Goal: Complete application form

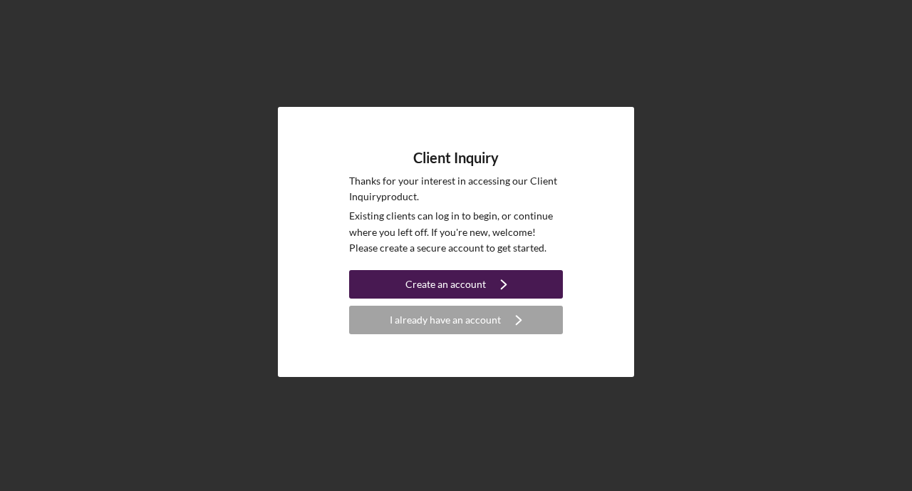
click at [470, 281] on div "Create an account" at bounding box center [445, 284] width 81 height 28
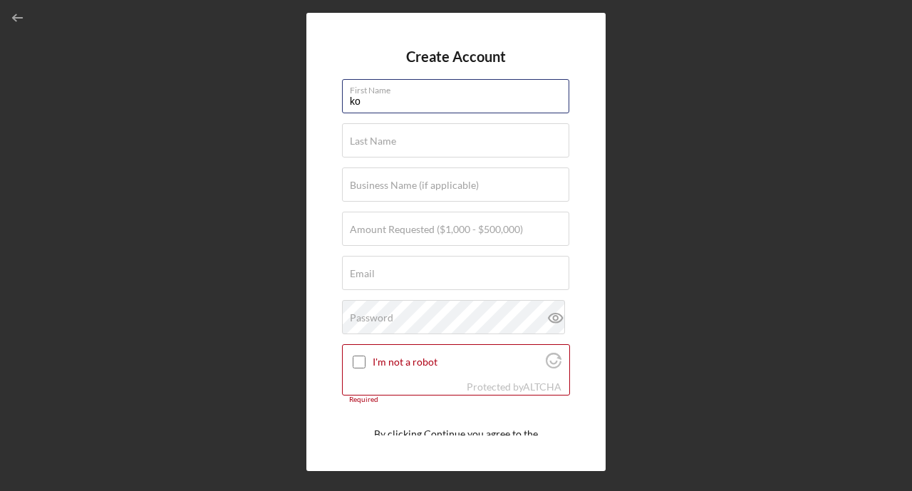
type input "[PERSON_NAME]"
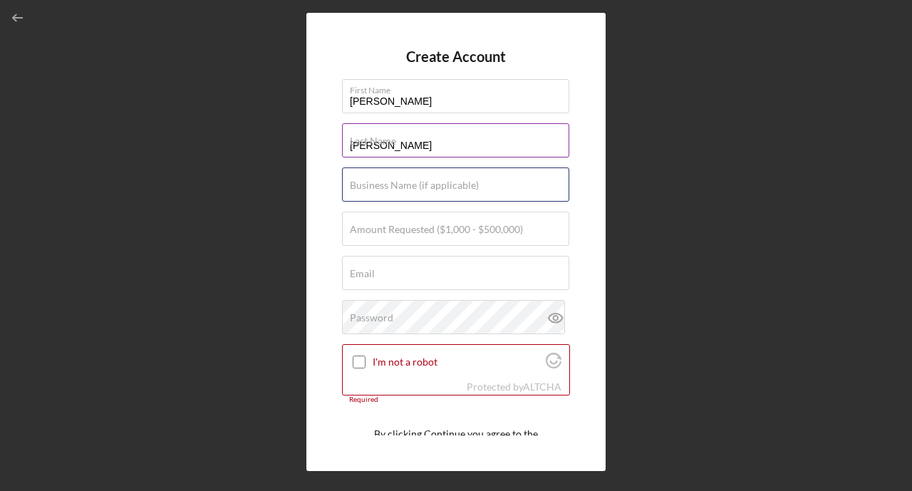
type input "Titletown Armament"
type input "[PERSON_NAME][EMAIL_ADDRESS][DOMAIN_NAME]"
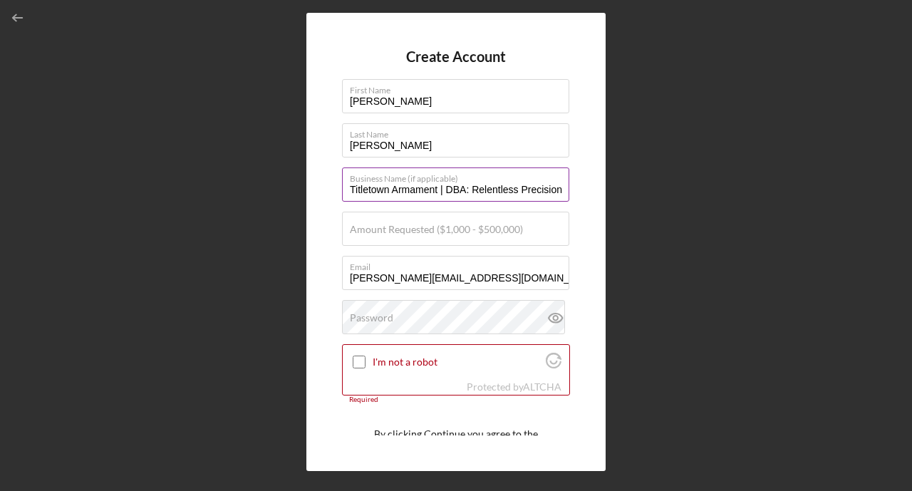
type input "Titletown Armament | DBA: Relentless Precision"
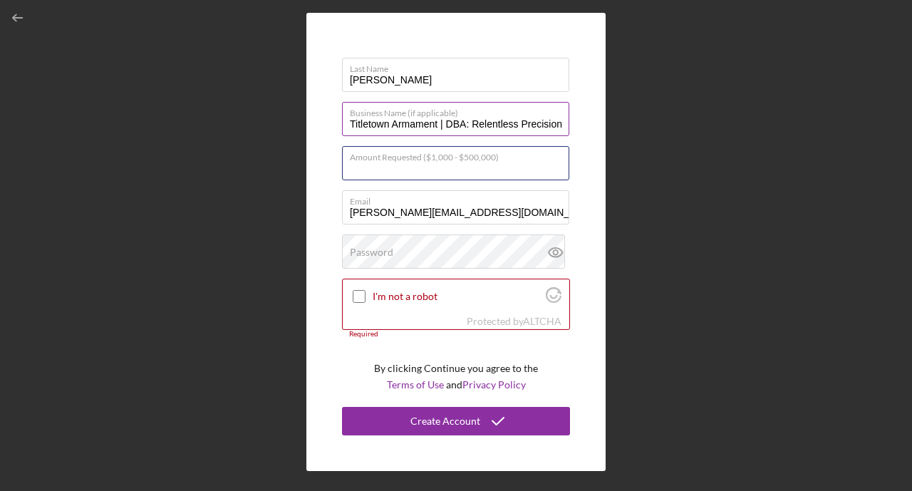
scroll to position [65, 0]
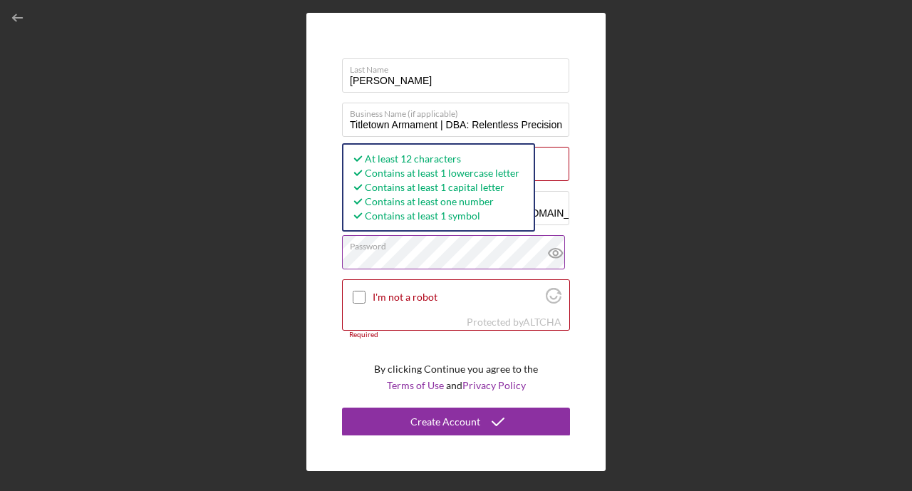
click at [556, 252] on icon at bounding box center [556, 253] width 36 height 36
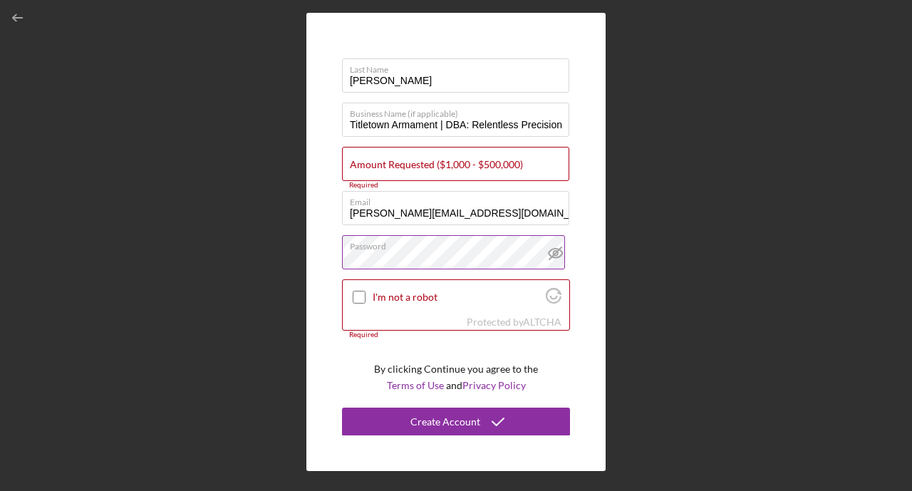
click at [554, 252] on icon at bounding box center [556, 253] width 36 height 36
click at [354, 299] on input "I'm not a robot" at bounding box center [359, 297] width 13 height 13
checkbox input "true"
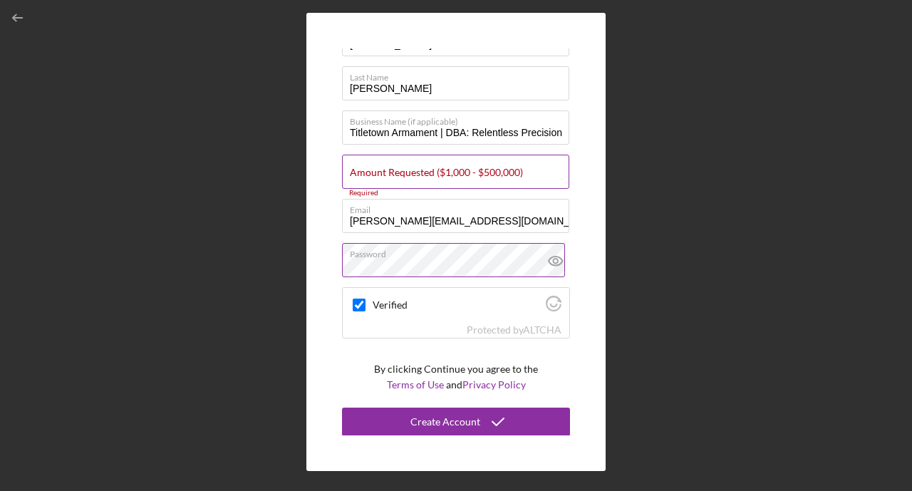
click at [432, 167] on label "Amount Requested ($1,000 - $500,000)" at bounding box center [436, 172] width 173 height 11
click at [432, 165] on input "Amount Requested ($1,000 - $500,000)" at bounding box center [455, 172] width 227 height 34
type input "$25,000"
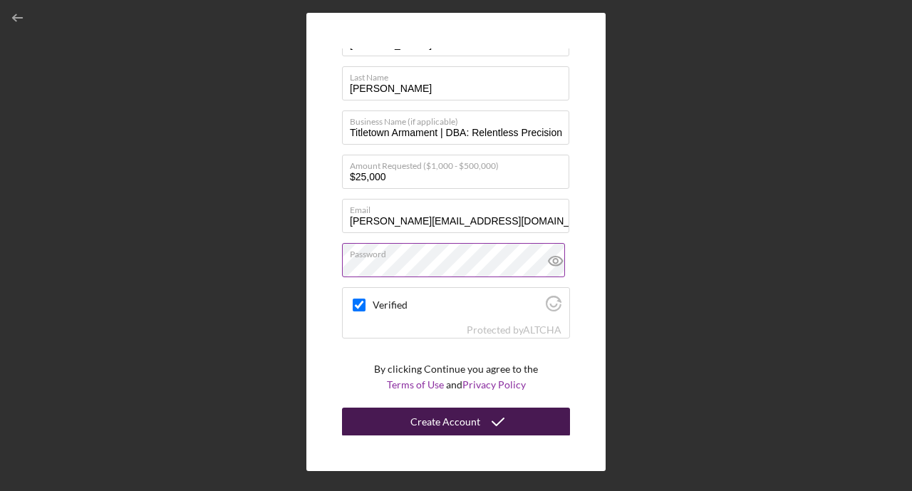
click at [440, 427] on div "Create Account" at bounding box center [445, 422] width 70 height 28
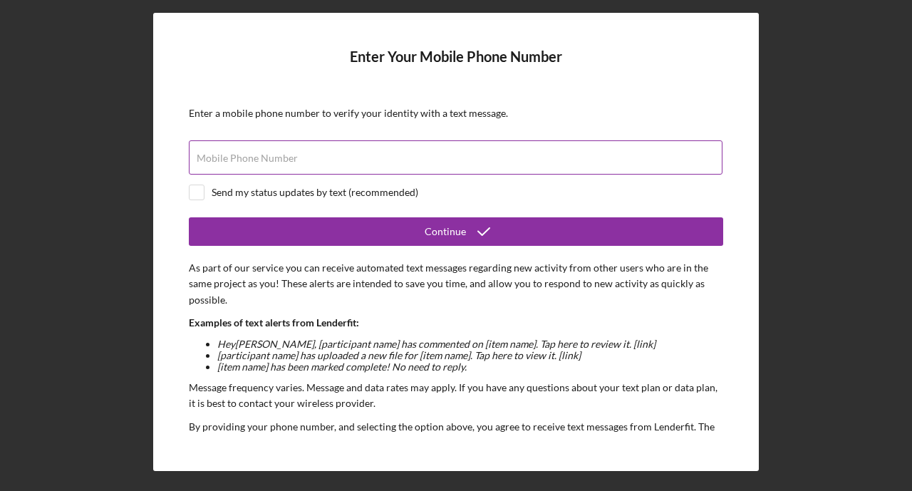
click at [293, 152] on div "Mobile Phone Number" at bounding box center [456, 158] width 534 height 36
type input "[PHONE_NUMBER]"
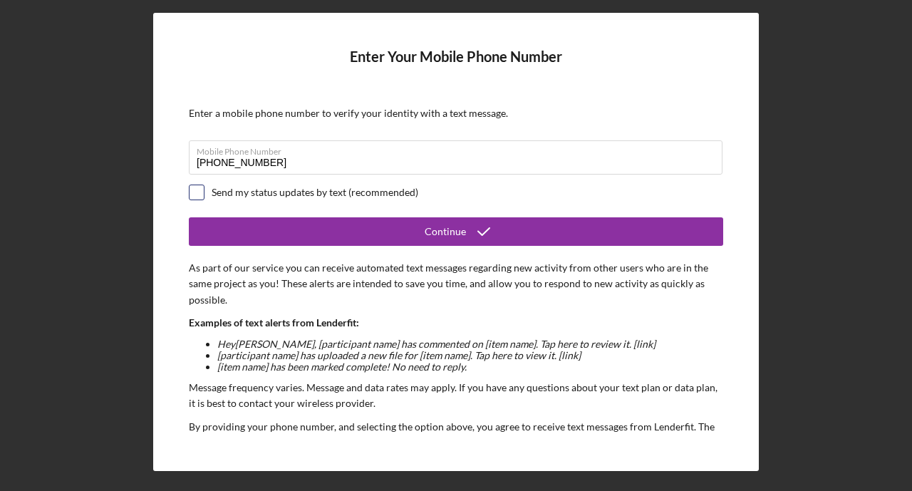
click at [199, 192] on input "checkbox" at bounding box center [197, 192] width 14 height 14
checkbox input "true"
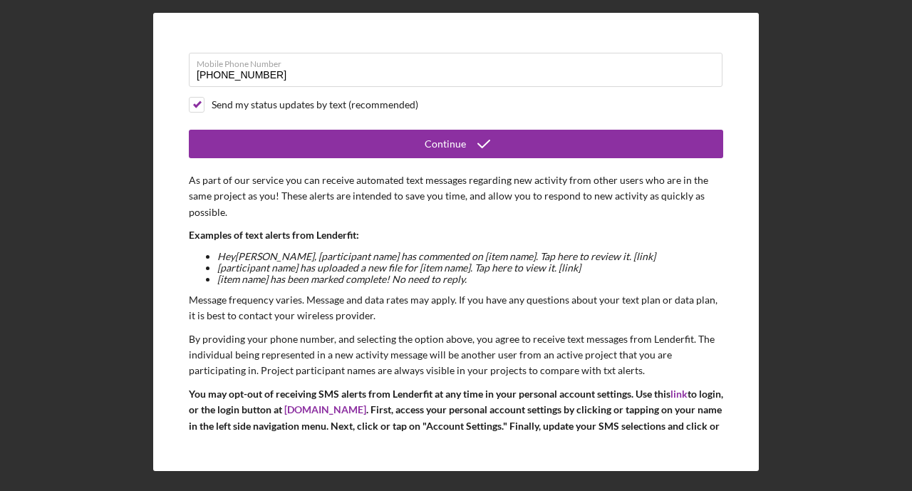
scroll to position [90, 0]
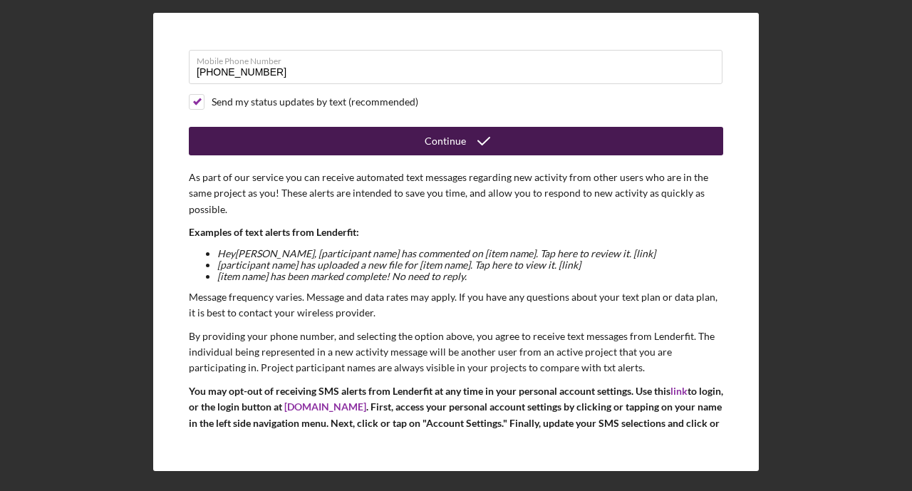
click at [316, 147] on button "Continue" at bounding box center [456, 141] width 534 height 28
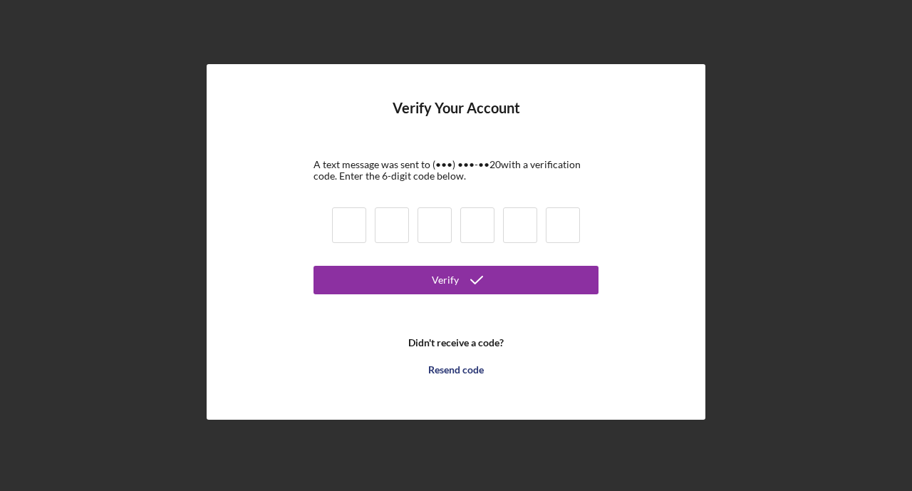
click at [355, 232] on input at bounding box center [349, 225] width 34 height 36
type input "2"
type input "1"
type input "9"
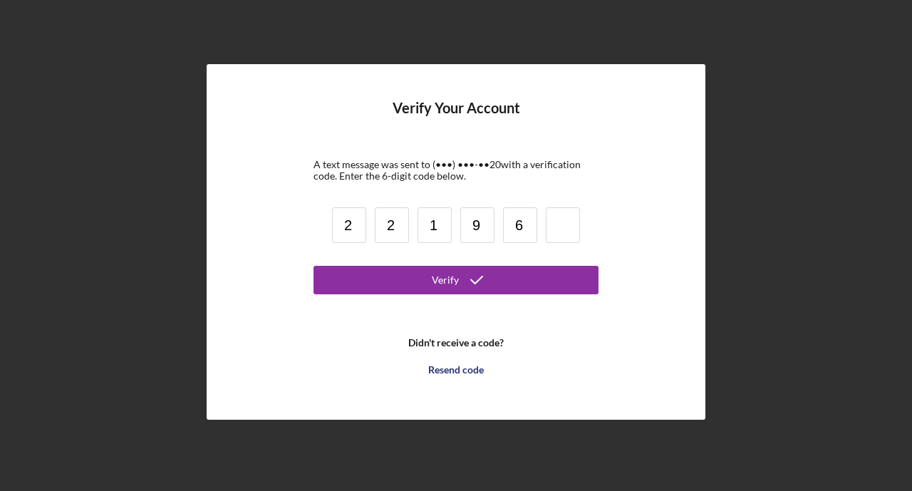
type input "6"
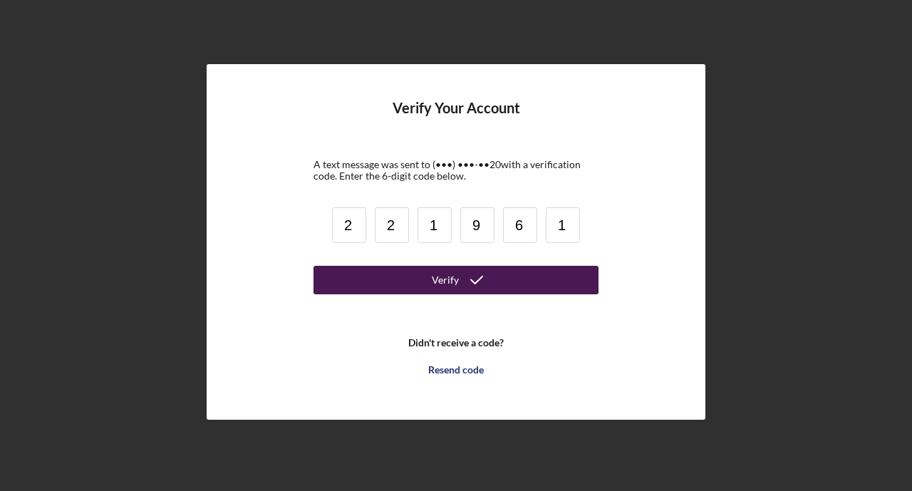
type input "1"
click at [385, 274] on button "Verify" at bounding box center [455, 280] width 285 height 28
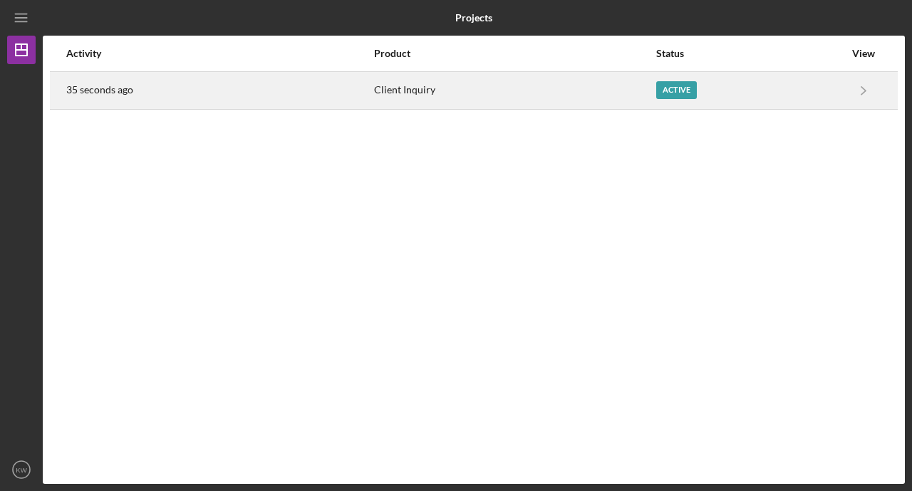
click at [826, 88] on div "Active" at bounding box center [750, 91] width 188 height 36
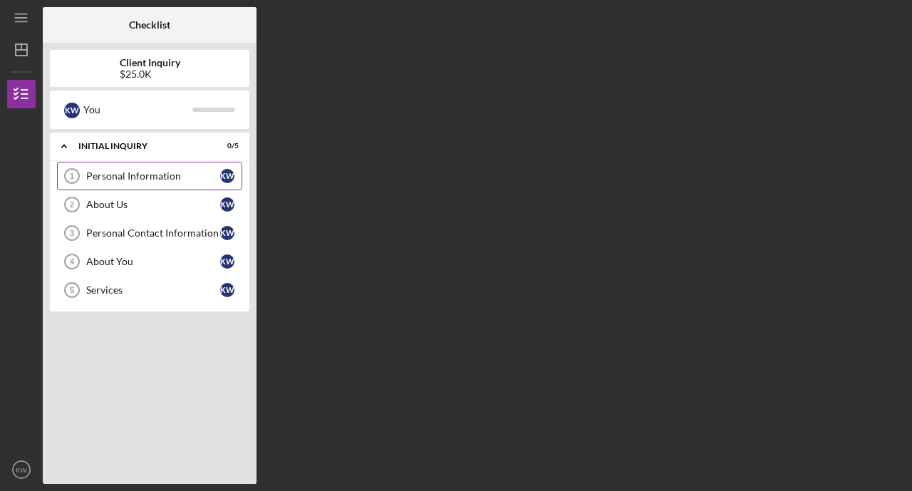
click at [161, 175] on div "Personal Information" at bounding box center [153, 175] width 134 height 11
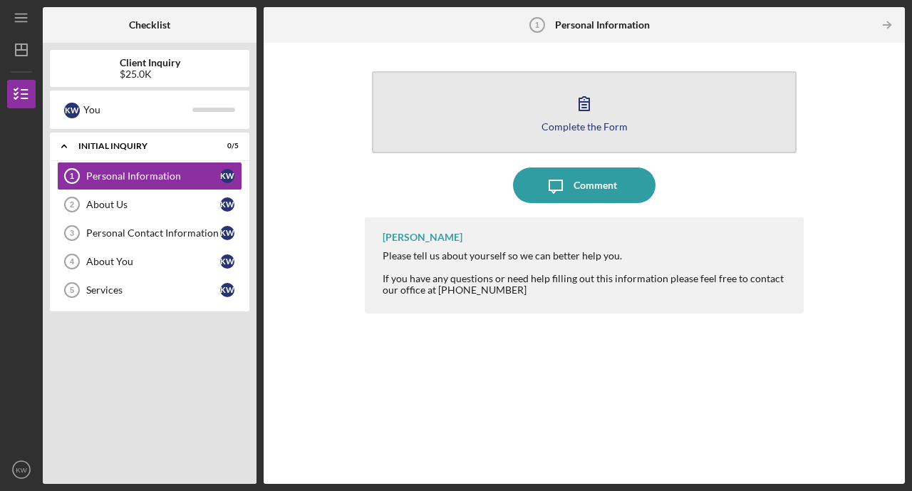
click at [579, 120] on icon "button" at bounding box center [584, 103] width 36 height 36
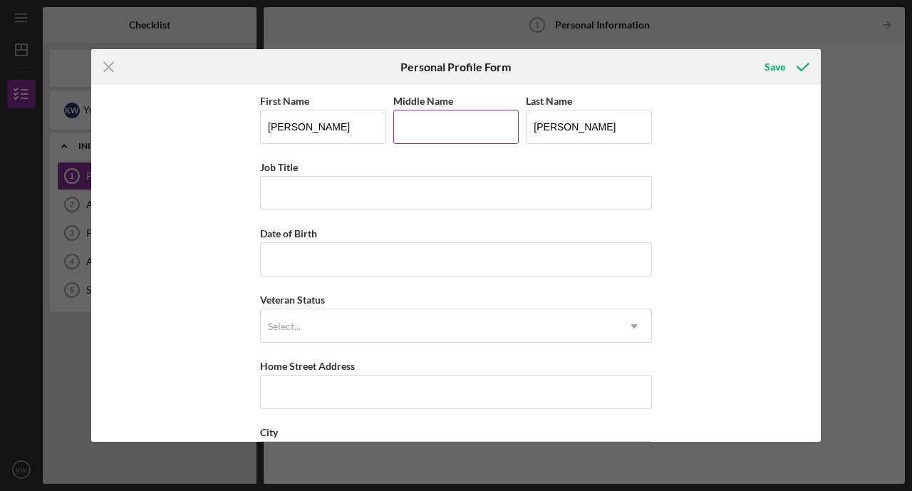
type input "a"
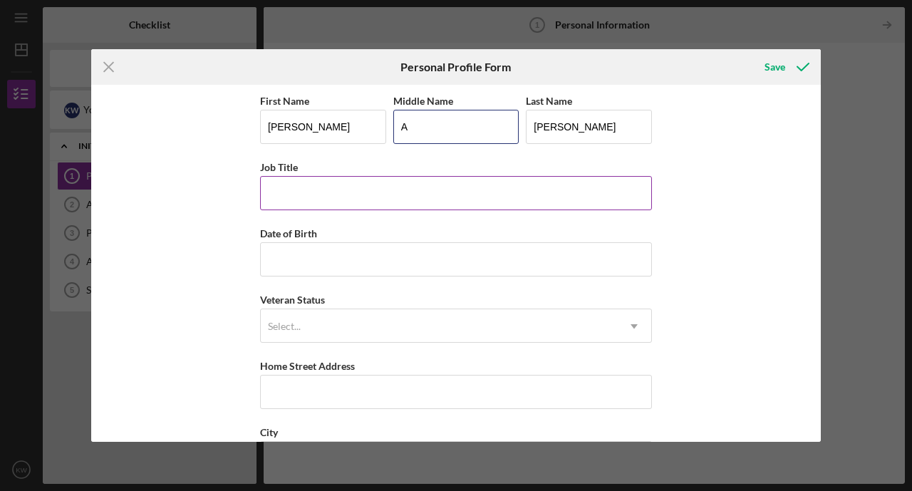
type input "A"
type input "Owner"
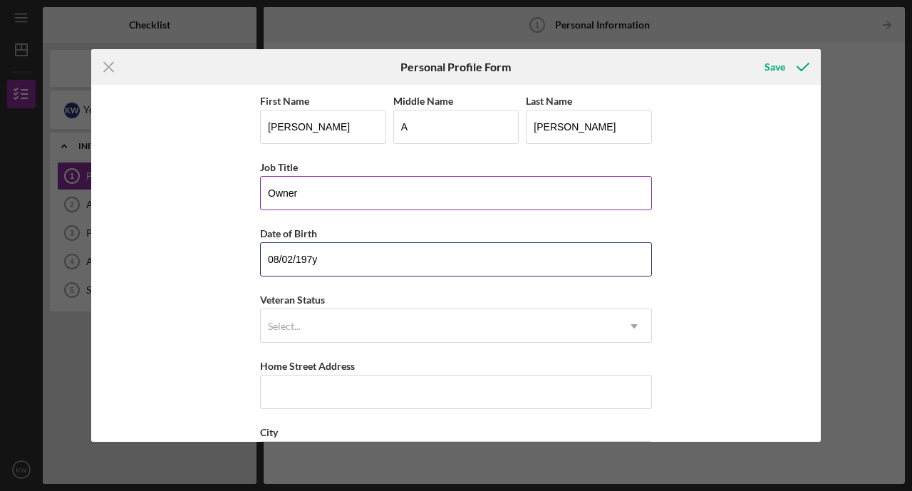
type input "[DATE]"
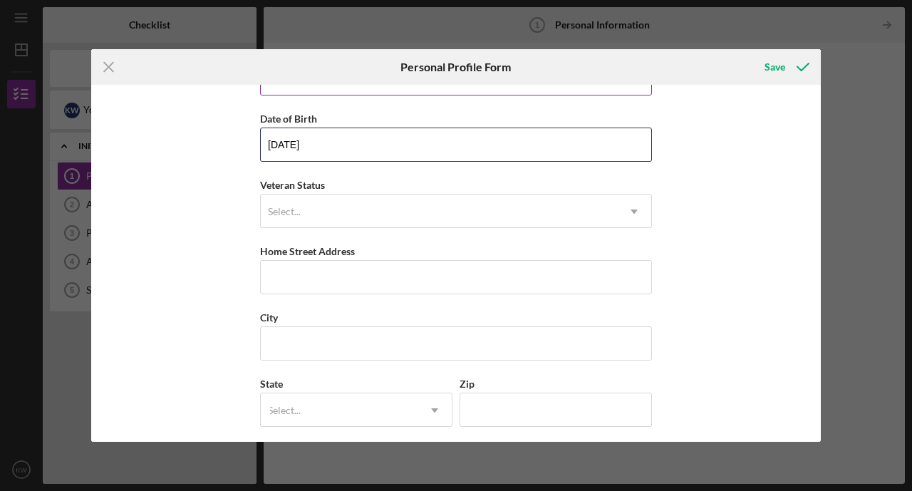
scroll to position [115, 0]
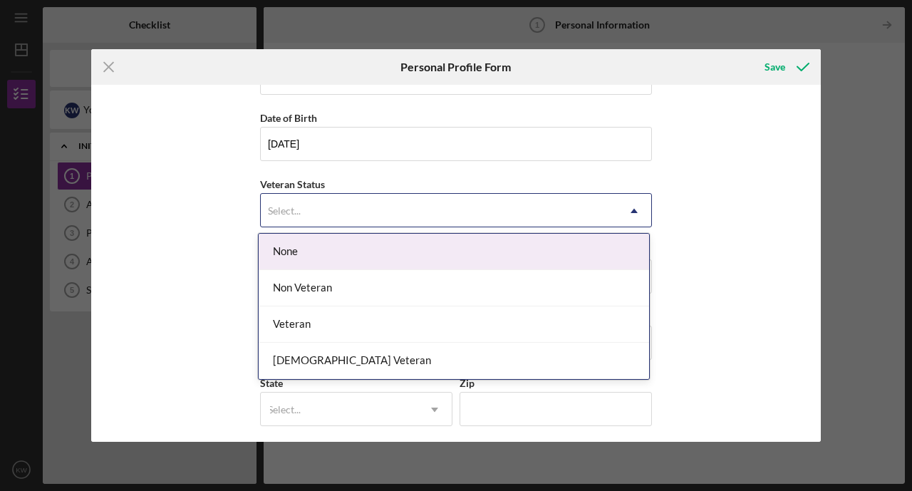
click at [316, 210] on div "Select..." at bounding box center [439, 211] width 356 height 33
click at [301, 249] on div "None" at bounding box center [454, 252] width 390 height 36
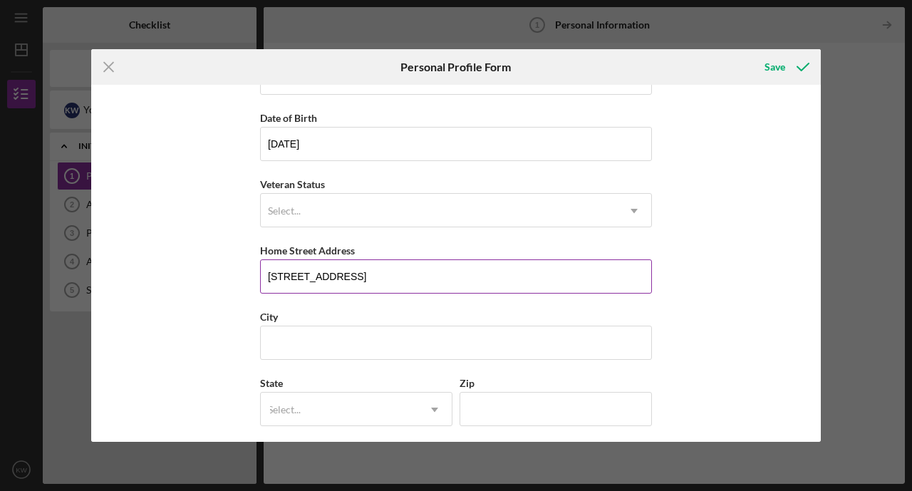
type input "[STREET_ADDRESS]"
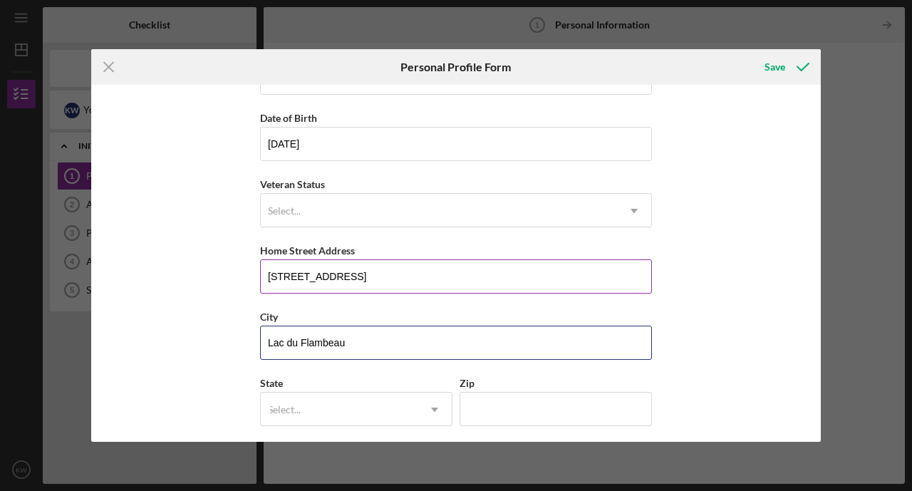
type input "Lac du Flambeau"
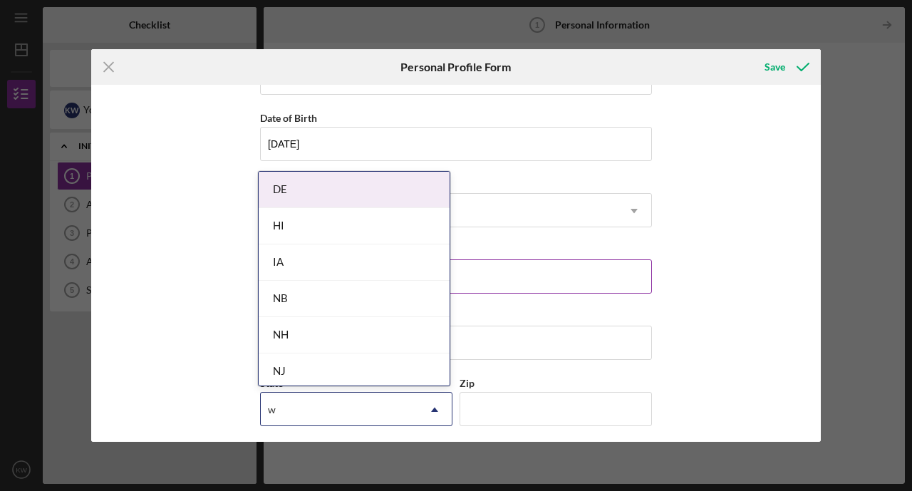
type input "wi"
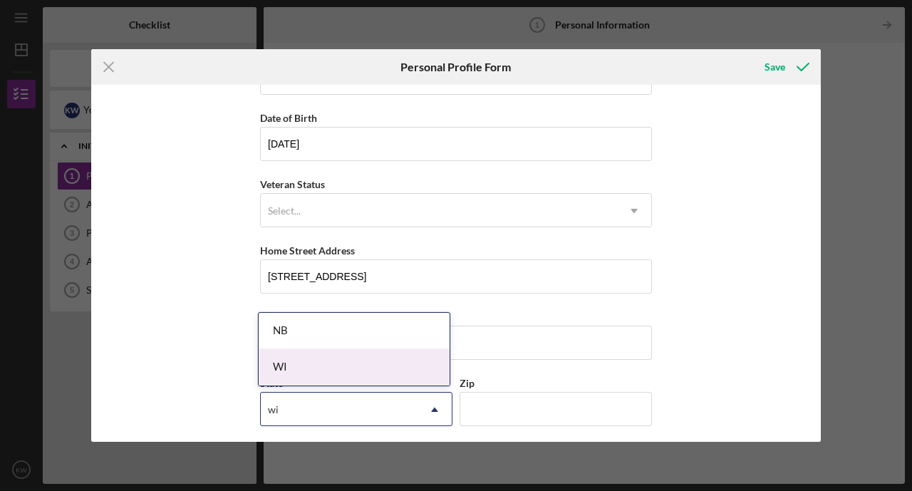
click at [297, 371] on div "WI" at bounding box center [354, 367] width 191 height 36
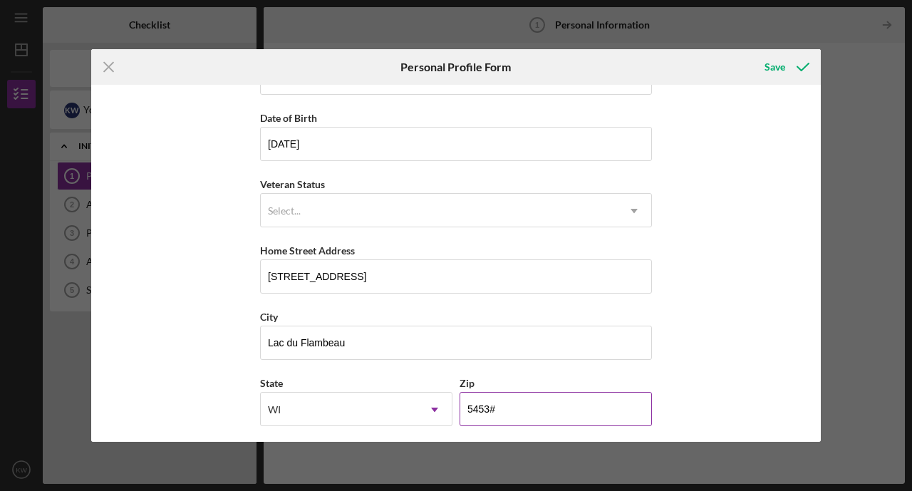
type input "54538"
click at [729, 323] on div "First Name [PERSON_NAME] Middle Name A Last Name [PERSON_NAME] Job Title Owner …" at bounding box center [456, 263] width 730 height 357
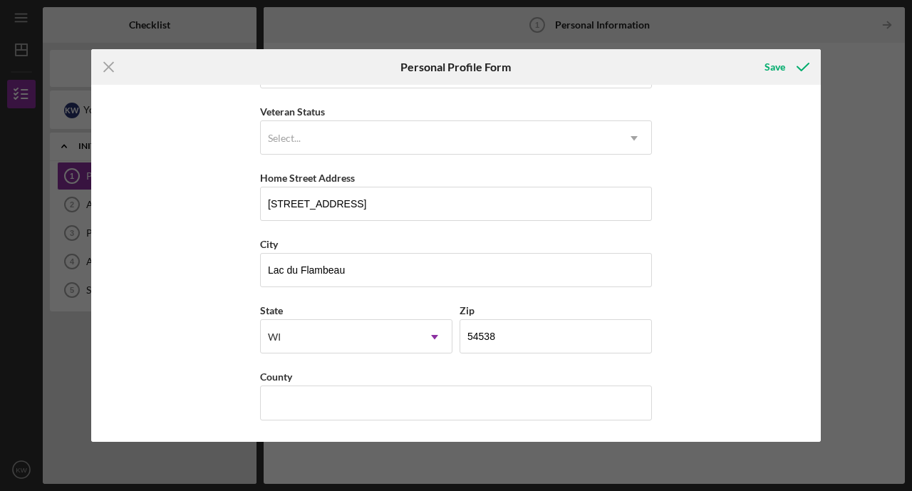
scroll to position [187, 0]
type input "VIlas"
click at [689, 317] on div "First Name [PERSON_NAME] Middle Name A Last Name [PERSON_NAME] Job Title Owner …" at bounding box center [456, 263] width 730 height 357
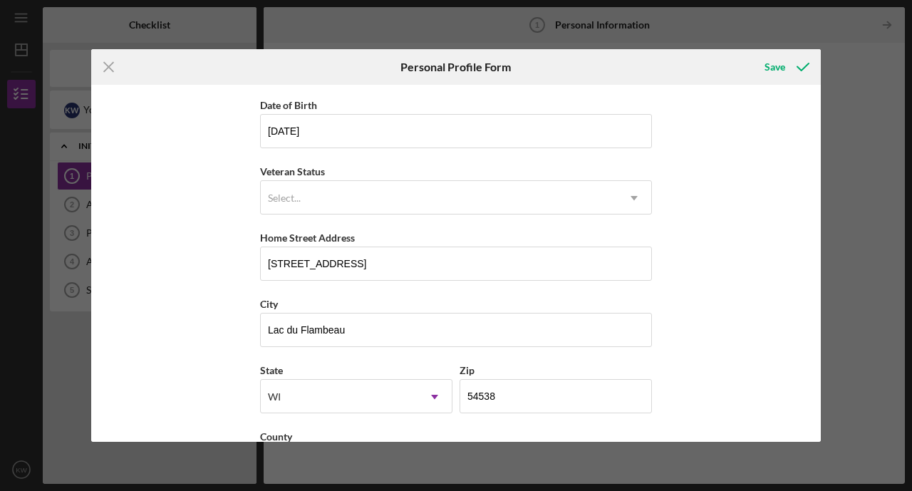
scroll to position [0, 0]
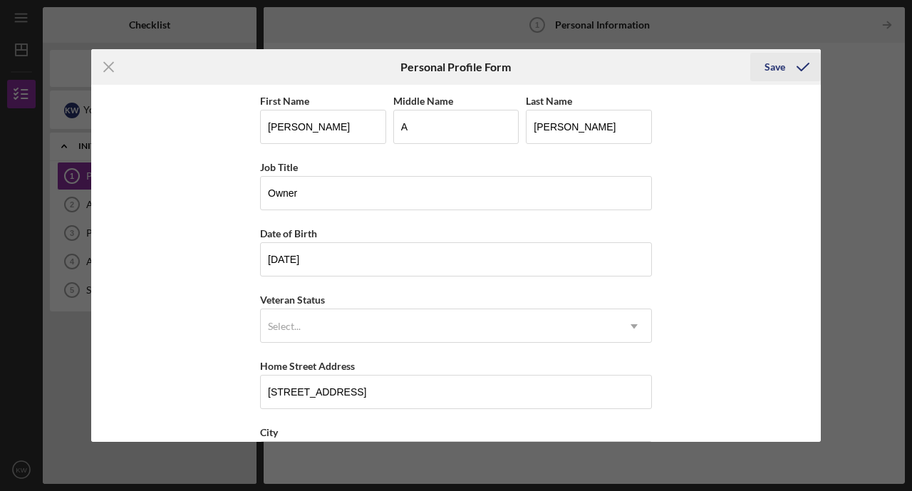
click at [782, 68] on div "Save" at bounding box center [774, 67] width 21 height 28
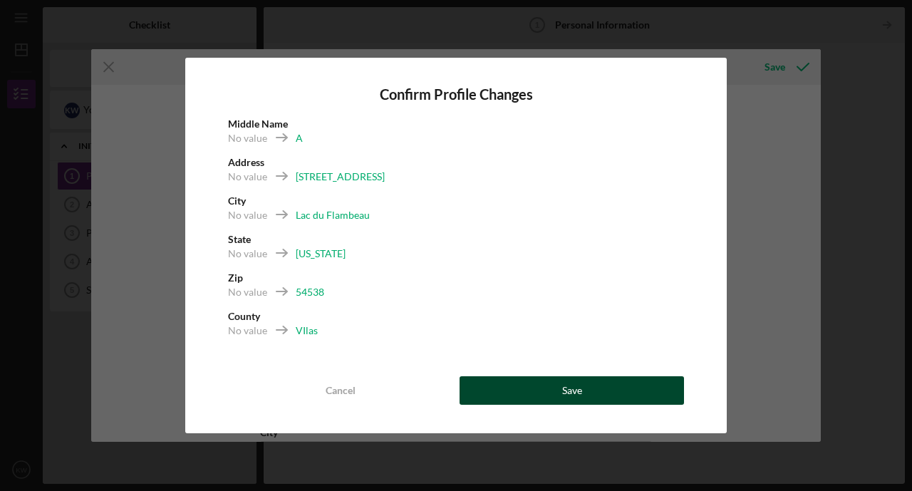
click at [575, 390] on div "Save" at bounding box center [572, 390] width 20 height 28
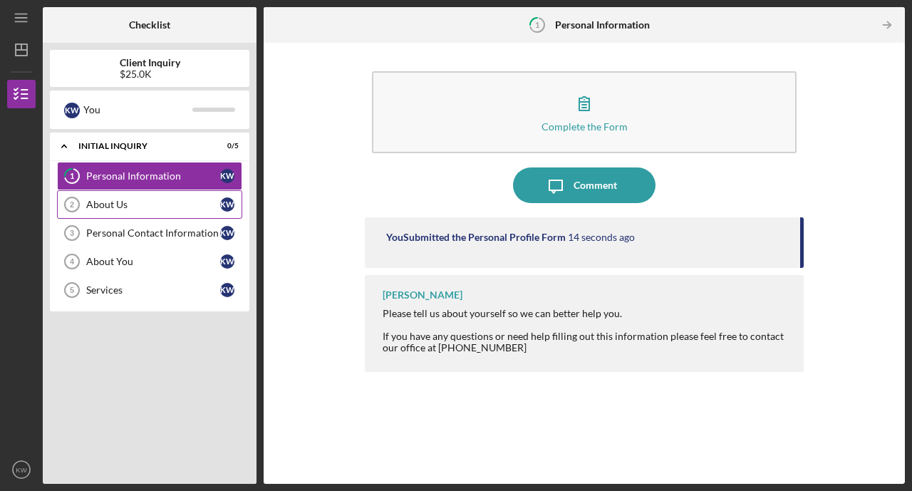
click at [166, 200] on div "About Us" at bounding box center [153, 204] width 134 height 11
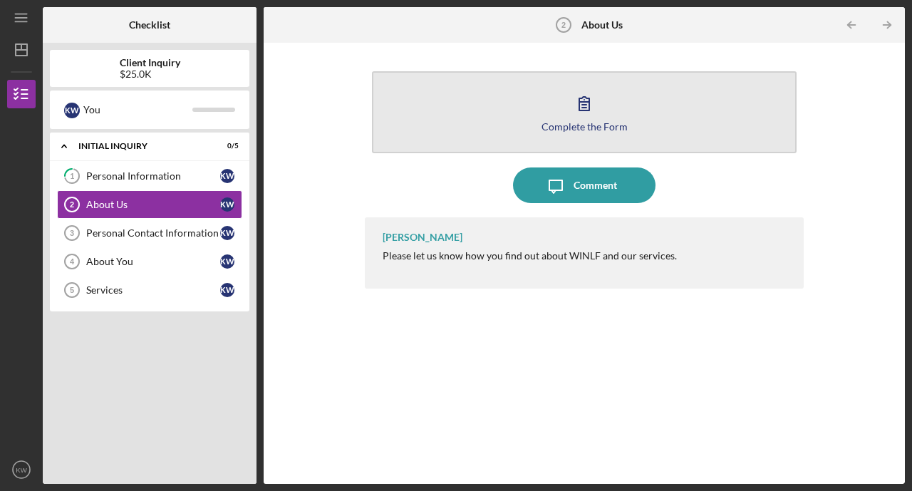
click at [579, 123] on div "Complete the Form" at bounding box center [584, 126] width 86 height 11
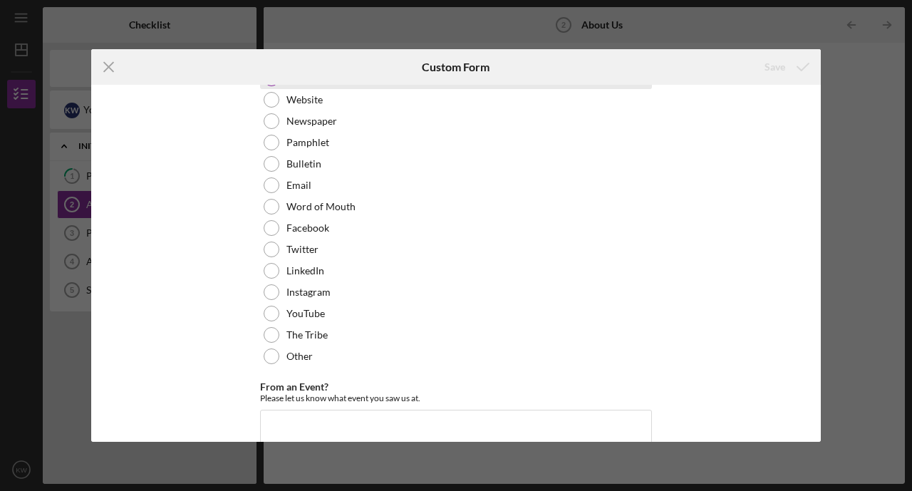
scroll to position [108, 0]
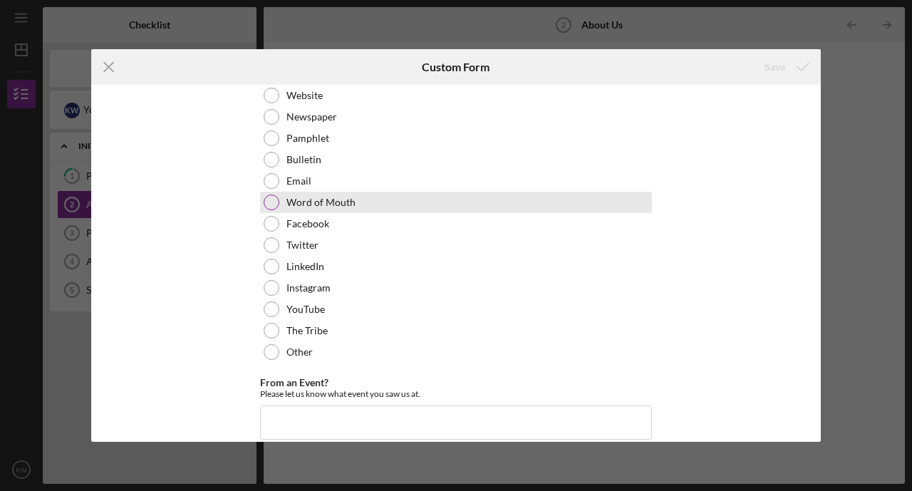
click at [304, 209] on div "Word of Mouth" at bounding box center [456, 202] width 392 height 21
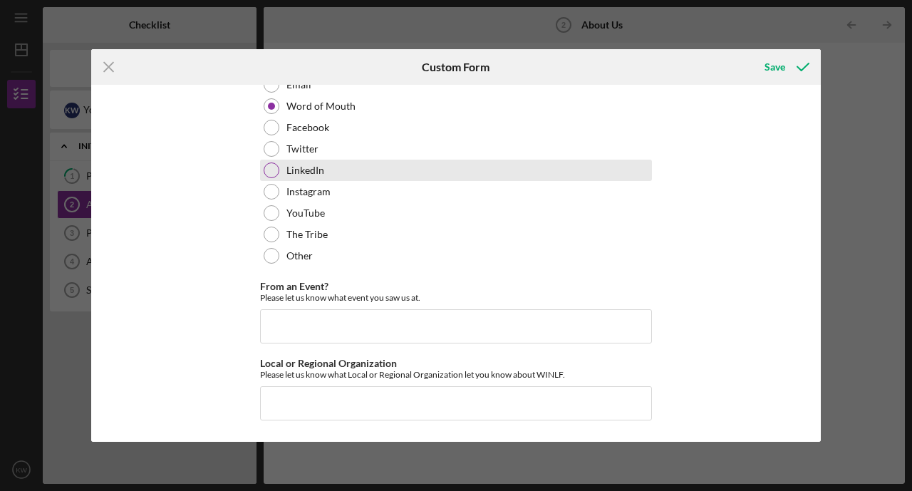
scroll to position [202, 0]
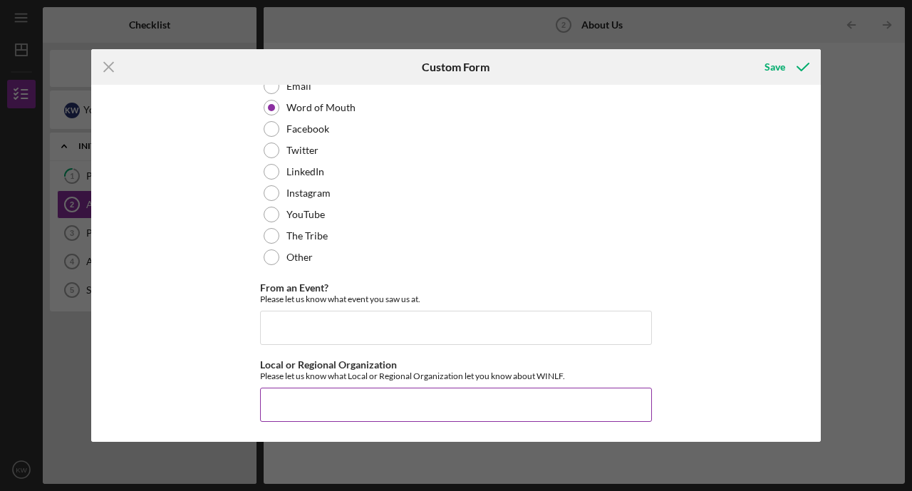
click at [437, 405] on input "Local or Regional Organization" at bounding box center [456, 405] width 392 height 34
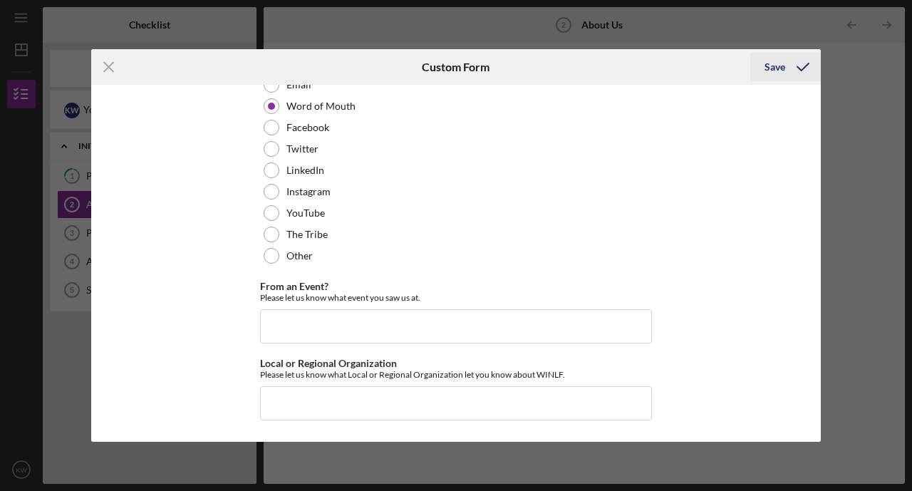
click at [769, 67] on div "Save" at bounding box center [774, 67] width 21 height 28
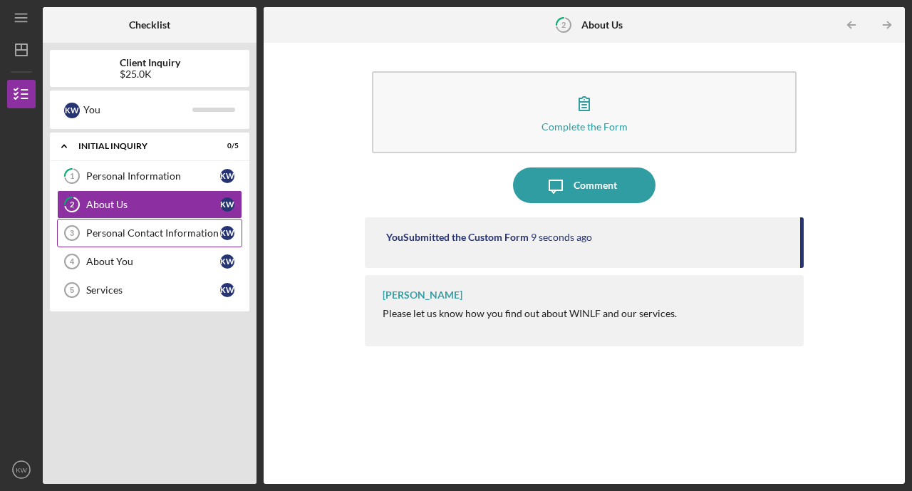
click at [174, 232] on div "Personal Contact Information" at bounding box center [153, 232] width 134 height 11
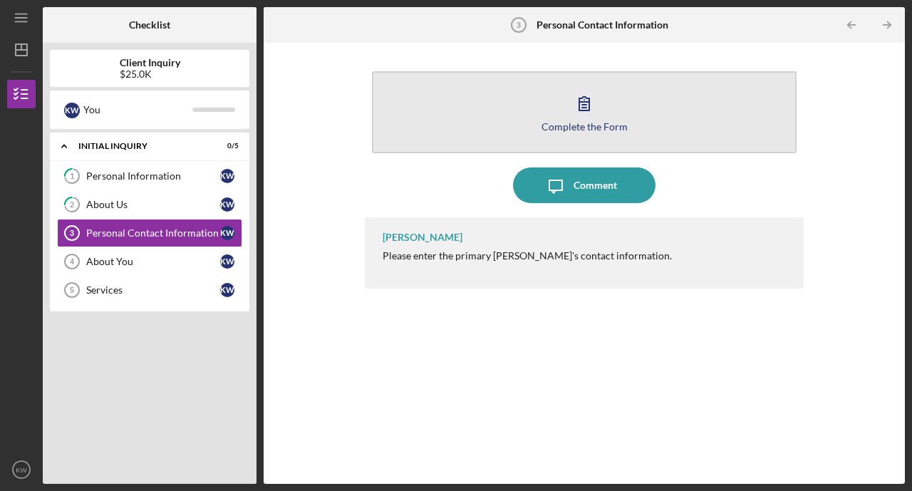
click at [565, 118] on button "Complete the Form Form" at bounding box center [584, 112] width 425 height 82
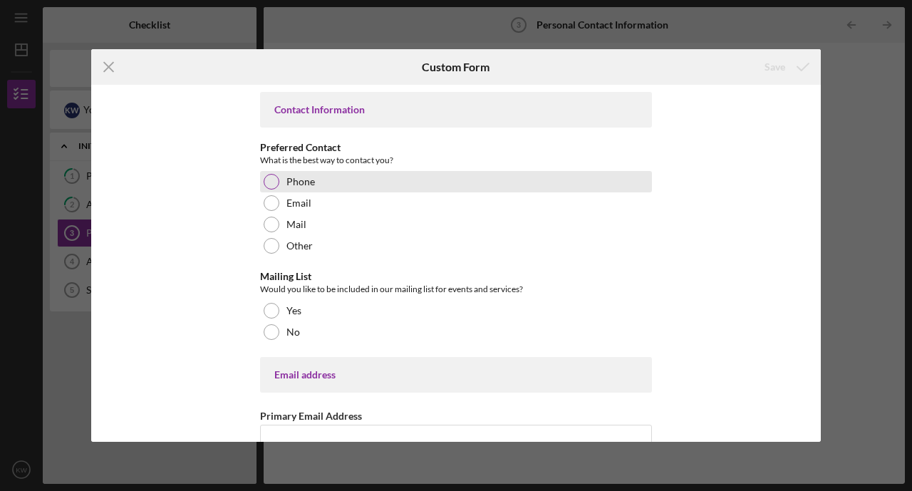
click at [292, 190] on div "Phone" at bounding box center [456, 181] width 392 height 21
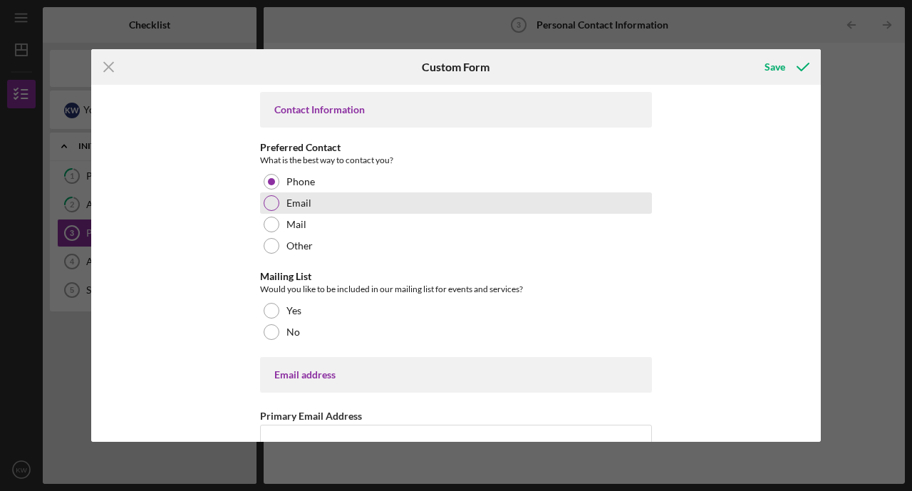
click at [281, 199] on div "Email" at bounding box center [456, 202] width 392 height 21
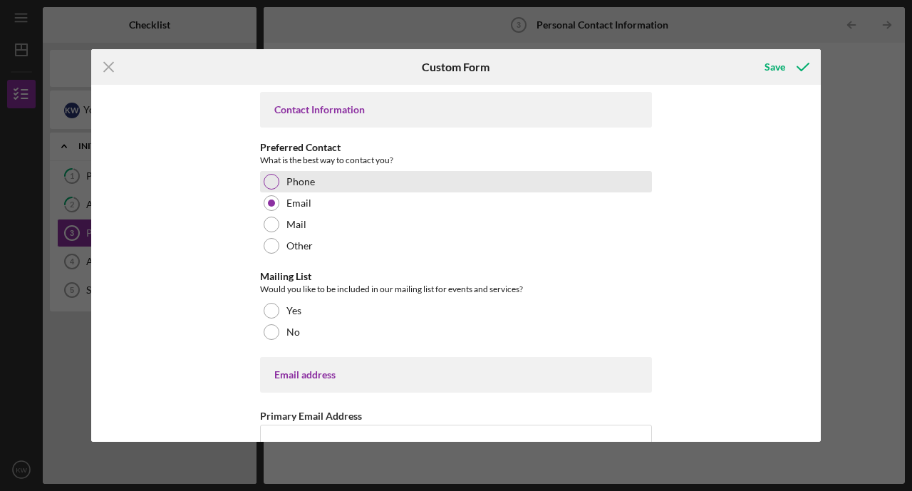
click at [278, 184] on div "Phone" at bounding box center [456, 181] width 392 height 21
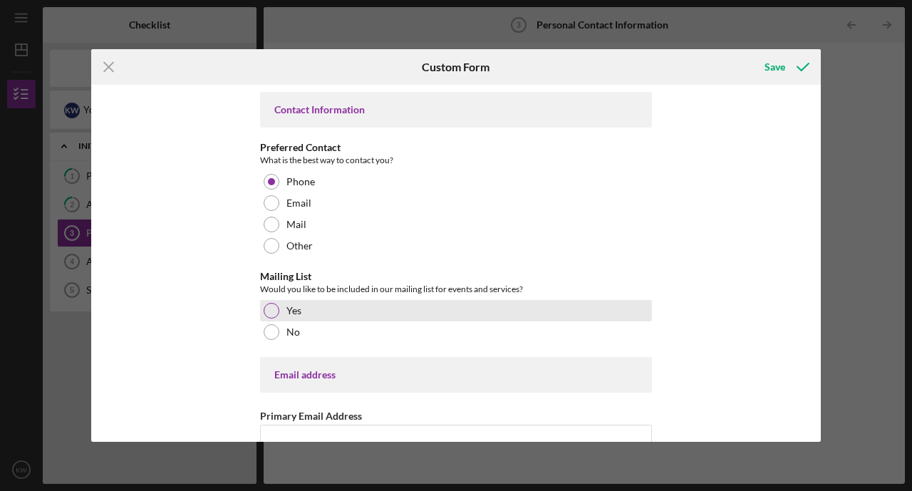
click at [353, 306] on div "Yes" at bounding box center [456, 310] width 392 height 21
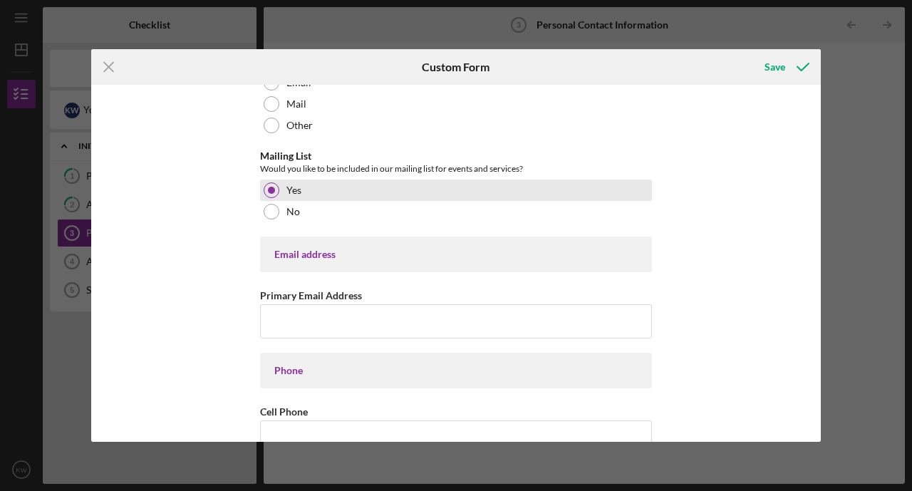
scroll to position [130, 0]
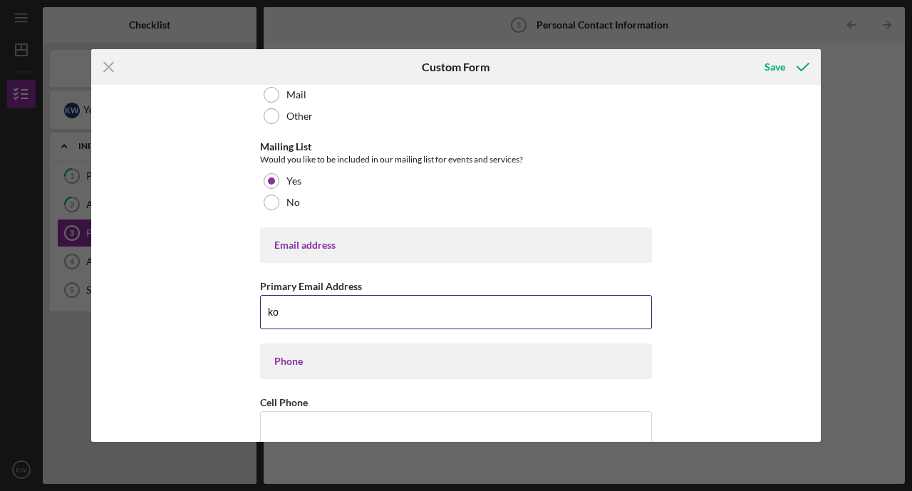
type input "[PERSON_NAME][EMAIL_ADDRESS][DOMAIN_NAME]"
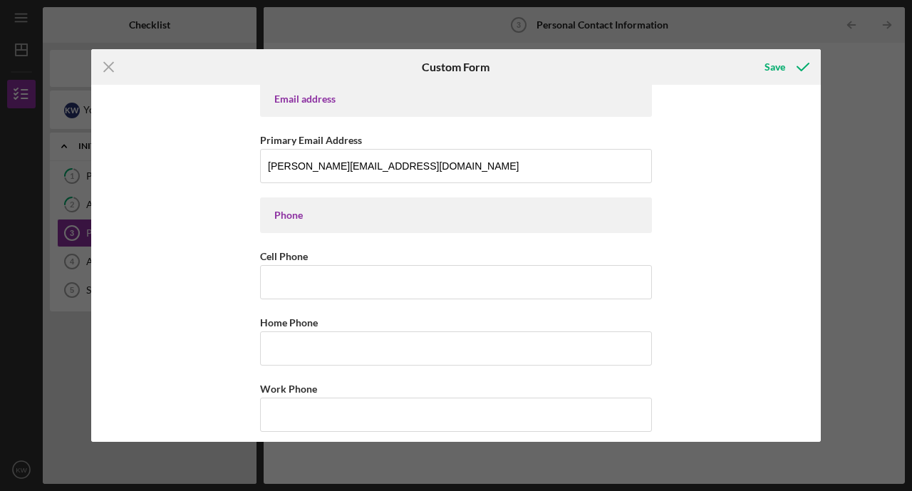
scroll to position [277, 0]
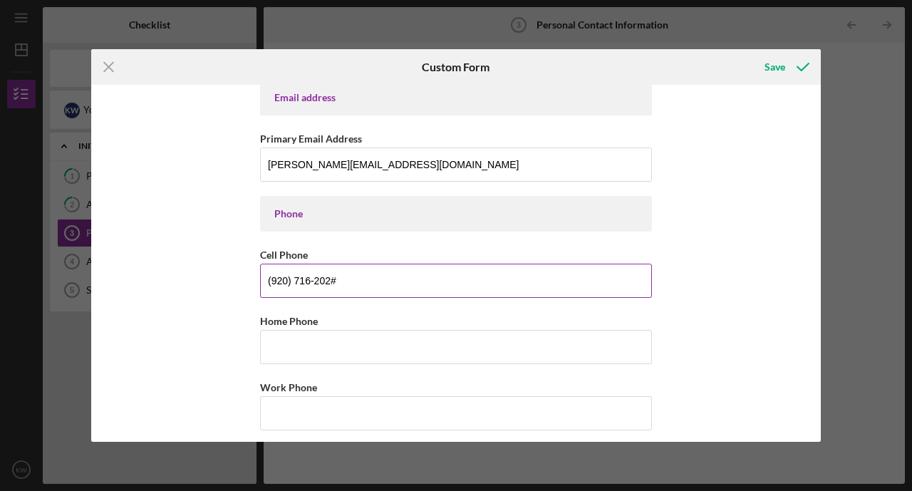
type input "[PHONE_NUMBER]"
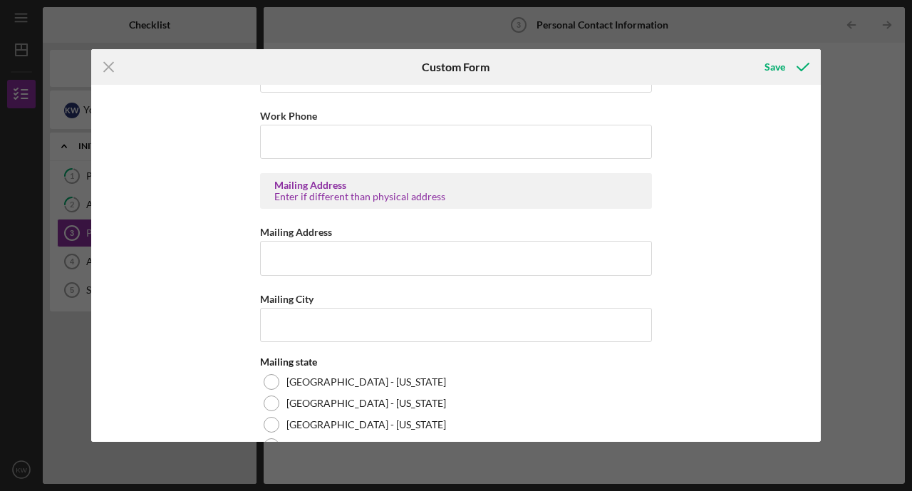
scroll to position [551, 0]
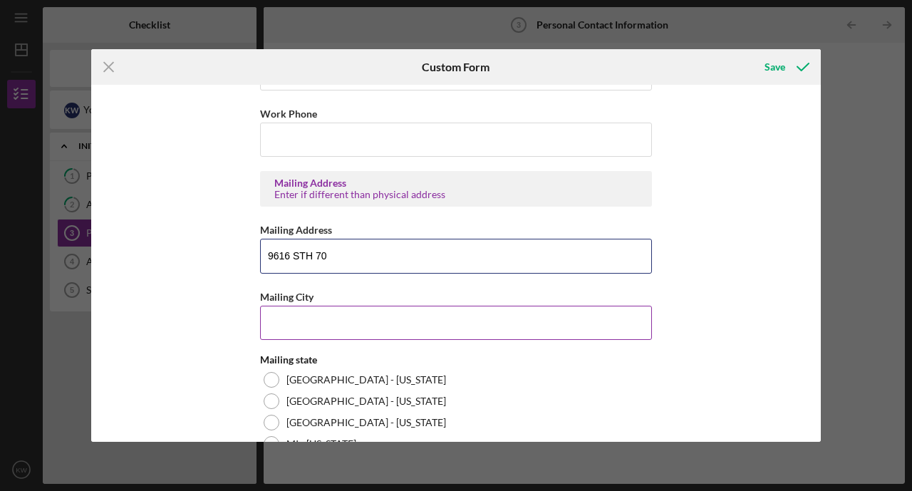
type input "9616 STH 70"
type input "Minocqua"
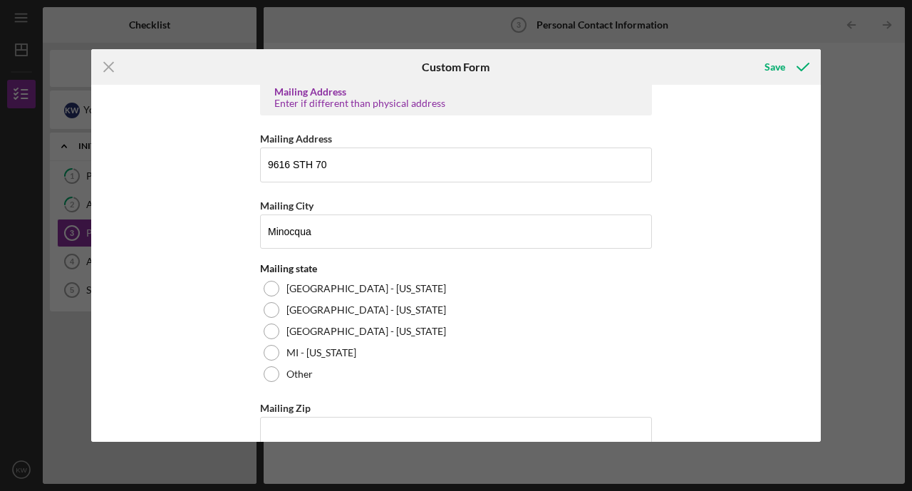
scroll to position [647, 0]
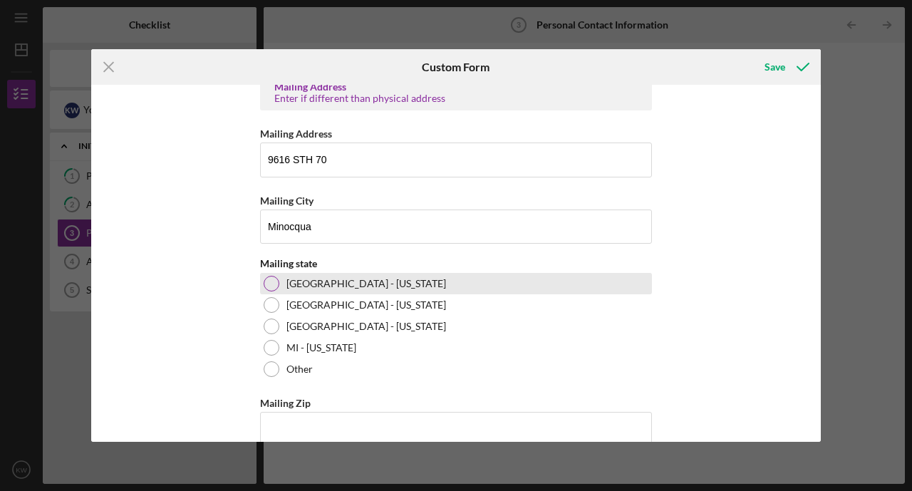
click at [271, 286] on div at bounding box center [272, 284] width 16 height 16
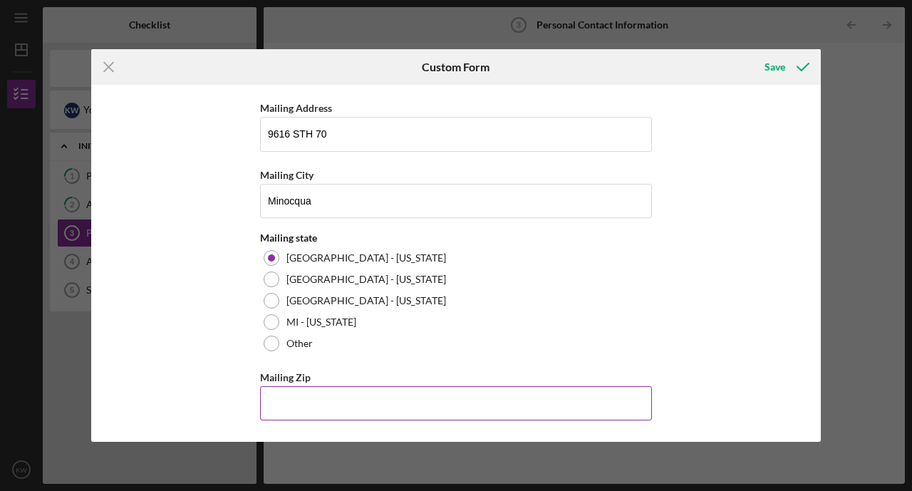
scroll to position [672, 0]
type input "54,548"
click at [667, 370] on div "Contact Information Preferred Contact What is the best way to contact you? Phon…" at bounding box center [456, 263] width 730 height 357
click at [777, 67] on div "Save" at bounding box center [774, 67] width 21 height 28
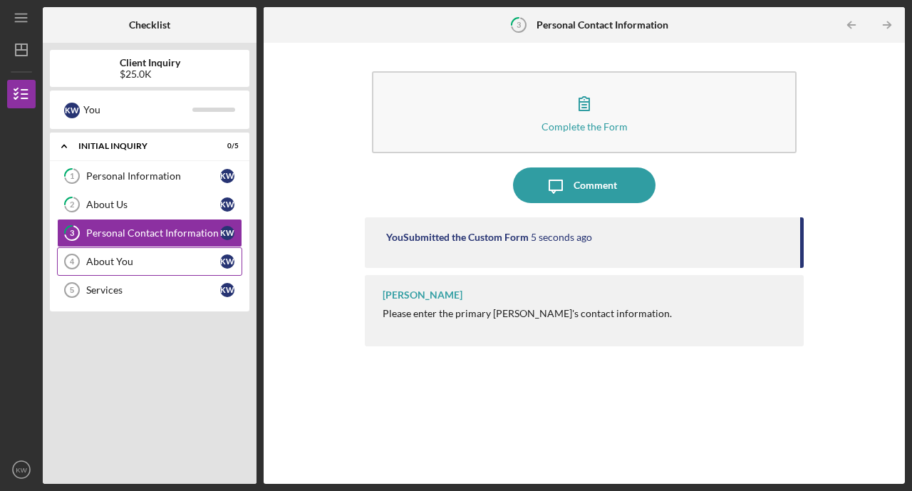
click at [134, 255] on link "About You 4 About You K W" at bounding box center [149, 261] width 185 height 28
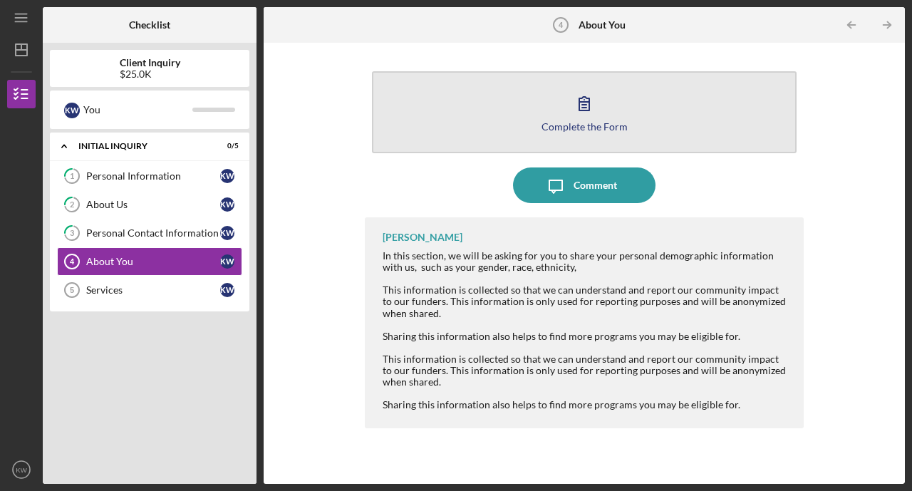
click at [580, 100] on icon "button" at bounding box center [584, 104] width 10 height 14
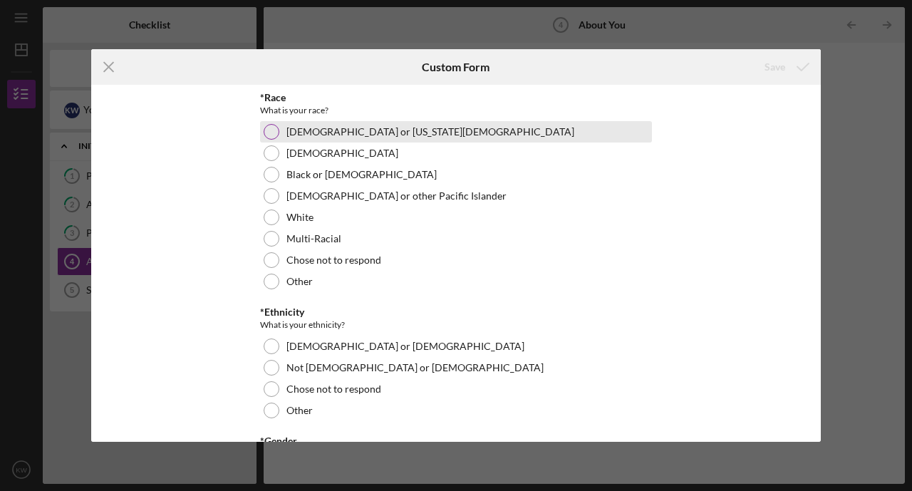
click at [369, 126] on label "[DEMOGRAPHIC_DATA] or [US_STATE][DEMOGRAPHIC_DATA]" at bounding box center [430, 131] width 288 height 11
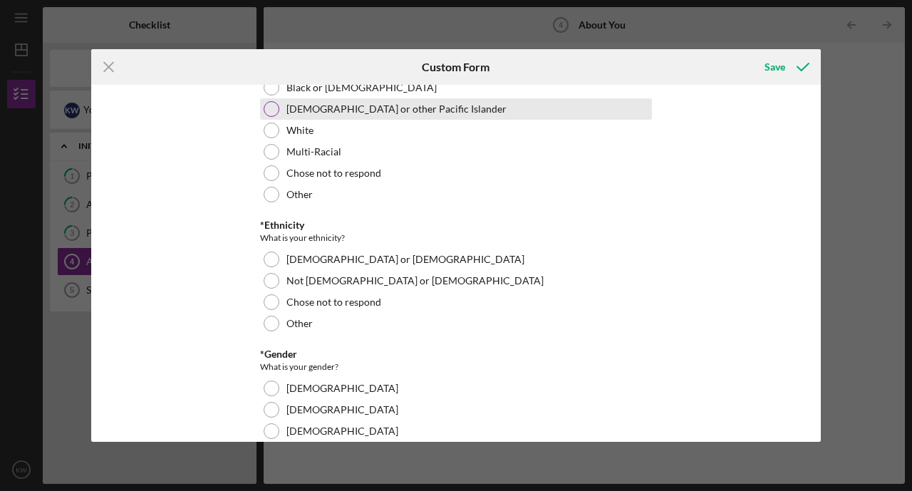
scroll to position [89, 0]
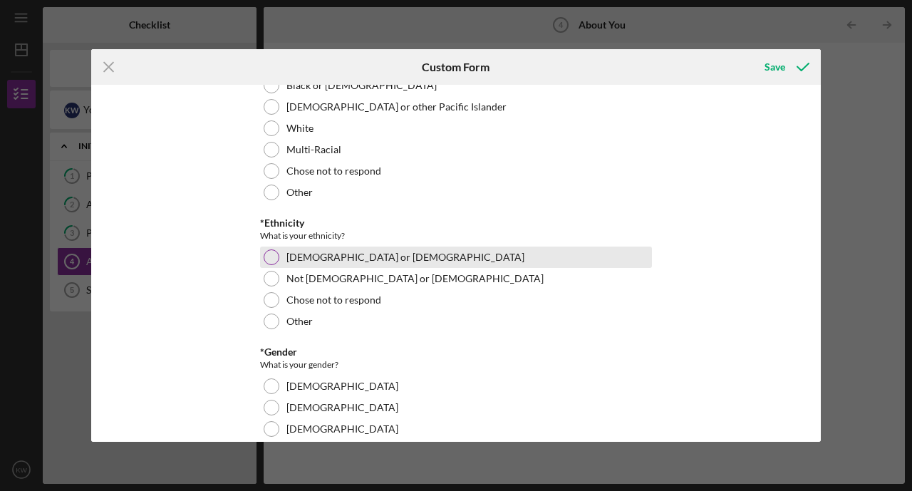
click at [273, 255] on div at bounding box center [272, 257] width 16 height 16
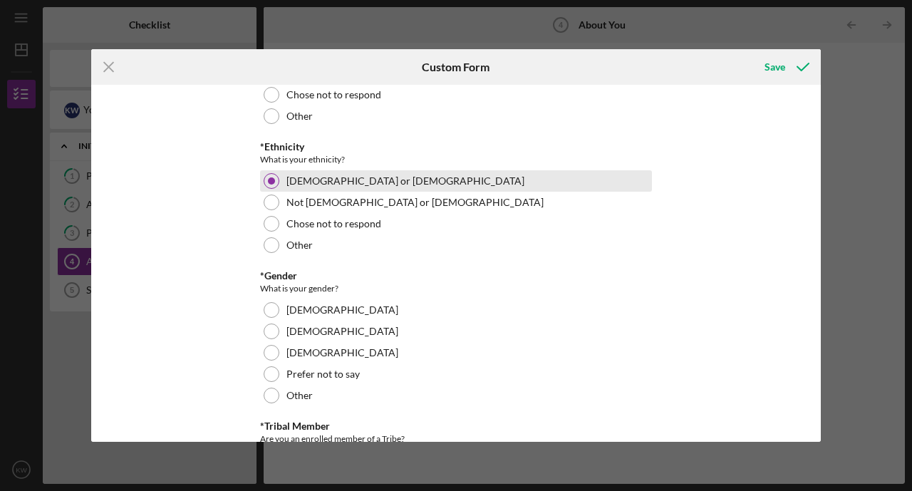
scroll to position [187, 0]
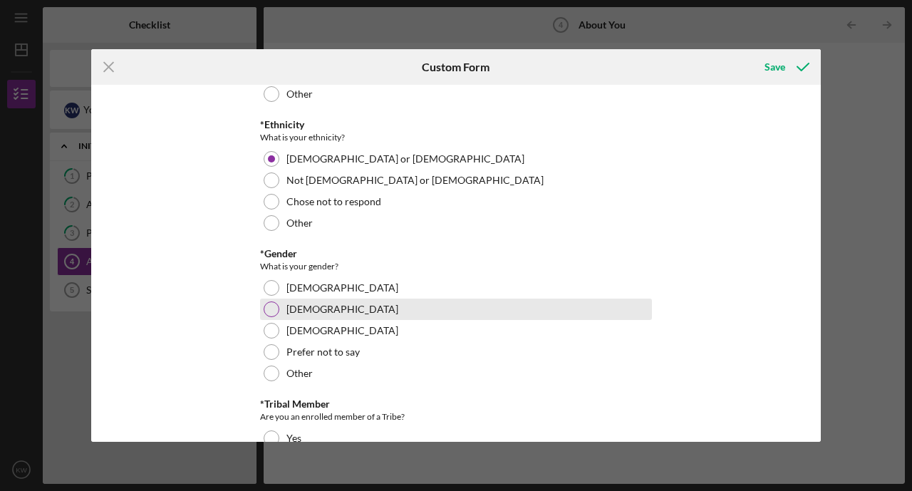
click at [267, 306] on div at bounding box center [272, 309] width 16 height 16
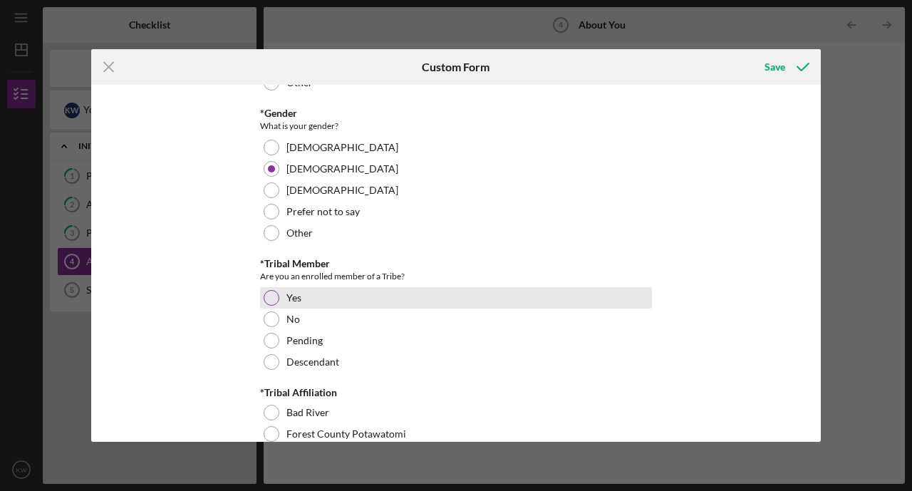
click at [267, 301] on div at bounding box center [272, 298] width 16 height 16
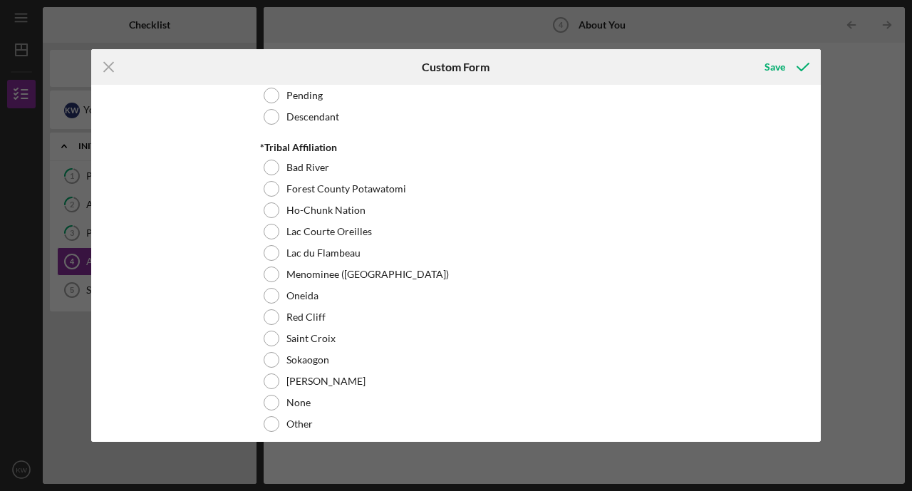
scroll to position [574, 0]
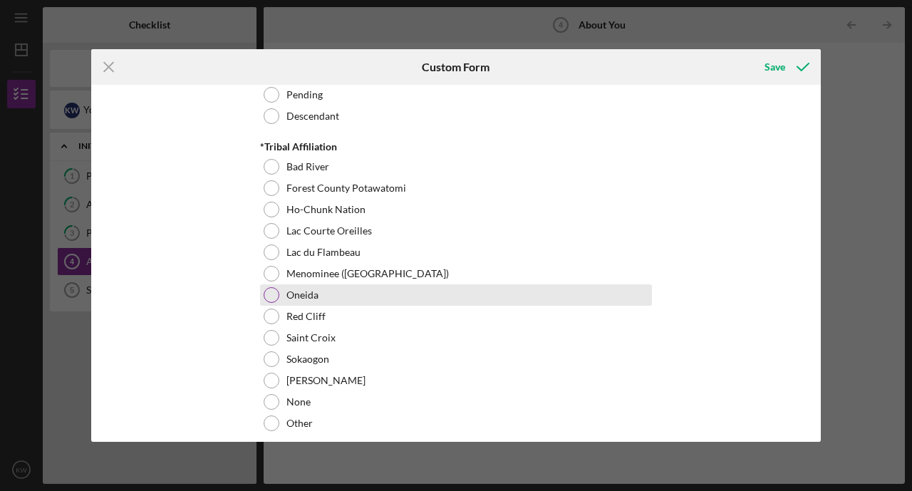
click at [266, 297] on div at bounding box center [272, 295] width 16 height 16
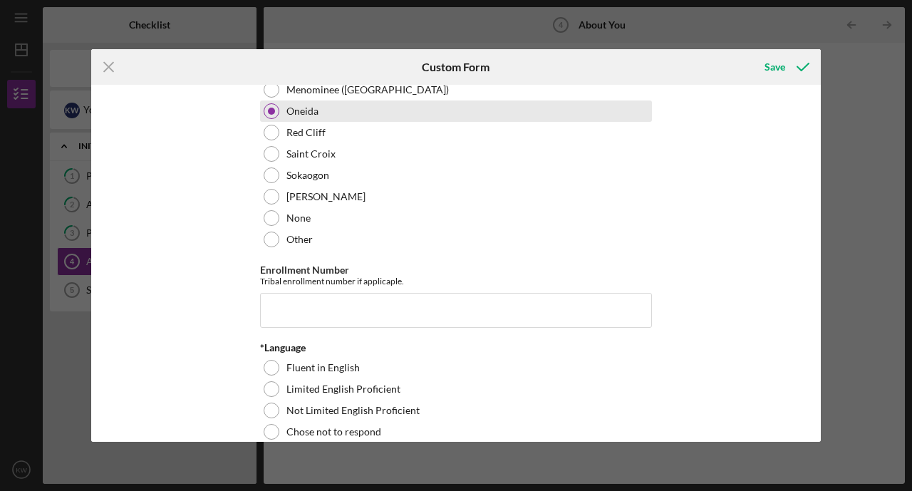
scroll to position [764, 0]
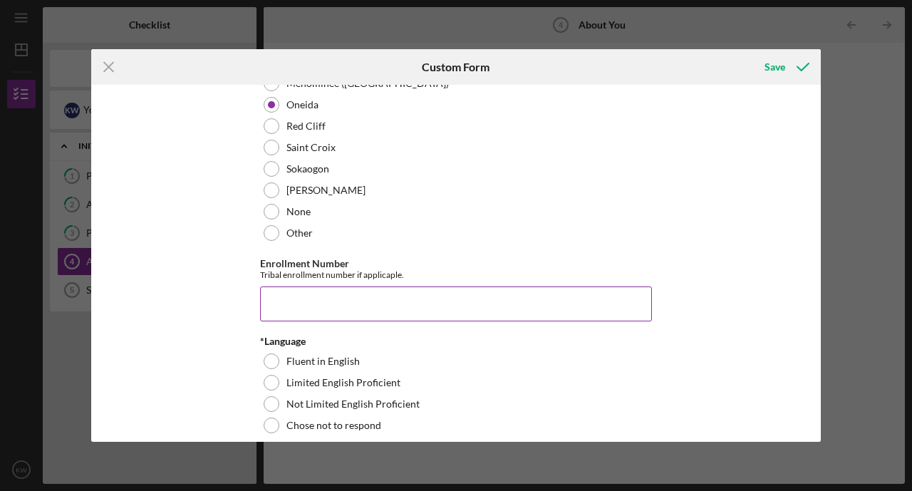
click at [285, 298] on input "Enrollment Number" at bounding box center [456, 303] width 392 height 34
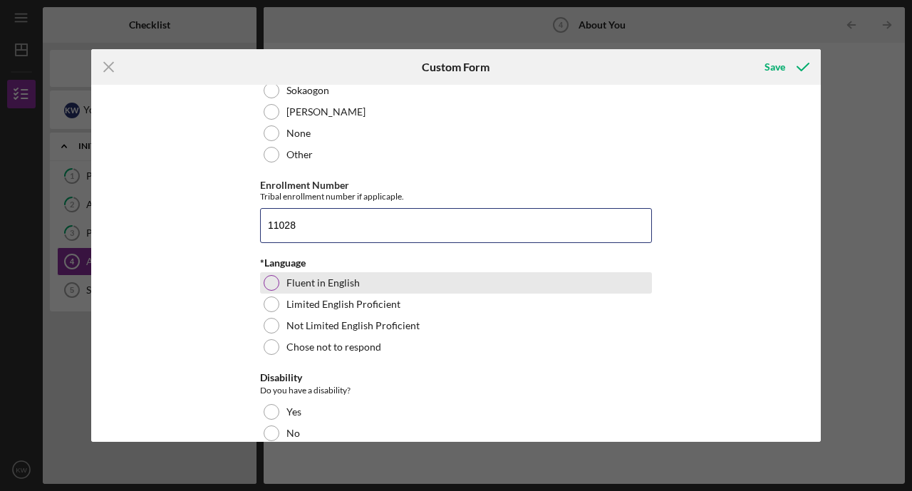
scroll to position [851, 0]
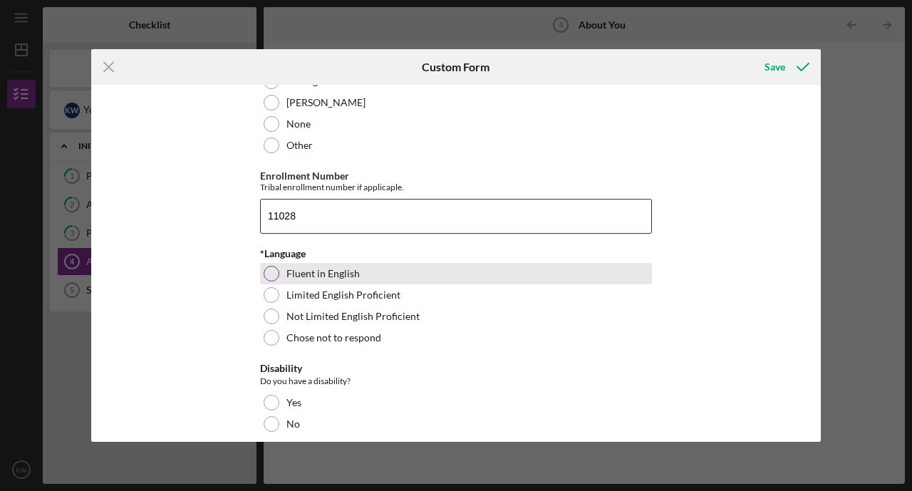
type input "11028"
click at [338, 270] on label "Fluent in English" at bounding box center [322, 273] width 73 height 11
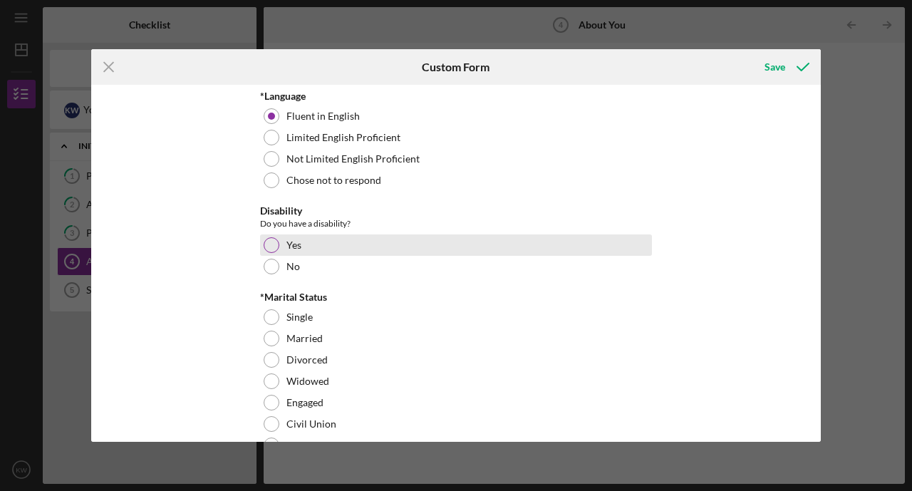
scroll to position [1015, 0]
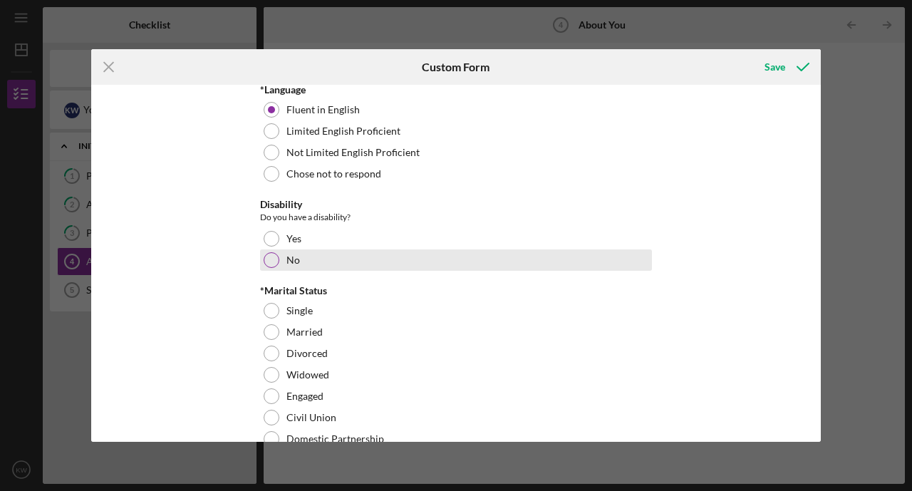
click at [293, 264] on label "No" at bounding box center [293, 259] width 14 height 11
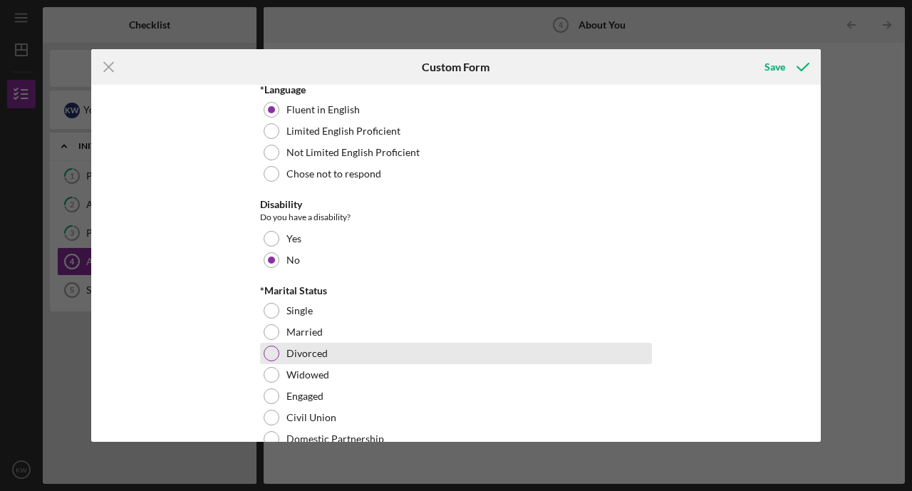
click at [276, 355] on div at bounding box center [272, 354] width 16 height 16
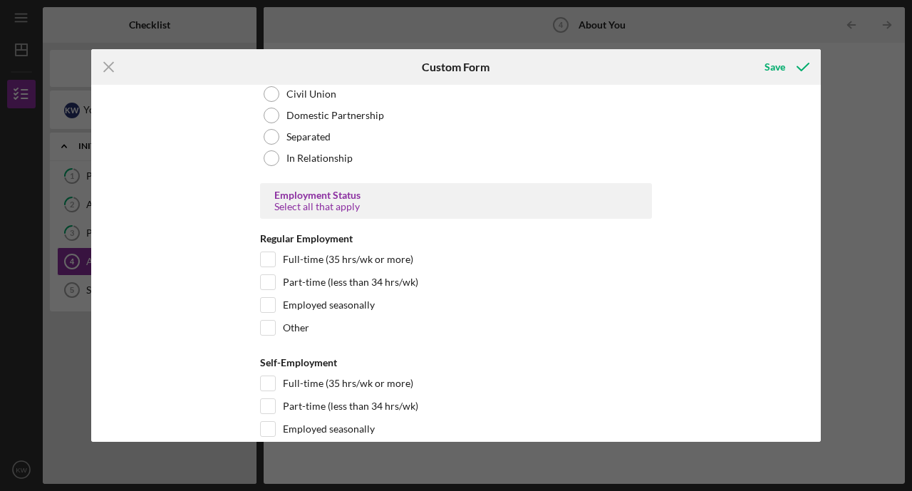
scroll to position [1355, 0]
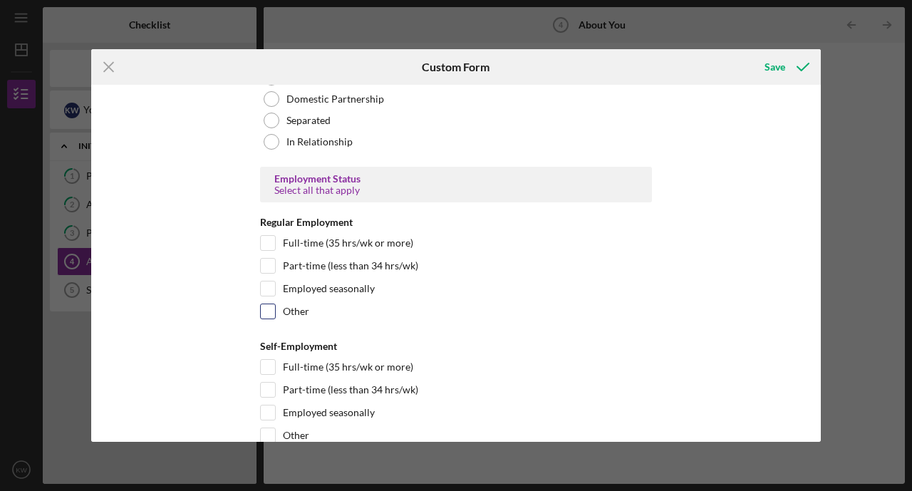
click at [271, 309] on input "Other" at bounding box center [268, 311] width 14 height 14
checkbox input "true"
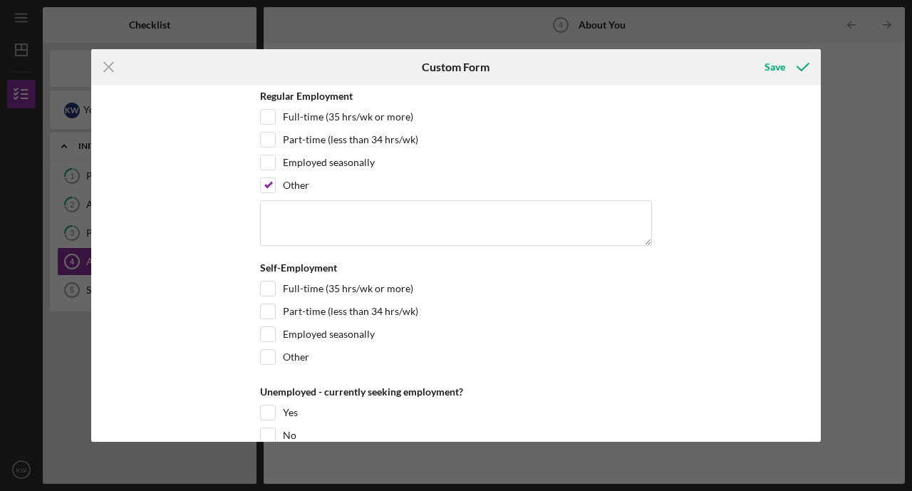
scroll to position [1486, 0]
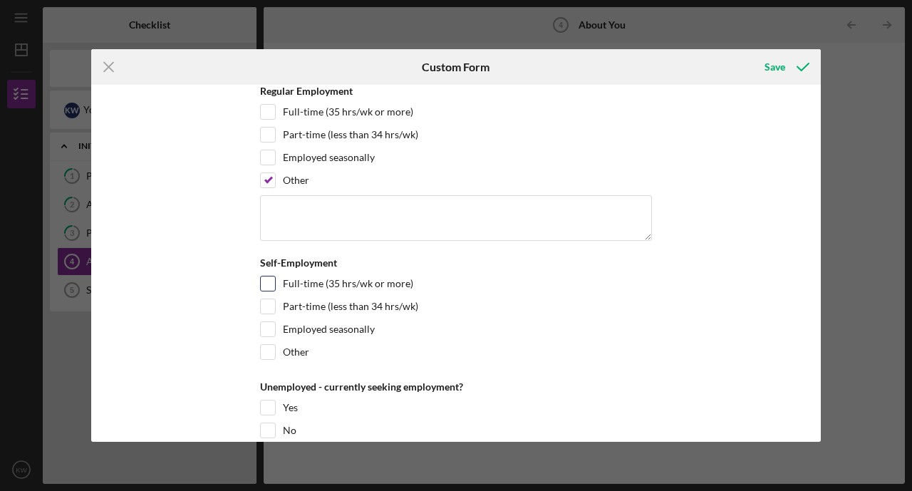
click at [271, 289] on input "Full-time (35 hrs/wk or more)" at bounding box center [268, 283] width 14 height 14
checkbox input "true"
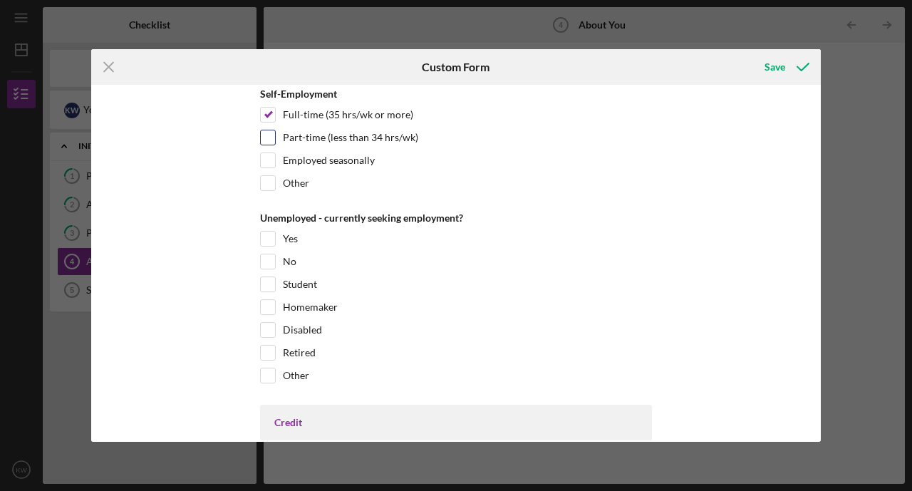
scroll to position [1657, 0]
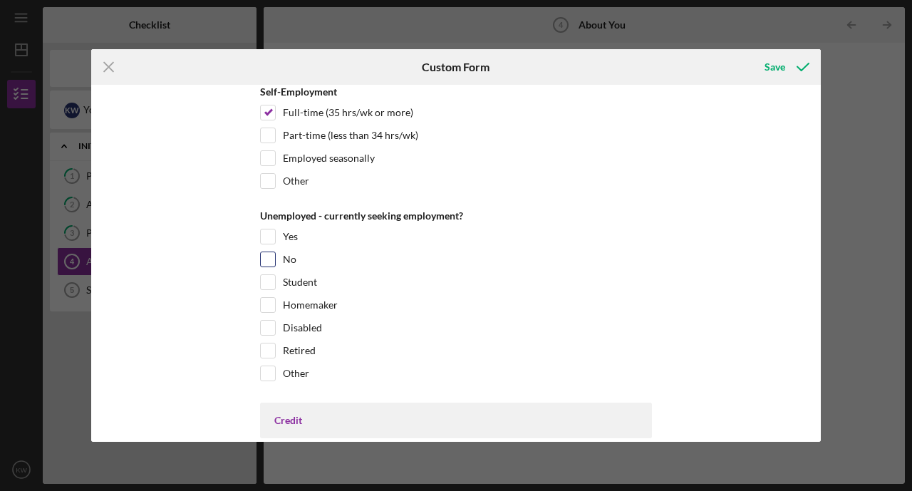
click at [267, 253] on input "No" at bounding box center [268, 259] width 14 height 14
checkbox input "true"
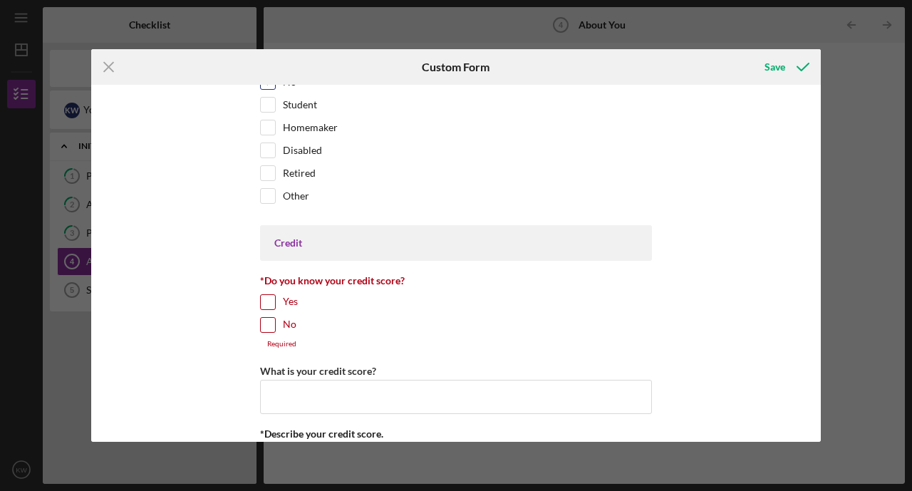
scroll to position [1897, 0]
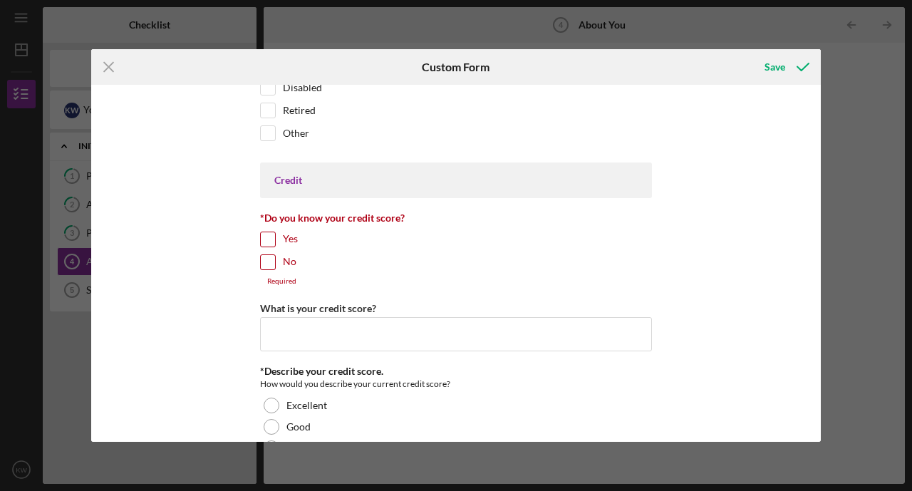
click at [266, 264] on input "No" at bounding box center [268, 262] width 14 height 14
checkbox input "true"
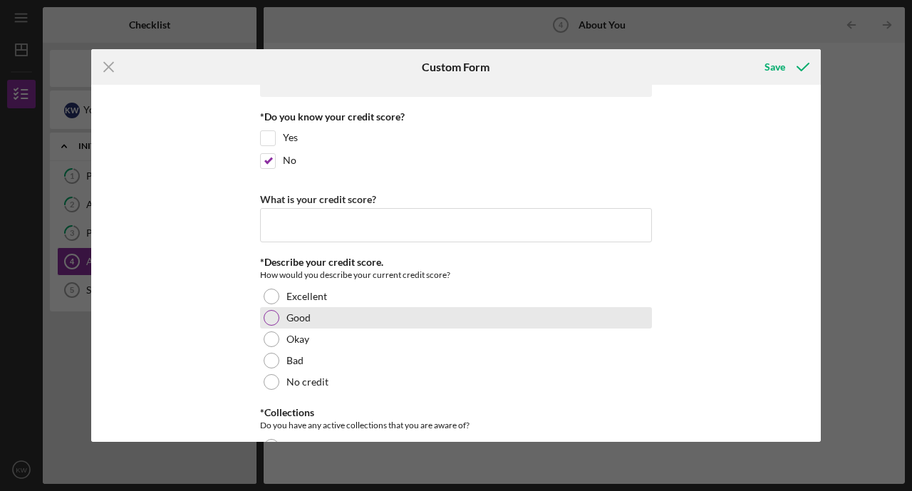
scroll to position [2035, 0]
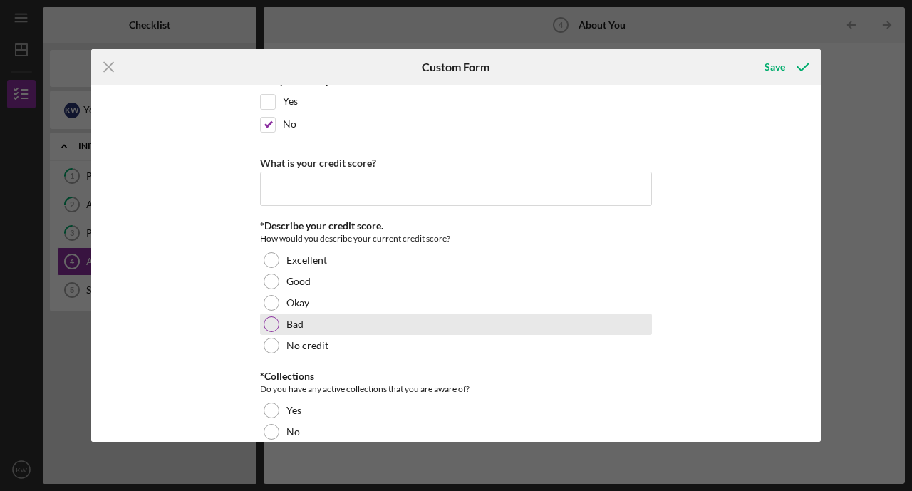
click at [269, 321] on div at bounding box center [272, 324] width 16 height 16
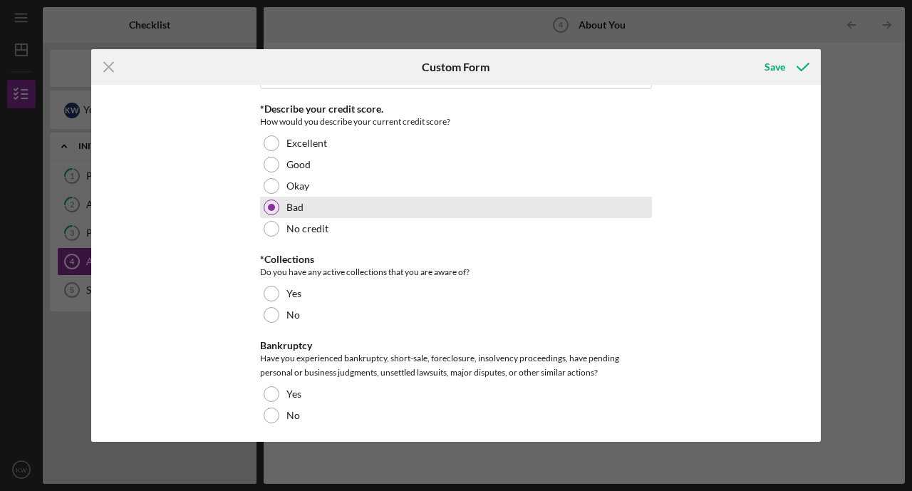
scroll to position [2205, 0]
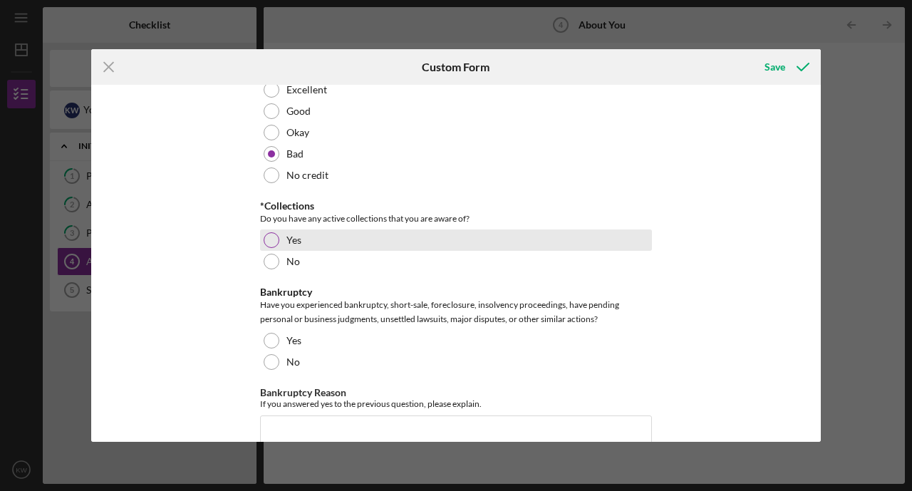
click at [269, 234] on div at bounding box center [272, 240] width 16 height 16
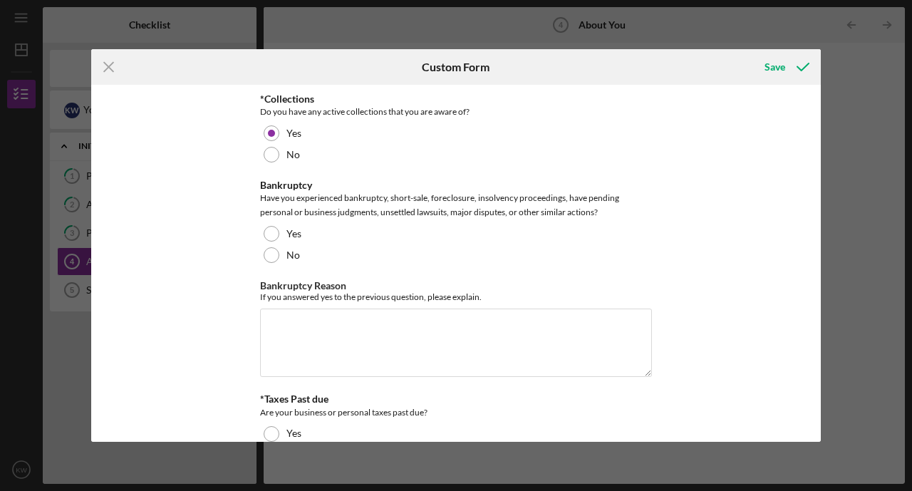
scroll to position [2313, 0]
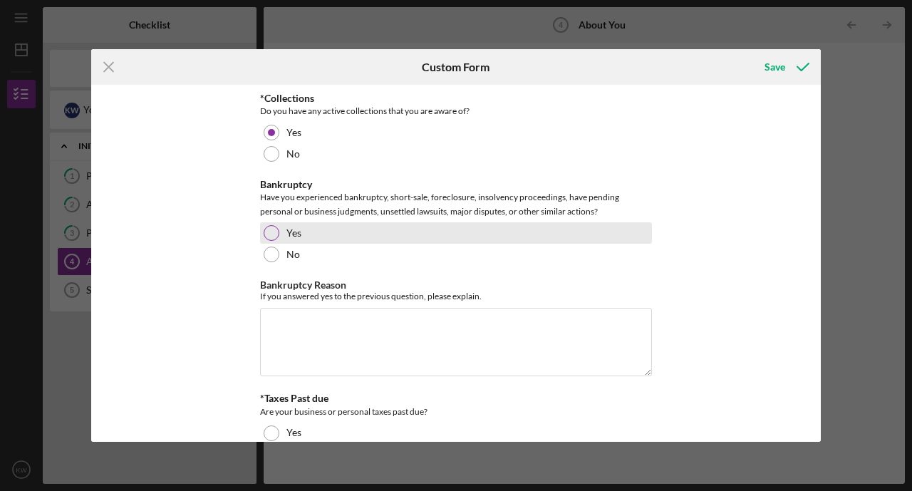
click at [269, 234] on div at bounding box center [272, 233] width 16 height 16
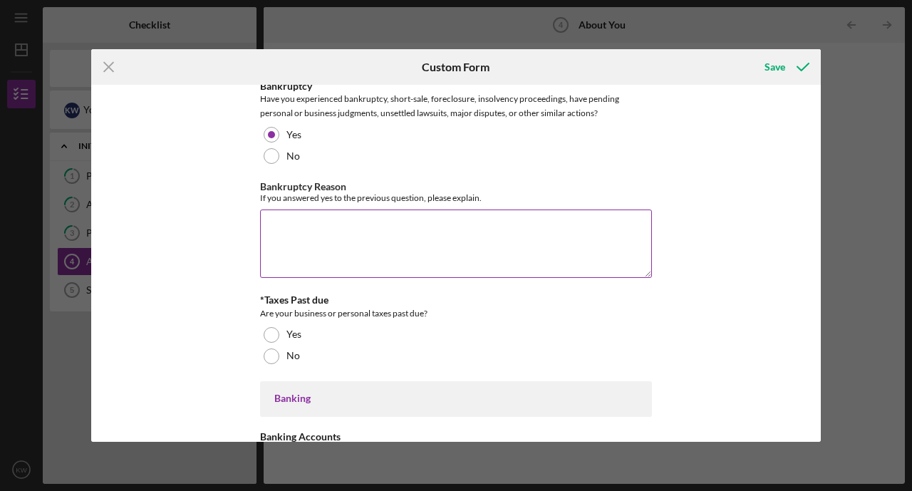
scroll to position [2412, 0]
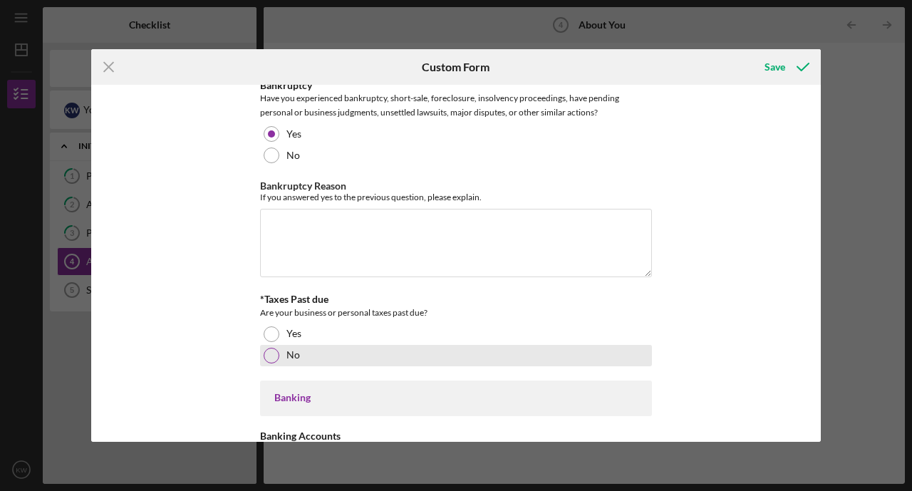
click at [269, 349] on div at bounding box center [272, 356] width 16 height 16
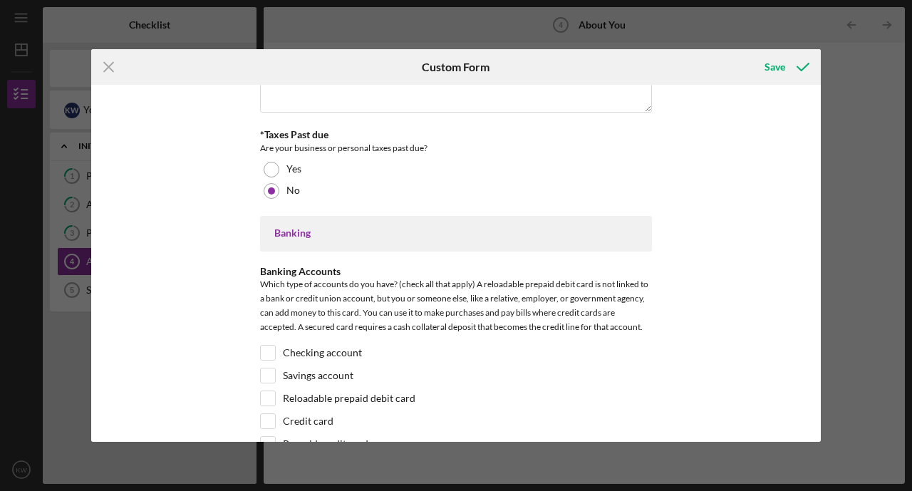
scroll to position [2677, 0]
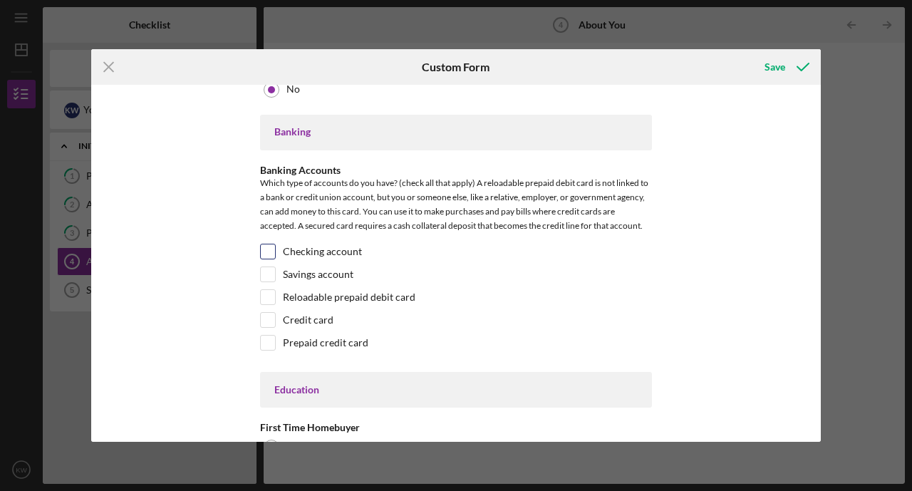
click at [269, 246] on input "Checking account" at bounding box center [268, 251] width 14 height 14
checkbox input "true"
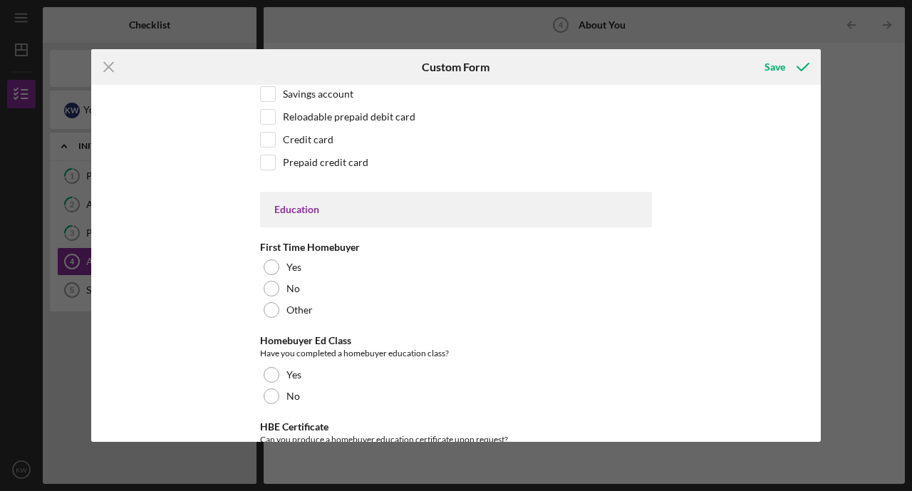
scroll to position [2859, 0]
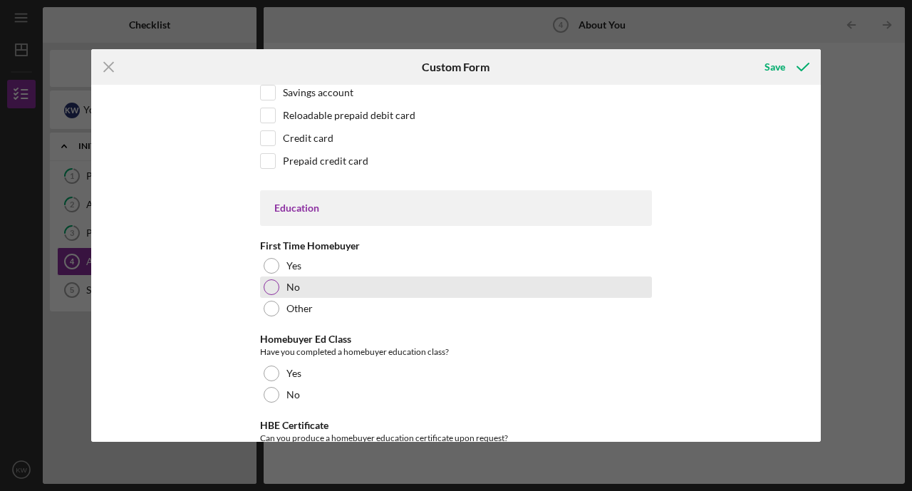
click at [269, 286] on div at bounding box center [272, 287] width 16 height 16
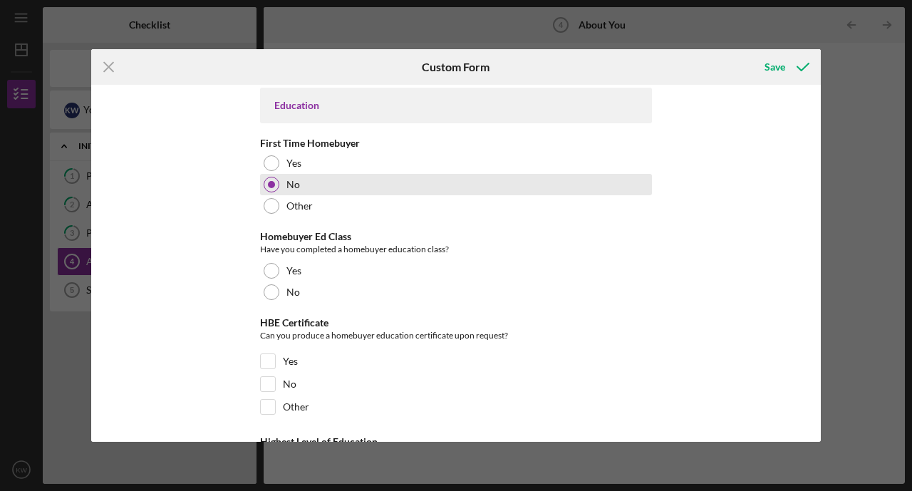
scroll to position [2964, 0]
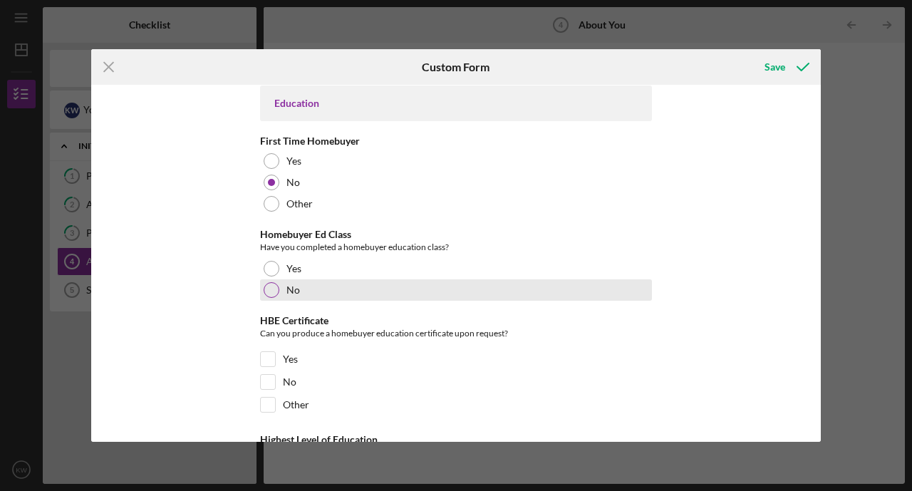
click at [269, 286] on div at bounding box center [272, 290] width 16 height 16
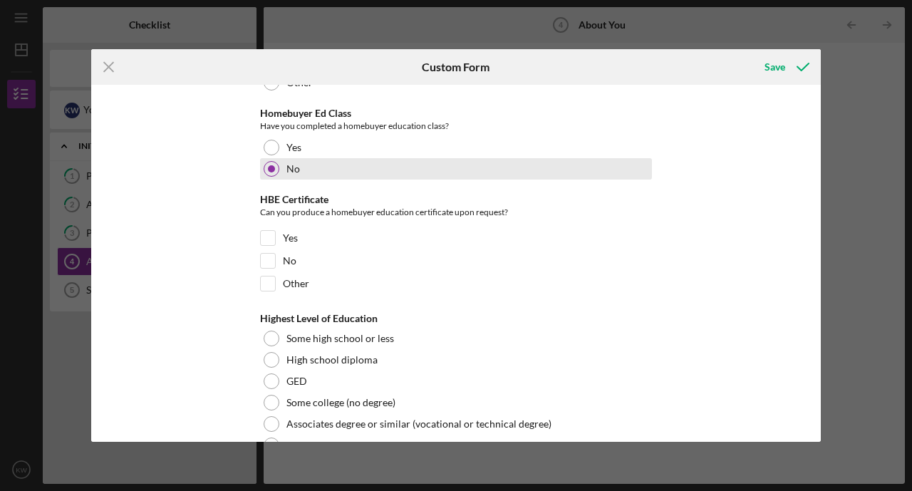
scroll to position [3088, 0]
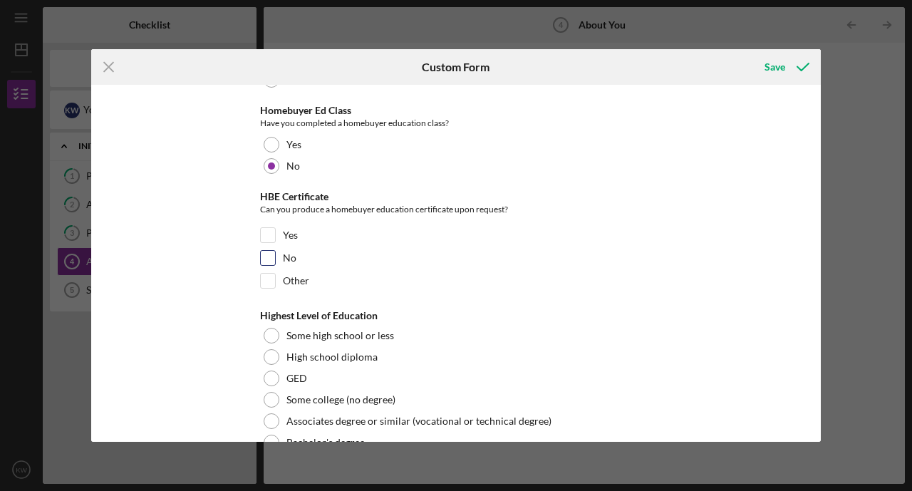
click at [265, 251] on input "No" at bounding box center [268, 258] width 14 height 14
checkbox input "true"
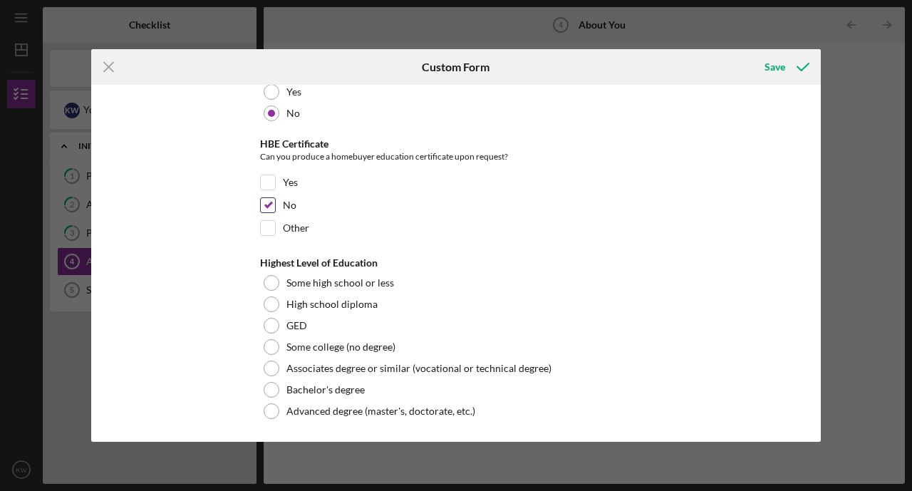
scroll to position [3140, 0]
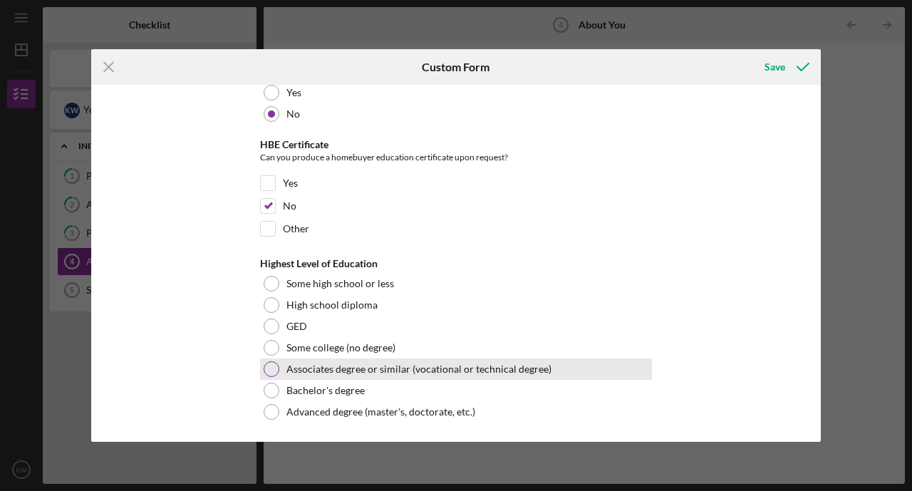
click at [264, 364] on div at bounding box center [272, 369] width 16 height 16
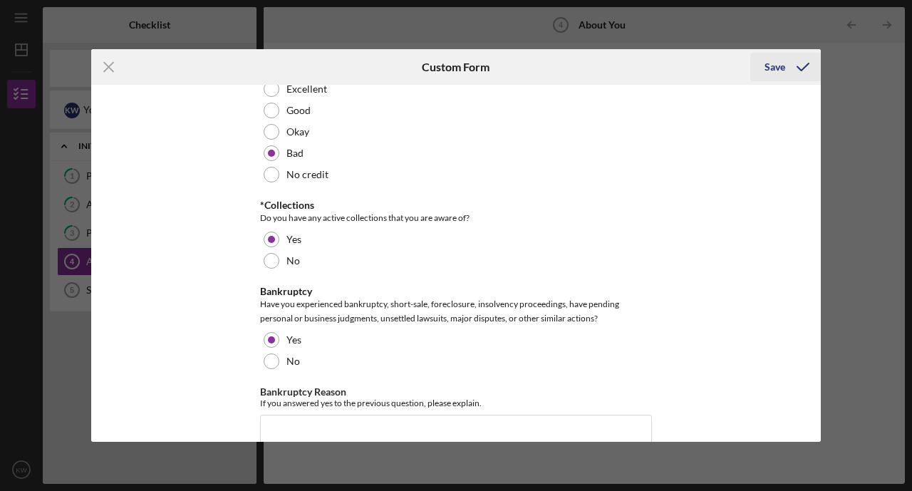
click at [770, 64] on div "Save" at bounding box center [774, 67] width 21 height 28
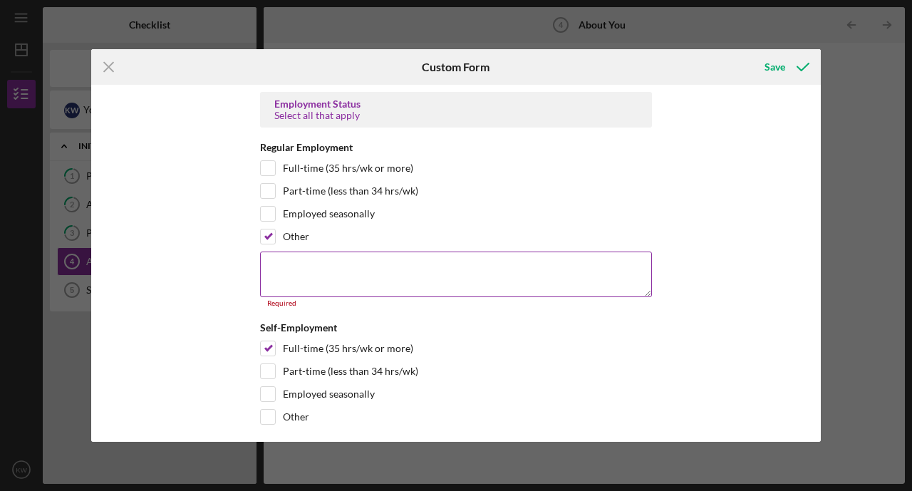
scroll to position [1428, 0]
click at [405, 273] on textarea at bounding box center [456, 276] width 392 height 46
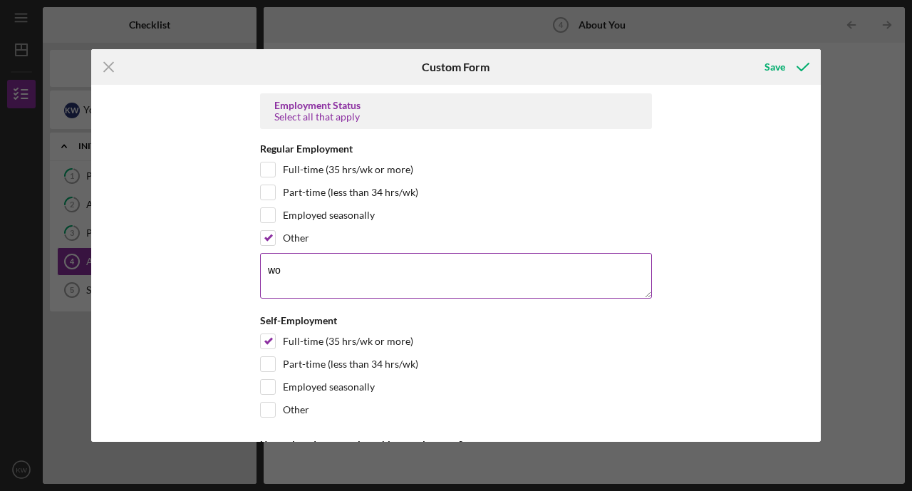
type textarea "w"
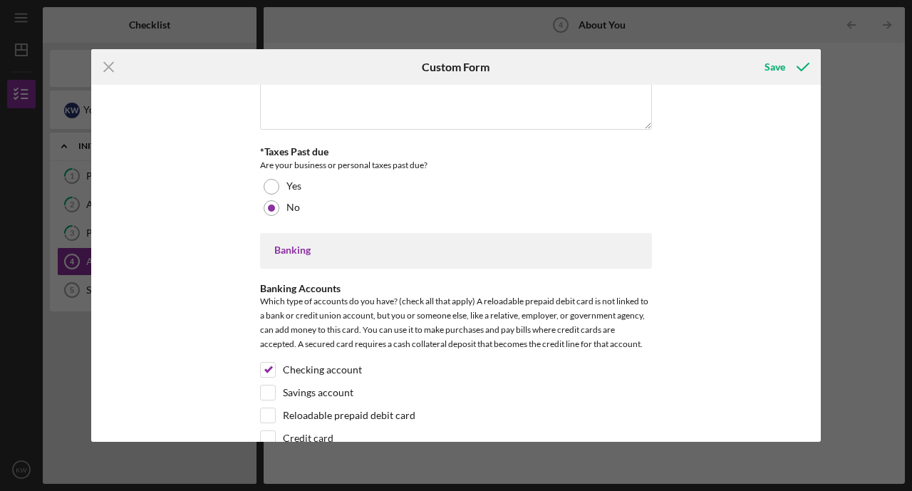
scroll to position [2639, 0]
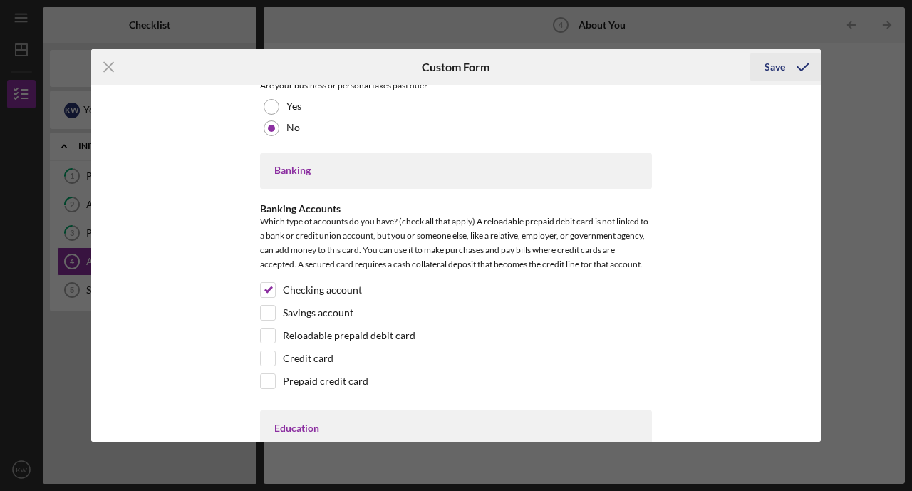
type textarea "Self Employment"
click at [779, 61] on div "Save" at bounding box center [774, 67] width 21 height 28
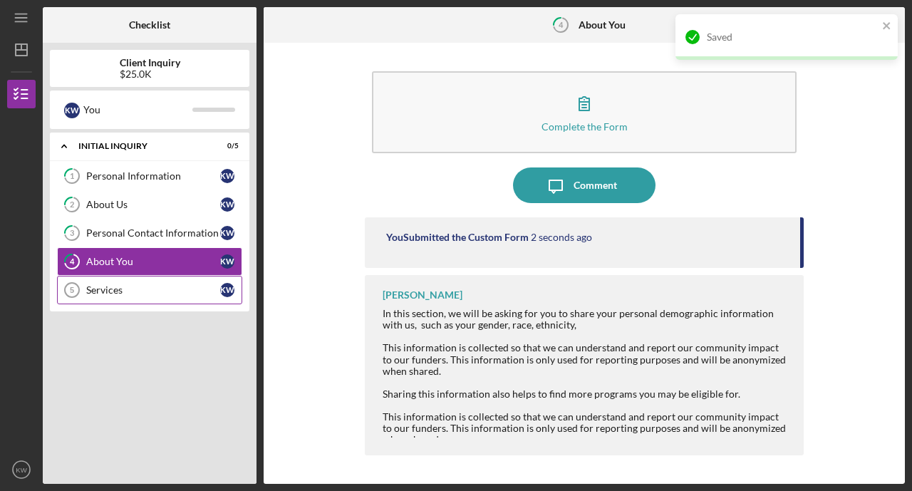
click at [127, 294] on div "Services" at bounding box center [153, 289] width 134 height 11
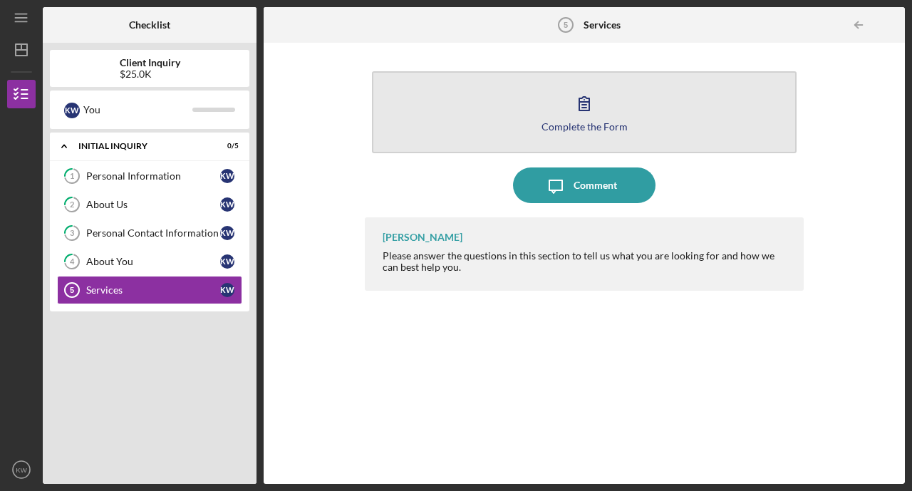
click at [611, 103] on button "Complete the Form Form" at bounding box center [584, 112] width 425 height 82
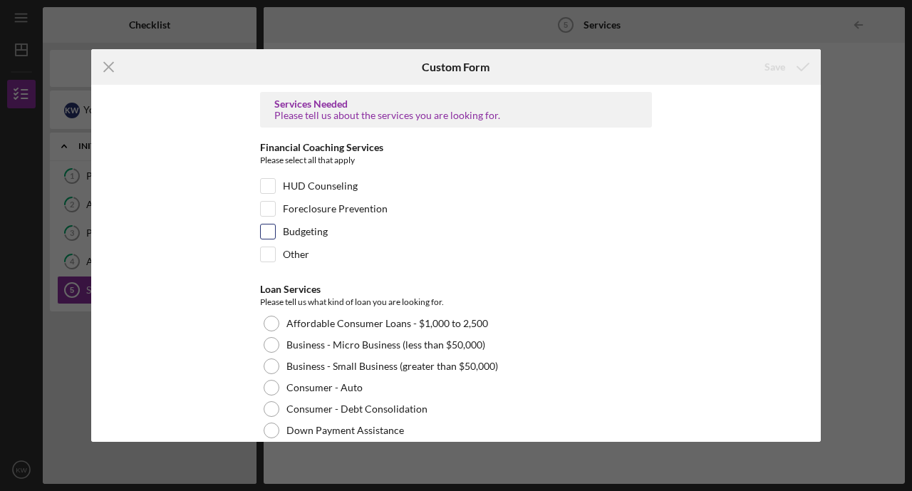
click at [295, 233] on label "Budgeting" at bounding box center [305, 231] width 45 height 14
click at [275, 233] on input "Budgeting" at bounding box center [268, 231] width 14 height 14
checkbox input "true"
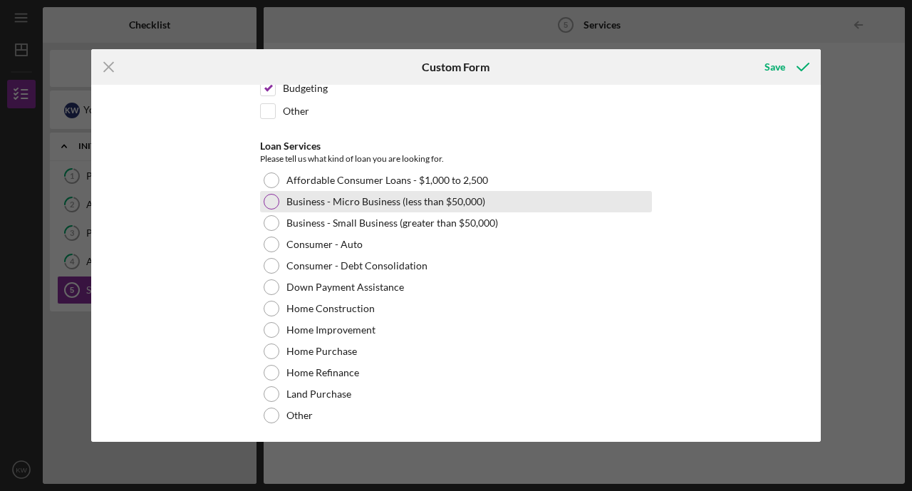
scroll to position [147, 0]
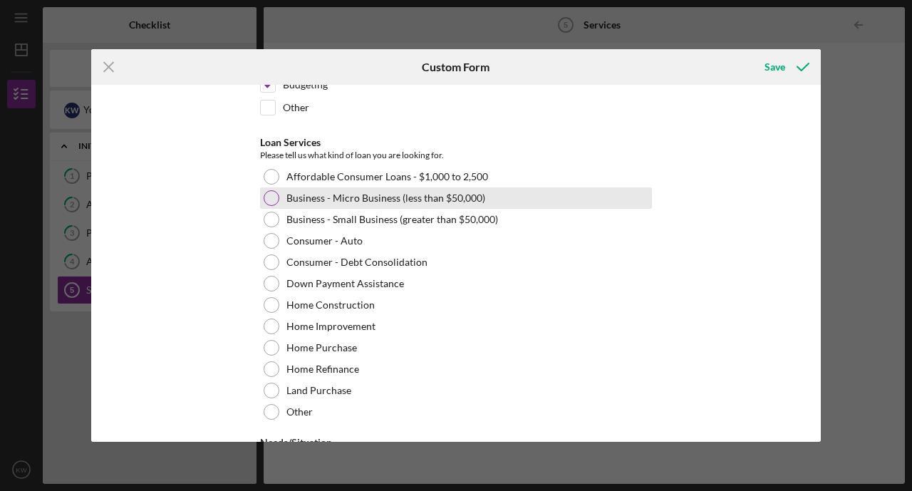
click at [363, 197] on label "Business - Micro Business (less than $50,000)" at bounding box center [385, 197] width 199 height 11
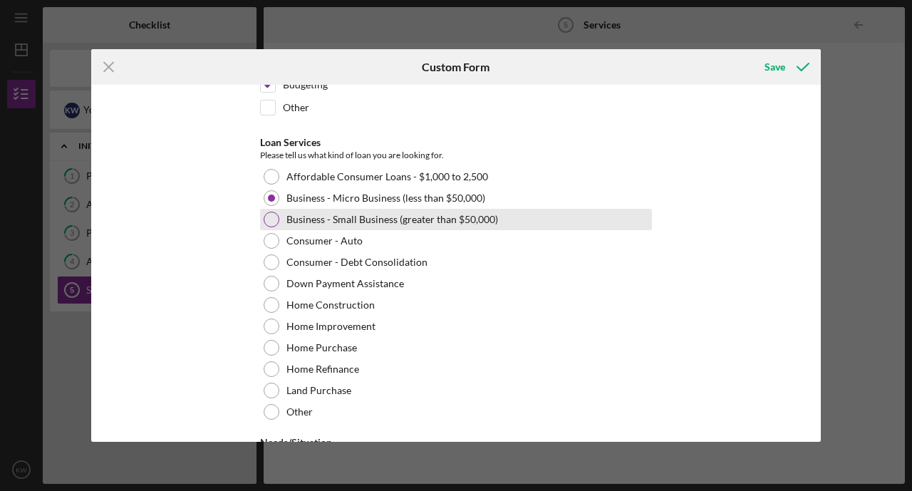
click at [299, 219] on label "Business - Small Business (greater than $50,000)" at bounding box center [392, 219] width 212 height 11
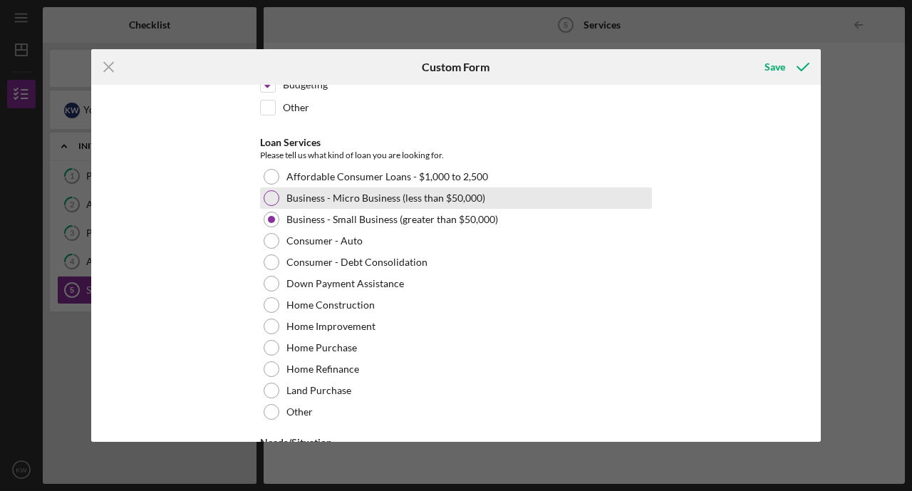
click at [297, 199] on label "Business - Micro Business (less than $50,000)" at bounding box center [385, 197] width 199 height 11
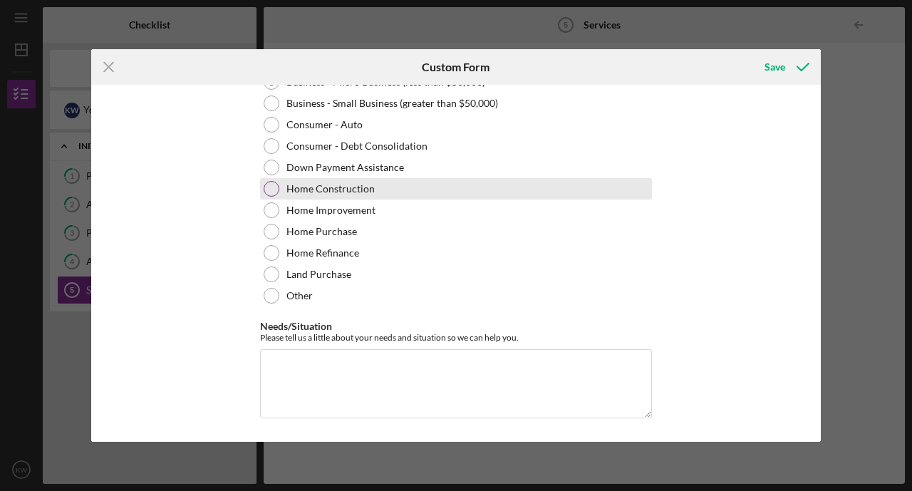
scroll to position [262, 0]
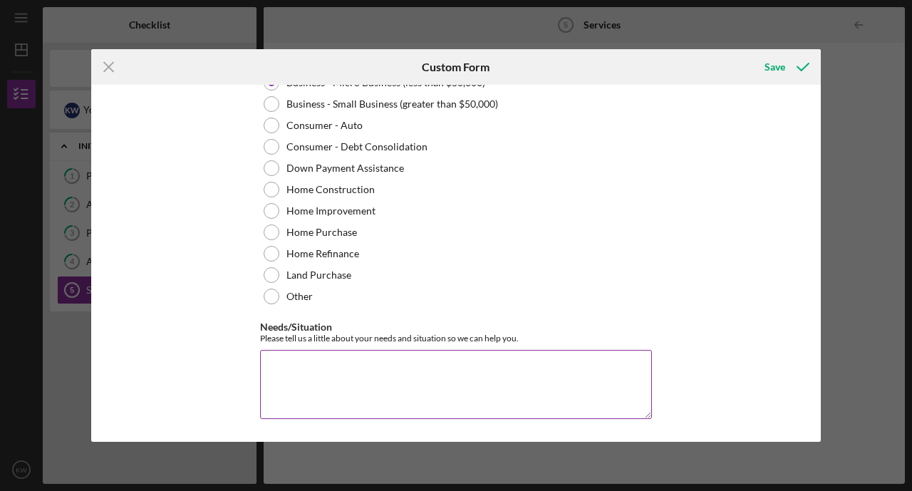
click at [333, 373] on textarea "Needs/Situation" at bounding box center [456, 384] width 392 height 68
type textarea "T"
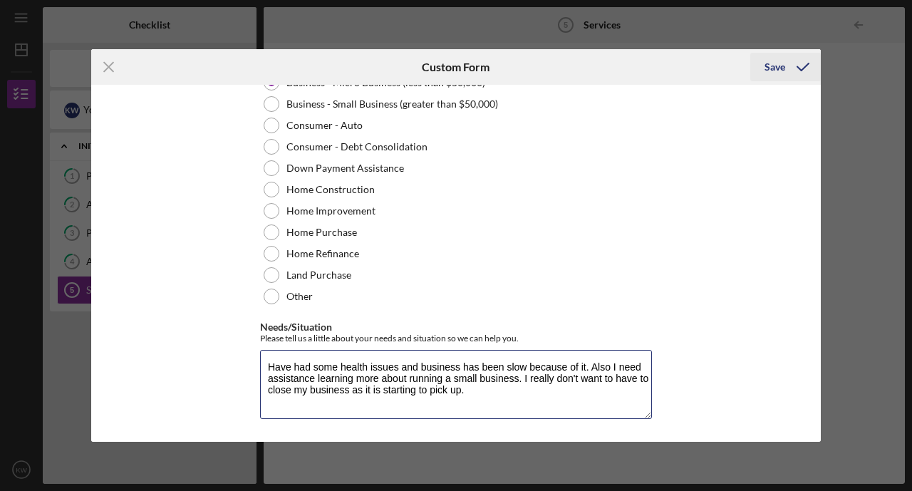
type textarea "Have had some health issues and business has been slow because of it. Also I ne…"
click at [766, 69] on div "Save" at bounding box center [774, 67] width 21 height 28
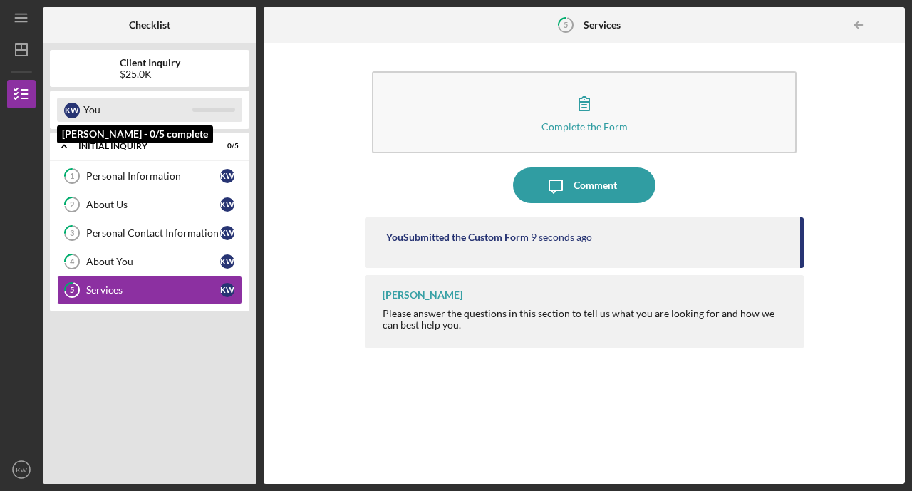
click at [140, 113] on div "You" at bounding box center [137, 110] width 109 height 24
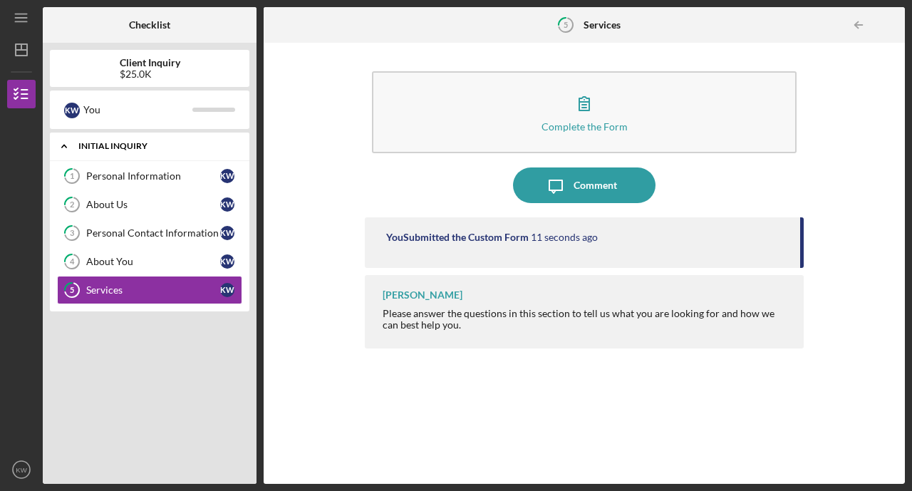
click at [157, 160] on div "Icon/Expander Initial Inquiry 0 / 5" at bounding box center [149, 146] width 199 height 29
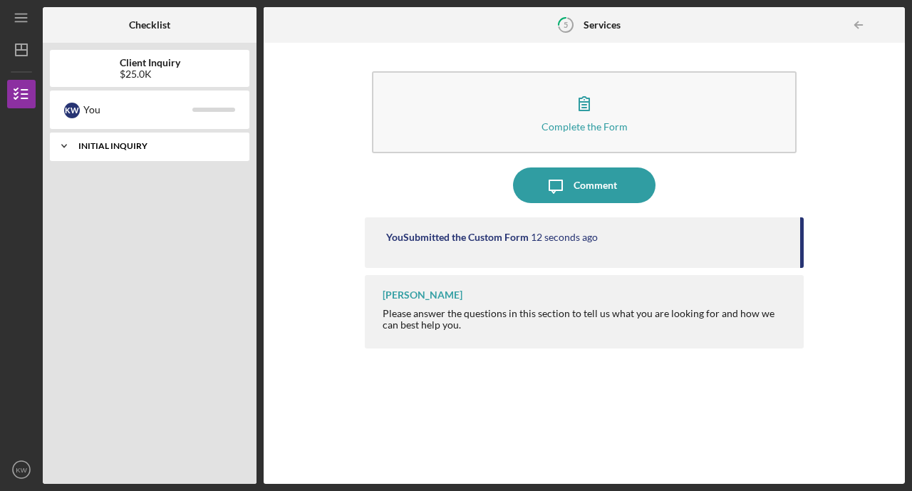
click at [157, 152] on div "Icon/Expander Initial Inquiry 0 / 5" at bounding box center [149, 146] width 199 height 28
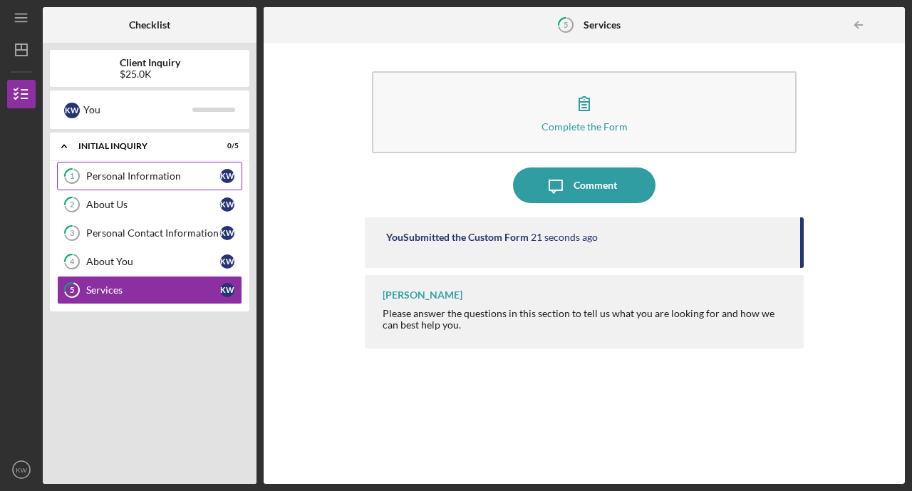
click at [126, 172] on div "Personal Information" at bounding box center [153, 175] width 134 height 11
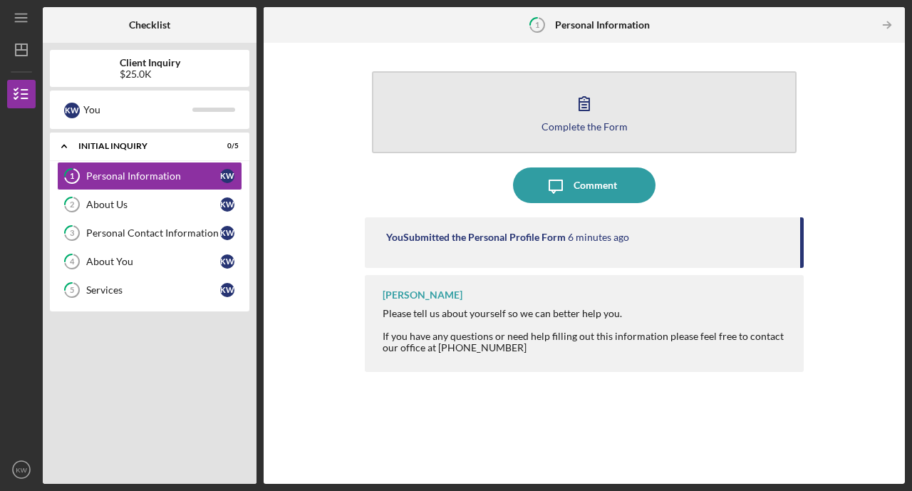
click at [614, 118] on button "Complete the Form Form" at bounding box center [584, 112] width 425 height 82
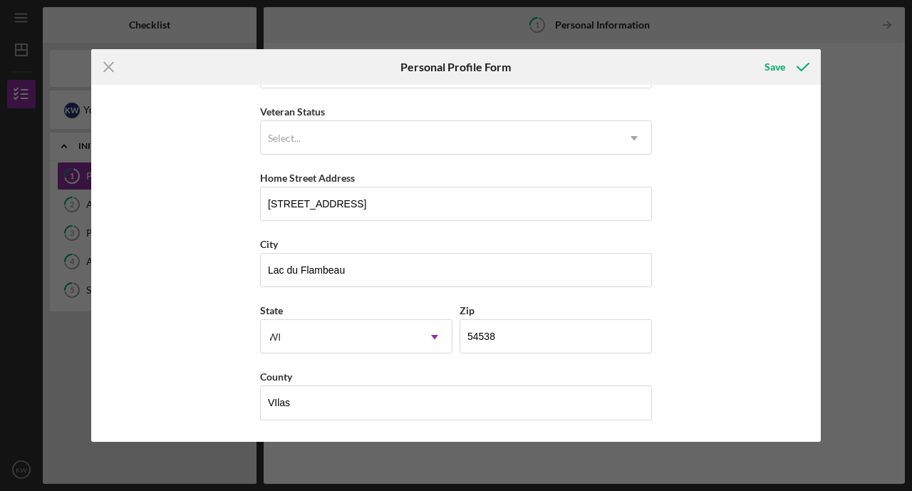
scroll to position [187, 0]
click at [773, 70] on div "Save" at bounding box center [774, 67] width 21 height 28
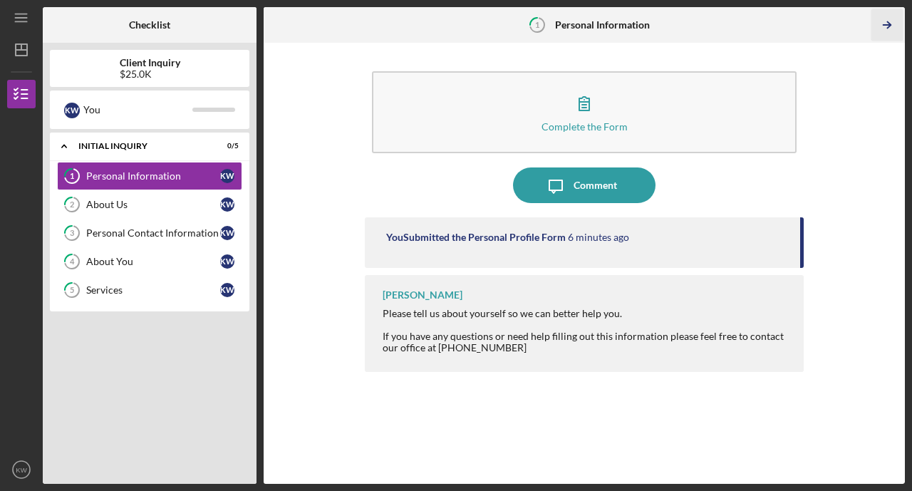
click at [886, 25] on line "button" at bounding box center [886, 25] width 7 height 0
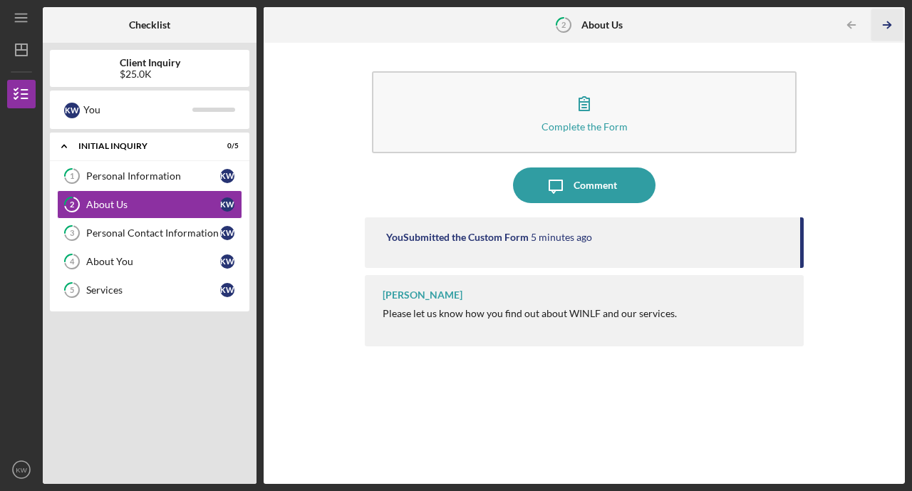
click at [886, 26] on icon "Icon/Table Pagination Arrow" at bounding box center [887, 25] width 32 height 32
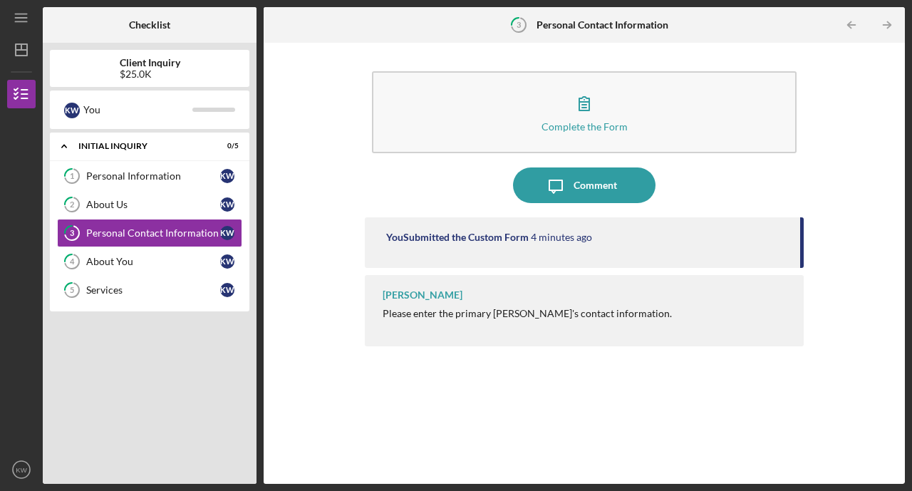
click at [522, 316] on div "Please enter the primary [PERSON_NAME]'s contact information." at bounding box center [527, 313] width 289 height 11
click at [608, 312] on div "Please enter the primary [PERSON_NAME]'s contact information." at bounding box center [527, 313] width 289 height 11
click at [891, 24] on icon "Icon/Table Pagination Arrow" at bounding box center [887, 25] width 32 height 32
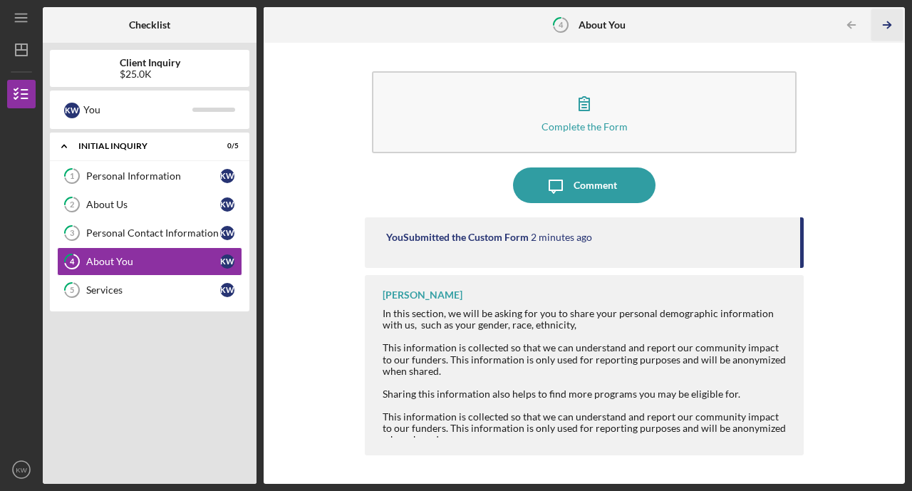
click at [891, 24] on icon "Icon/Table Pagination Arrow" at bounding box center [887, 25] width 32 height 32
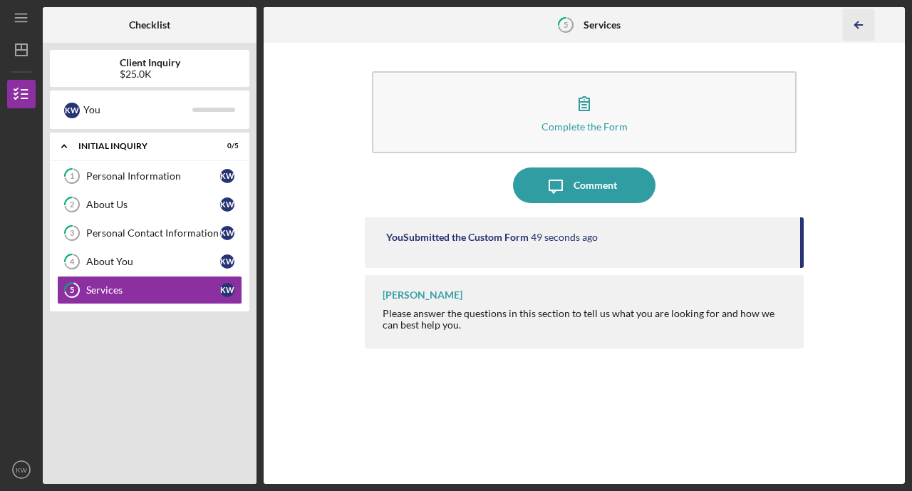
click at [861, 20] on icon "Icon/Table Pagination Arrow" at bounding box center [859, 25] width 32 height 32
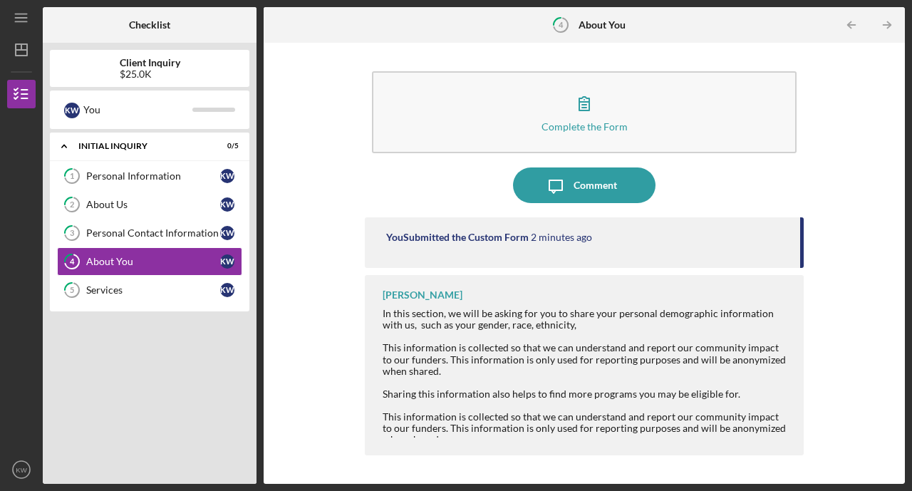
drag, startPoint x: 704, startPoint y: 365, endPoint x: 704, endPoint y: 397, distance: 31.3
click at [689, 392] on div "In this section, we will be asking for you to share your personal demographic i…" at bounding box center [586, 354] width 407 height 92
drag, startPoint x: 704, startPoint y: 397, endPoint x: 657, endPoint y: 390, distance: 47.6
click at [657, 390] on div "Sharing this information also helps to find more programs you may be eligible f…" at bounding box center [586, 393] width 407 height 11
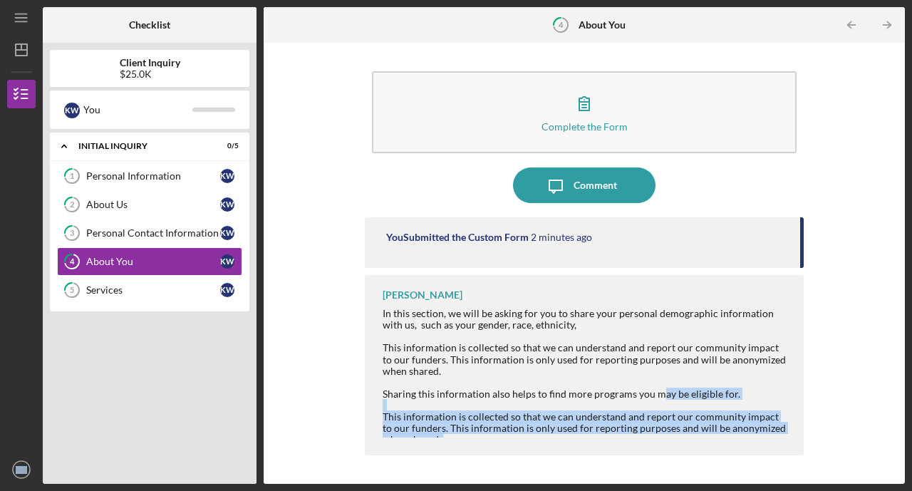
scroll to position [30, 0]
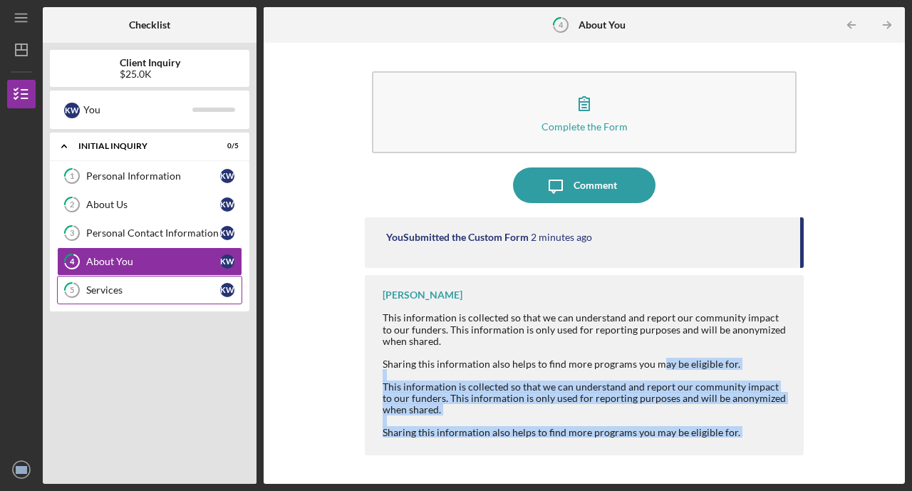
click at [182, 291] on div "Services" at bounding box center [153, 289] width 134 height 11
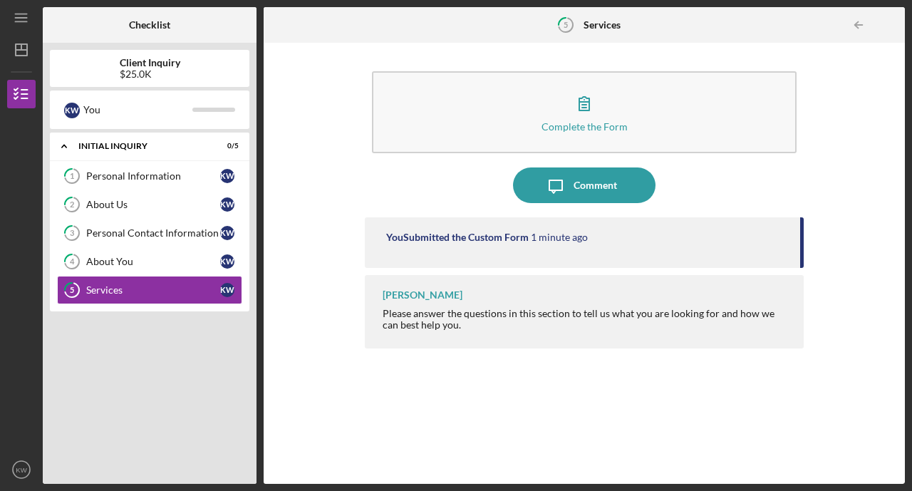
click at [317, 298] on div "Complete the Form Form Icon/Message Comment You Submitted the Custom Form 1 min…" at bounding box center [584, 263] width 627 height 427
click at [307, 234] on div "Complete the Form Form Icon/Message Comment You Submitted the Custom Form 1 min…" at bounding box center [584, 263] width 627 height 427
click at [21, 47] on line "button" at bounding box center [21, 47] width 0 height 6
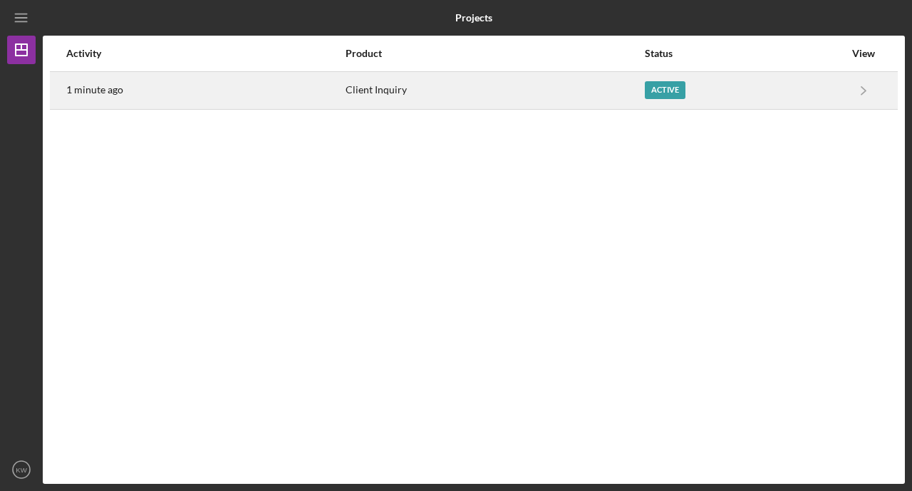
click at [843, 91] on div "Active" at bounding box center [744, 91] width 199 height 36
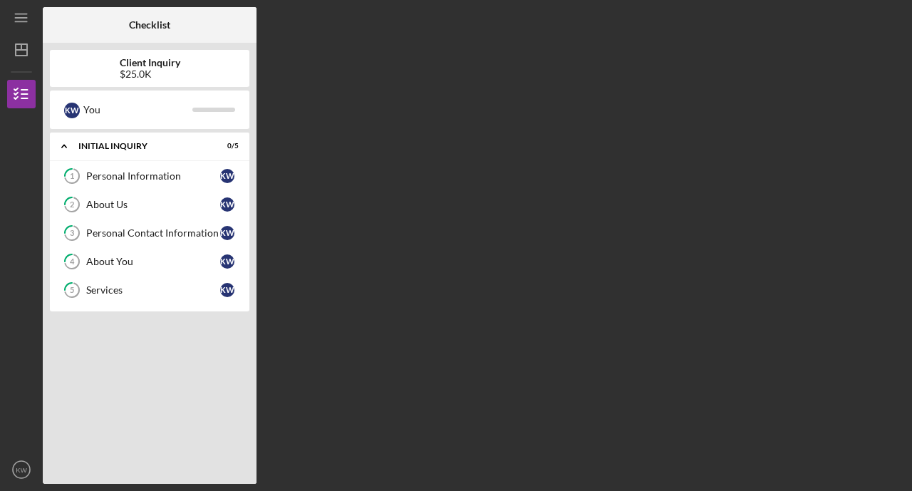
click at [251, 129] on div "Client Inquiry $25.0K K W You Icon/Expander Initial Inquiry 0 / 5 1 Personal In…" at bounding box center [150, 263] width 214 height 441
click at [150, 399] on div "Icon/Expander Initial Inquiry 0 / 5 1 Personal Information K W 2 About Us K W 3…" at bounding box center [149, 305] width 199 height 344
click at [165, 209] on div "About Us" at bounding box center [153, 204] width 134 height 11
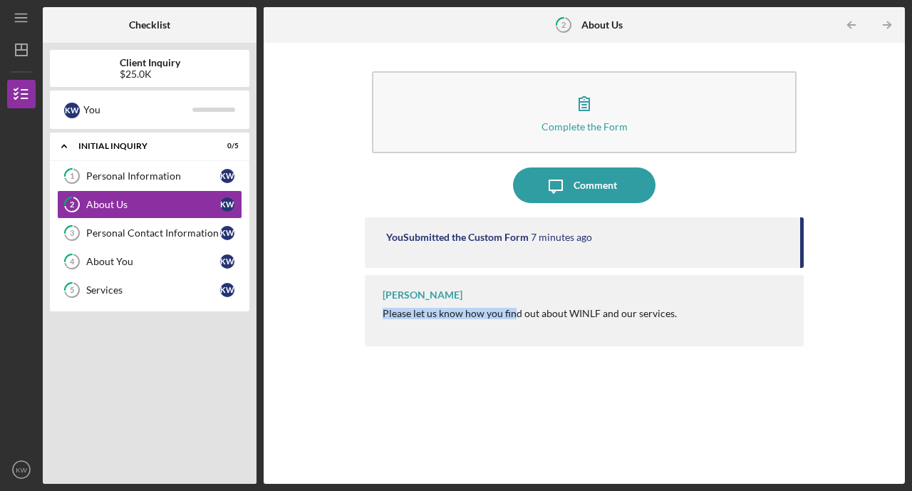
click at [514, 306] on div "Lisa Schuman Please let us know how you find out about WINLF and our services." at bounding box center [584, 310] width 439 height 71
click at [320, 285] on div "Complete the Form Form Icon/Message Comment You Submitted the Custom Form 7 min…" at bounding box center [584, 263] width 627 height 427
click at [472, 238] on div "You Submitted the Custom Form" at bounding box center [457, 237] width 142 height 11
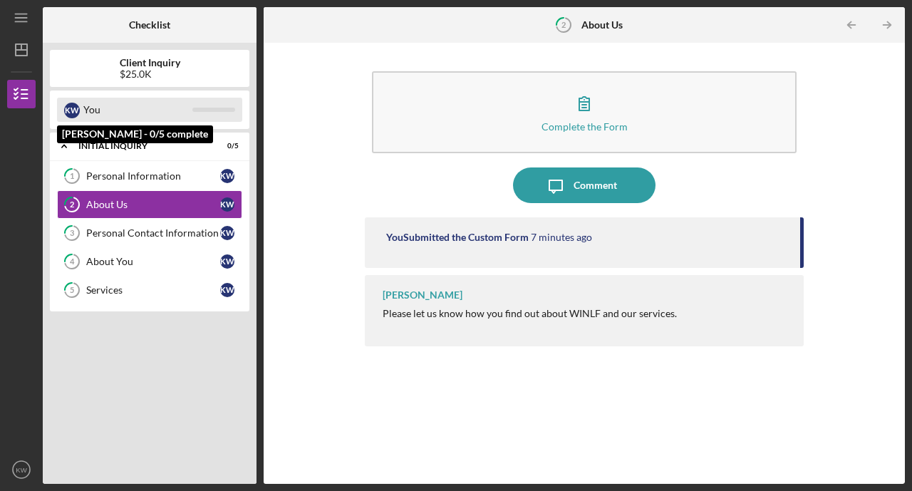
click at [141, 113] on div "You" at bounding box center [137, 110] width 109 height 24
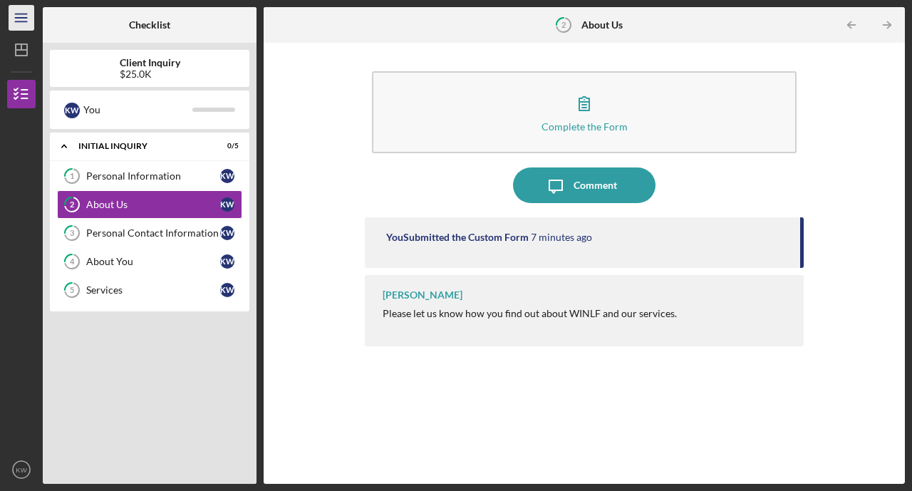
click at [27, 16] on icon "Icon/Menu" at bounding box center [22, 18] width 32 height 32
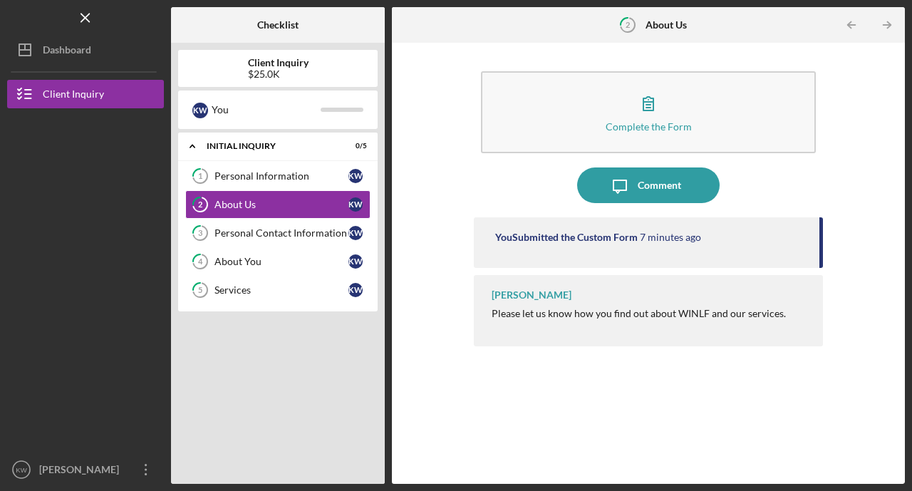
click at [185, 106] on div "K W You" at bounding box center [277, 109] width 199 height 38
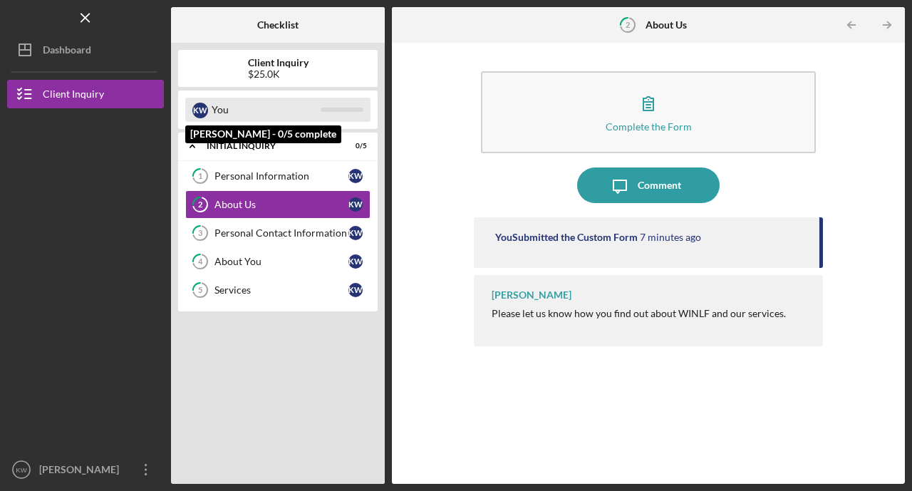
click at [204, 113] on div "K W" at bounding box center [200, 111] width 16 height 16
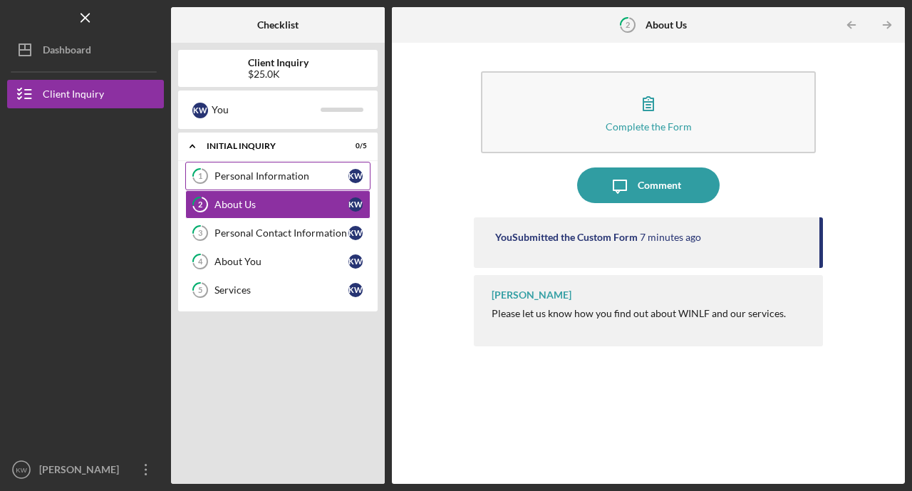
click at [223, 173] on div "Personal Information" at bounding box center [281, 175] width 134 height 11
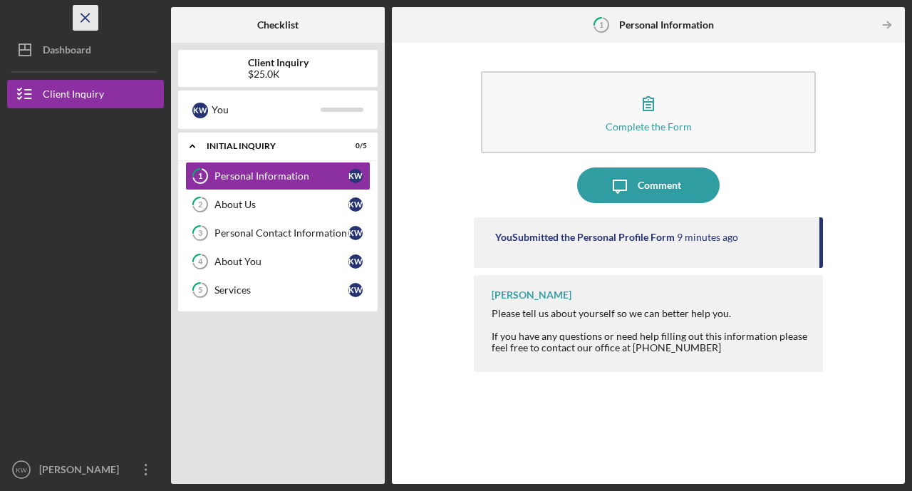
click at [86, 17] on line "button" at bounding box center [85, 18] width 8 height 8
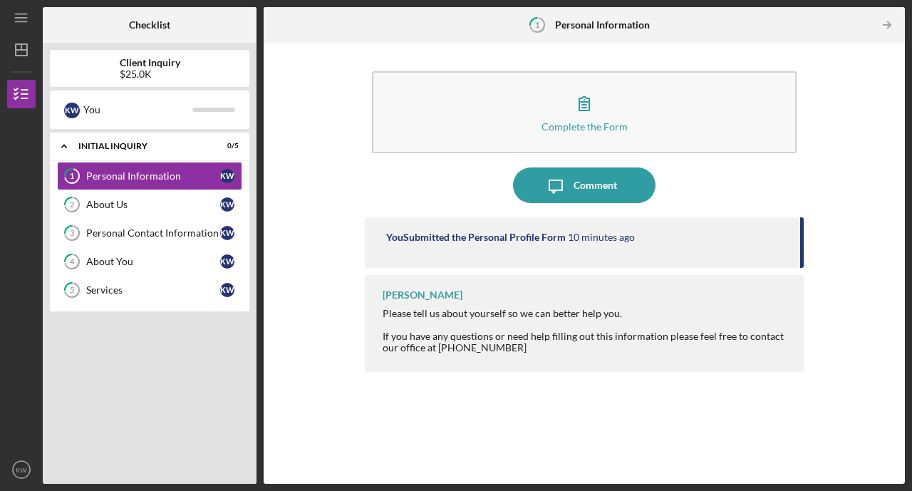
click at [309, 137] on div "Complete the Form Form Icon/Message Comment You Submitted the Personal Profile …" at bounding box center [584, 263] width 627 height 427
click at [138, 172] on div "Personal Information" at bounding box center [153, 175] width 134 height 11
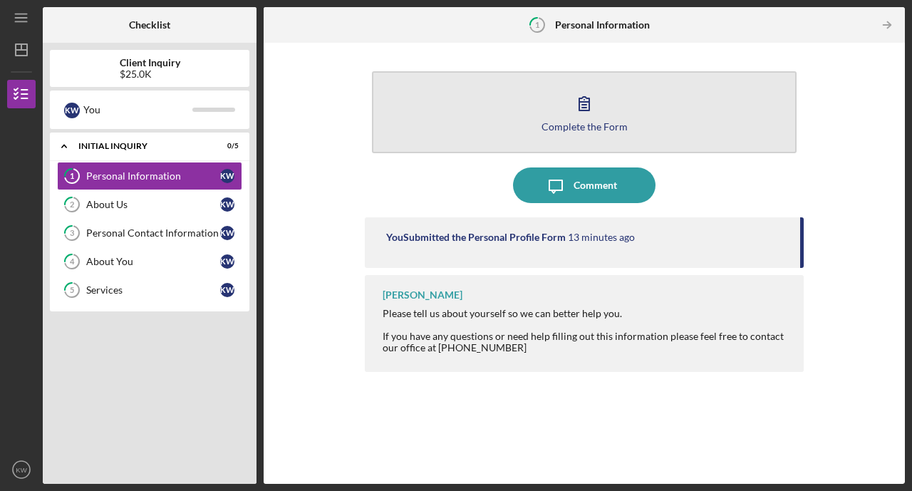
click at [505, 108] on button "Complete the Form Form" at bounding box center [584, 112] width 425 height 82
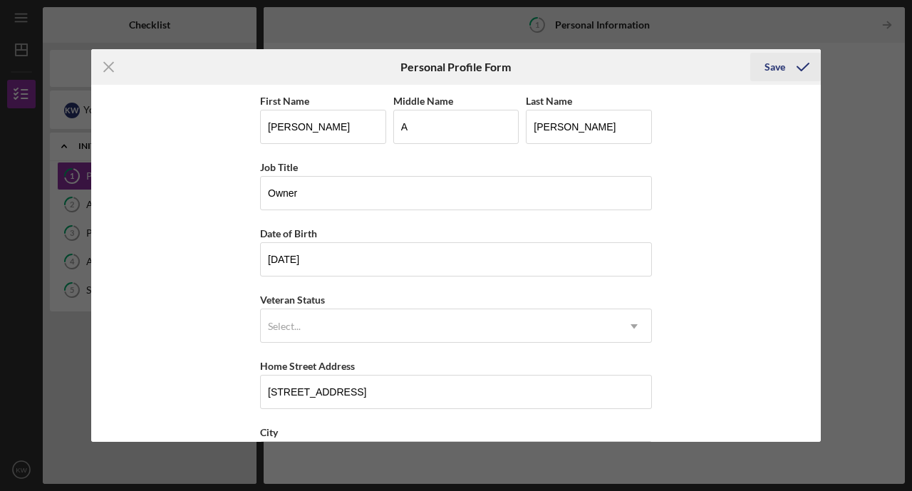
click at [775, 68] on div "Save" at bounding box center [774, 67] width 21 height 28
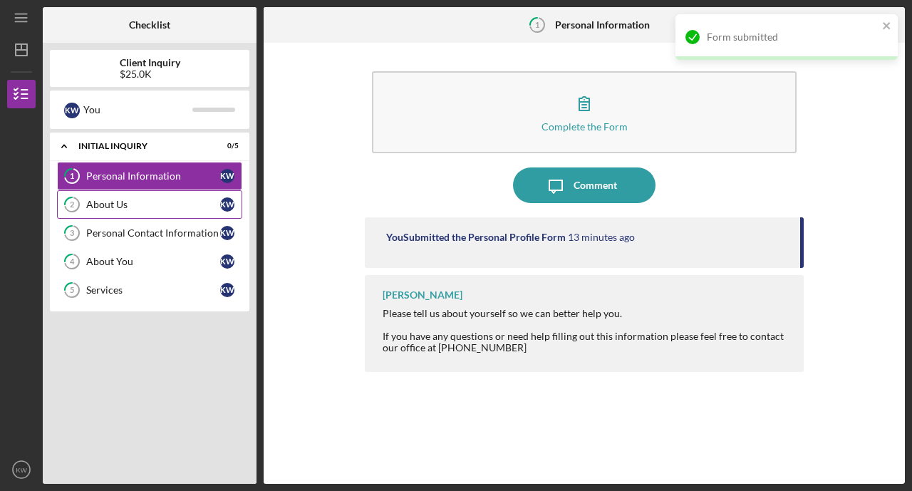
click at [130, 202] on div "About Us" at bounding box center [153, 204] width 134 height 11
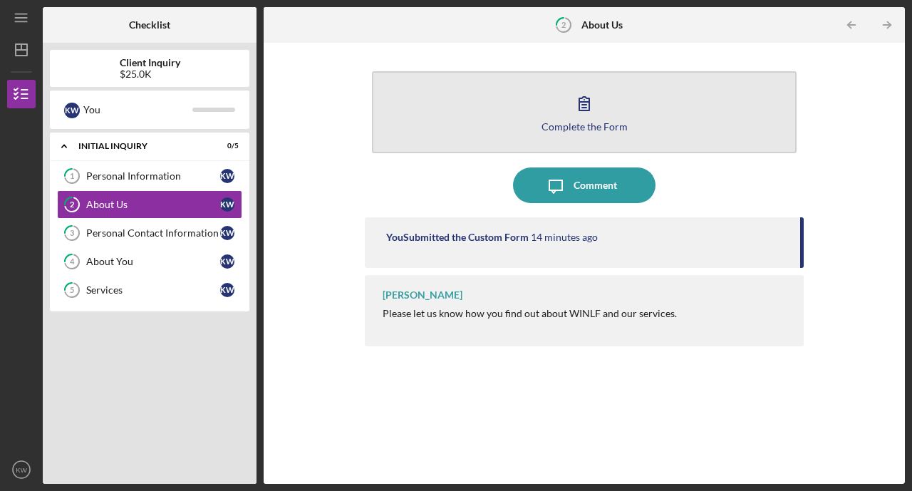
click at [584, 115] on icon "button" at bounding box center [584, 103] width 36 height 36
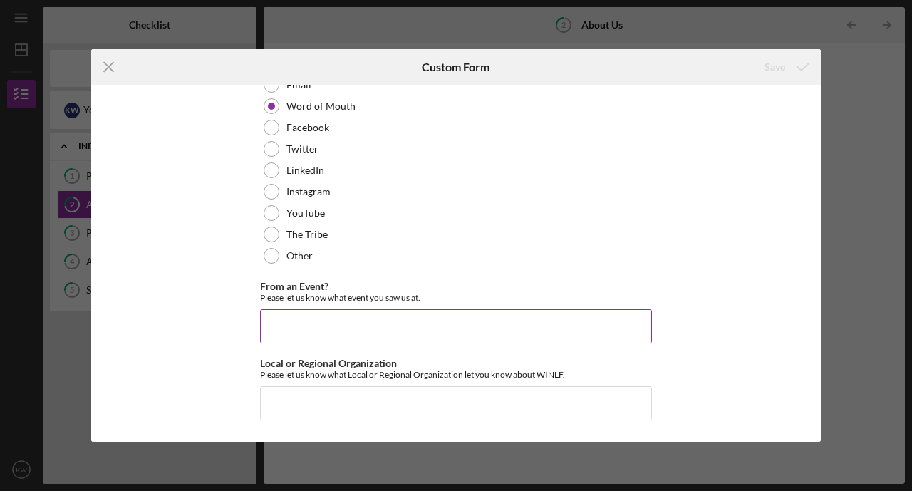
scroll to position [203, 0]
click at [386, 326] on input "From an Event?" at bounding box center [456, 327] width 392 height 34
type input "native biz"
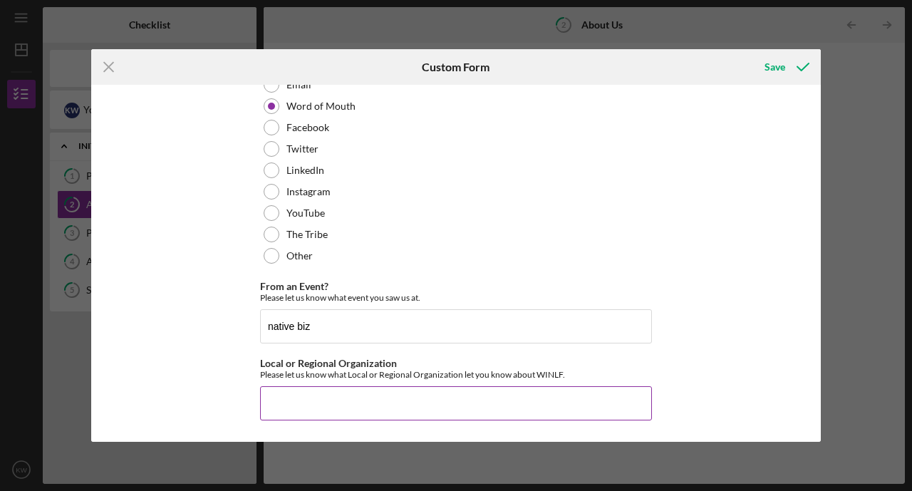
click at [359, 408] on input "Local or Regional Organization" at bounding box center [456, 403] width 392 height 34
type input "Lac du Flambeau"
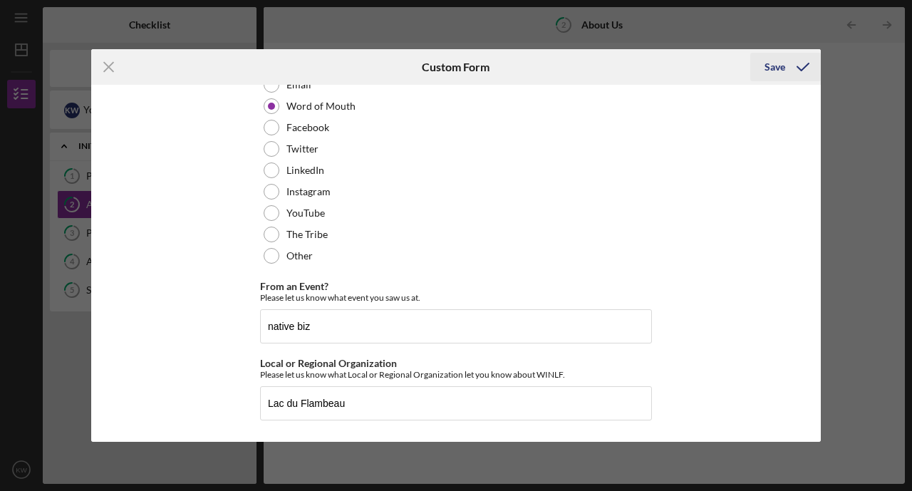
click at [769, 66] on div "Save" at bounding box center [774, 67] width 21 height 28
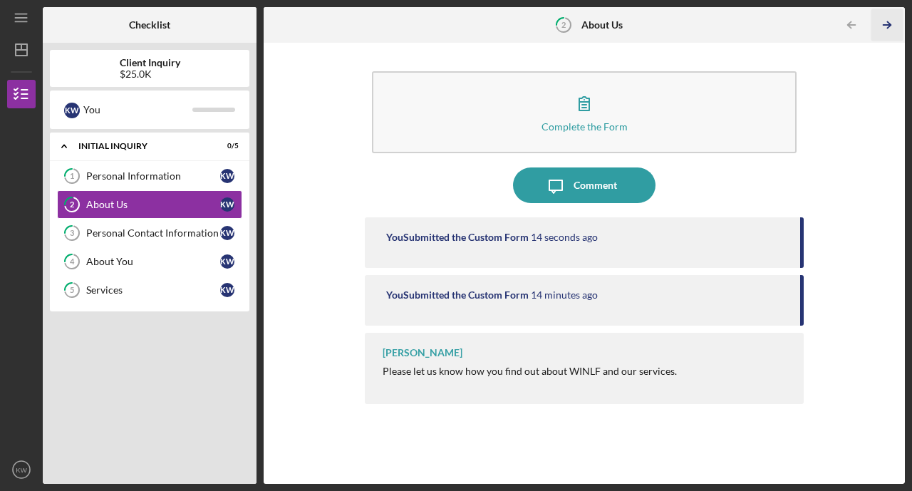
click at [884, 24] on icon "Icon/Table Pagination Arrow" at bounding box center [887, 25] width 32 height 32
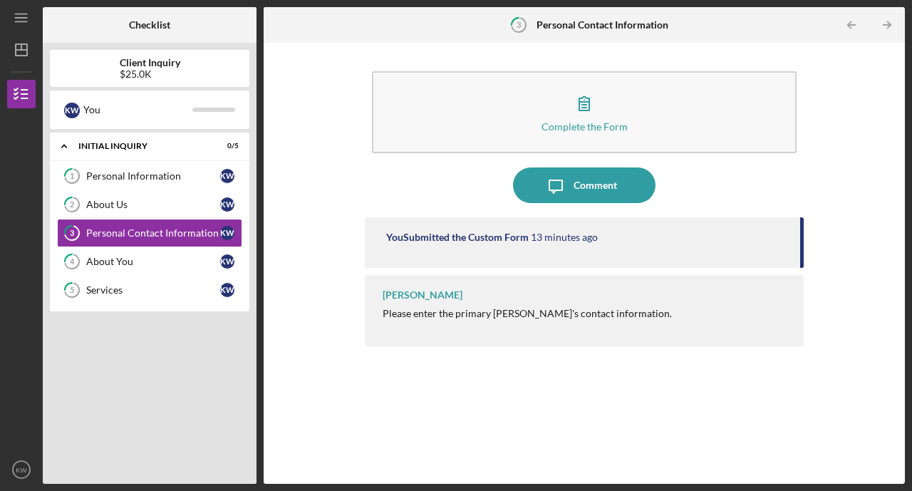
click at [884, 24] on icon "Icon/Table Pagination Arrow" at bounding box center [887, 25] width 32 height 32
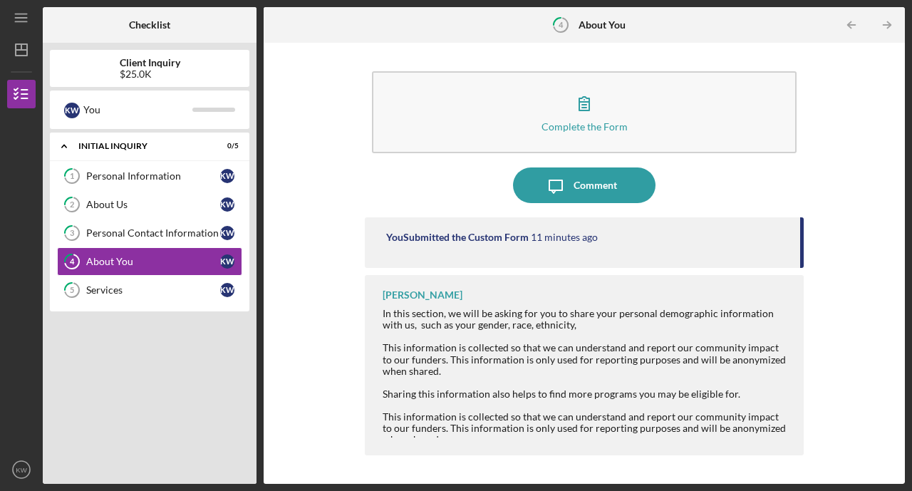
click at [884, 24] on icon "Icon/Table Pagination Arrow" at bounding box center [887, 25] width 32 height 32
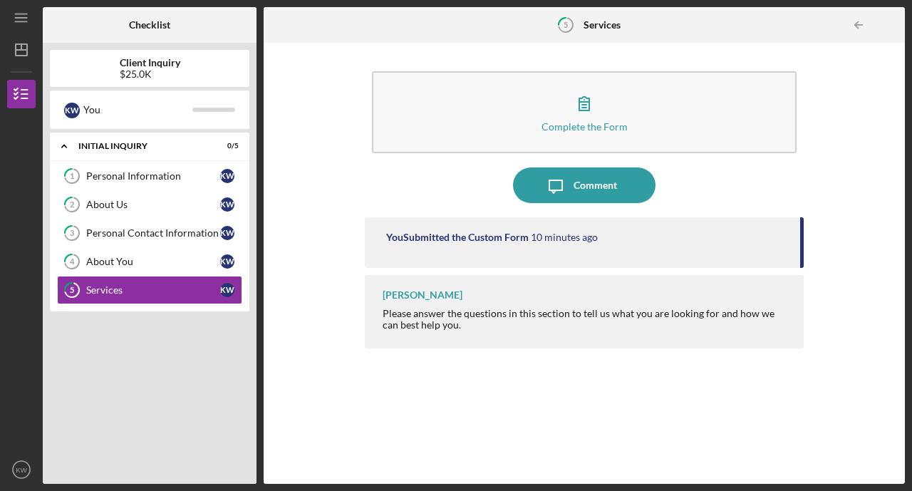
click at [884, 24] on div at bounding box center [890, 25] width 28 height 28
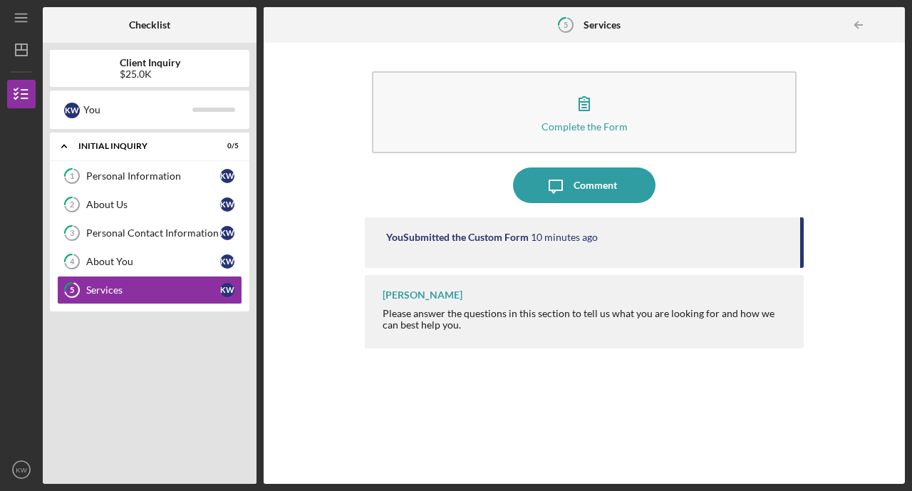
click at [884, 24] on div at bounding box center [890, 25] width 28 height 28
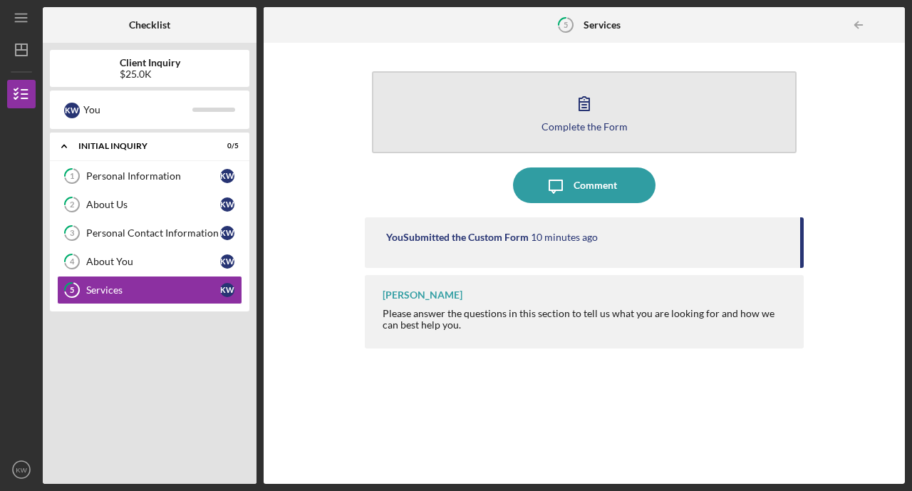
click at [678, 105] on button "Complete the Form Form" at bounding box center [584, 112] width 425 height 82
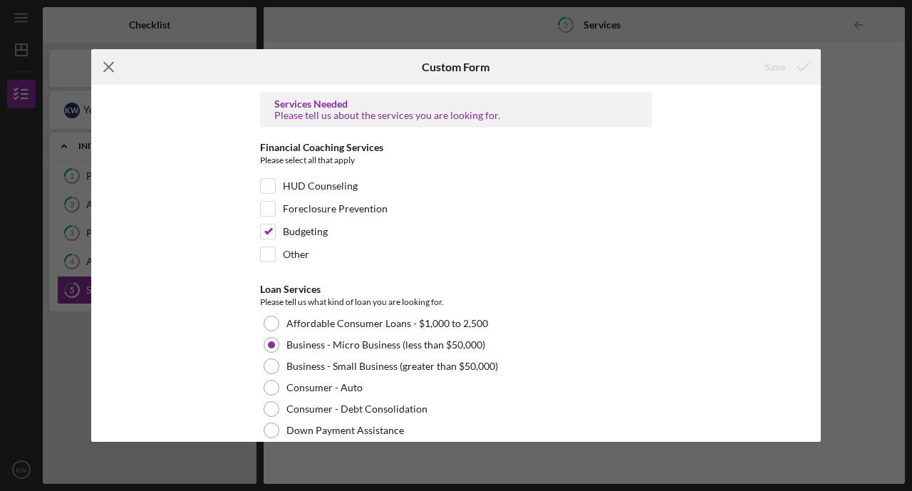
click at [110, 66] on line at bounding box center [108, 67] width 9 height 9
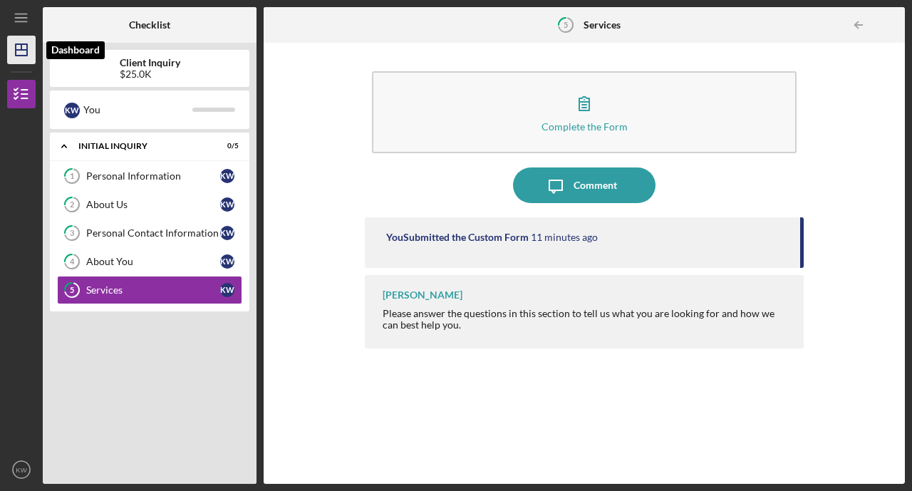
click at [24, 50] on line "button" at bounding box center [21, 50] width 11 height 0
